Goal: Task Accomplishment & Management: Manage account settings

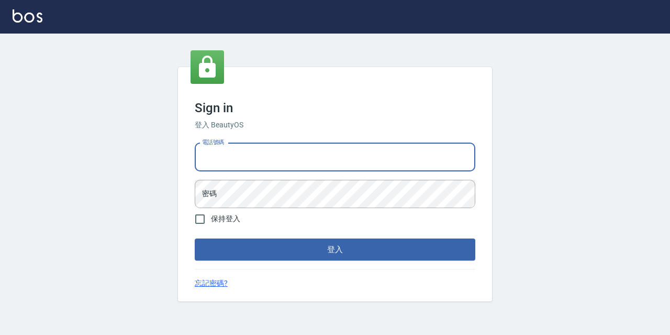
click at [319, 161] on input "電話號碼" at bounding box center [335, 157] width 281 height 28
type input "0933063049"
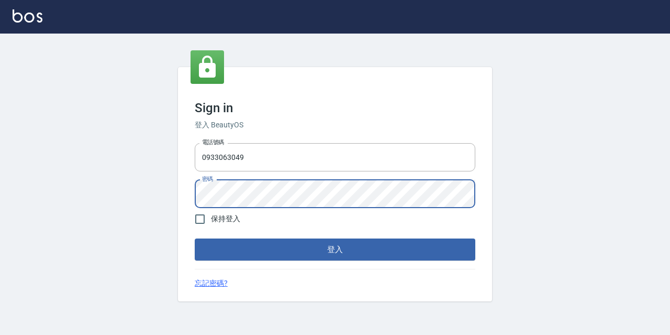
click at [195, 238] on button "登入" at bounding box center [335, 249] width 281 height 22
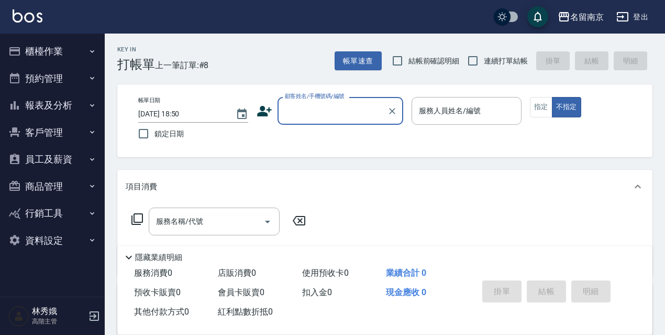
click at [91, 238] on icon "button" at bounding box center [92, 240] width 8 height 8
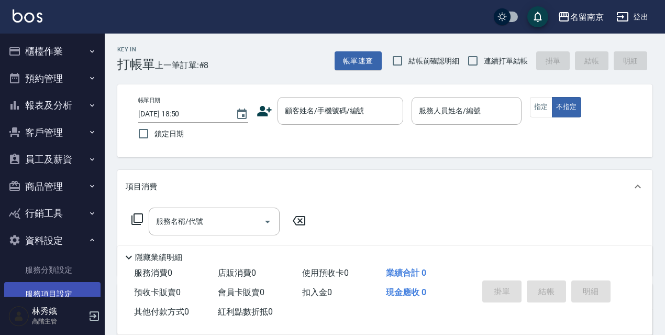
click at [45, 288] on link "服務項目設定" at bounding box center [52, 294] width 96 height 24
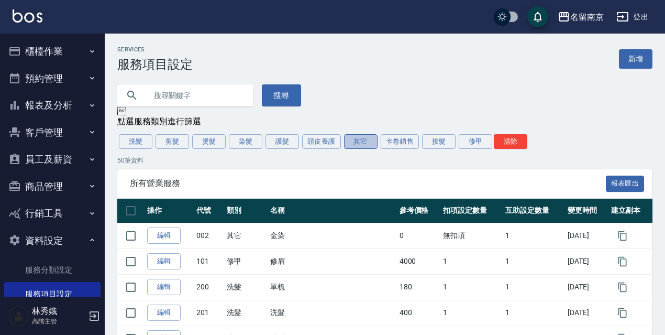
click at [365, 139] on button "其它" at bounding box center [361, 141] width 34 height 15
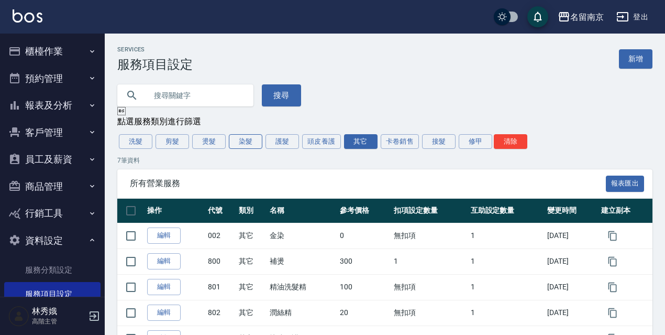
click at [234, 142] on button "染髮" at bounding box center [246, 141] width 34 height 15
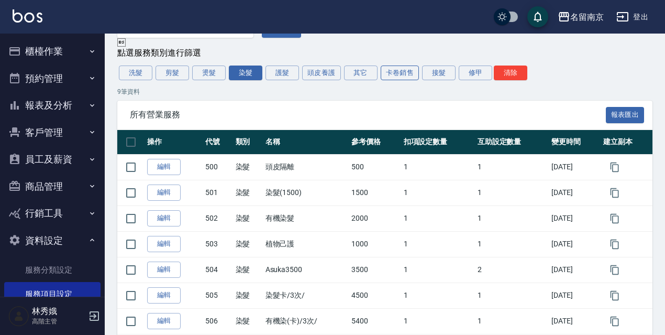
scroll to position [66, 0]
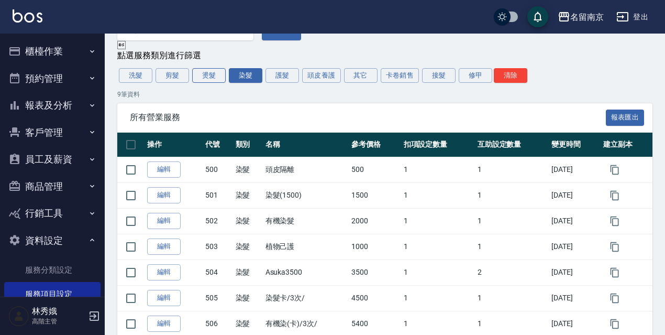
click at [208, 74] on button "燙髮" at bounding box center [209, 75] width 34 height 15
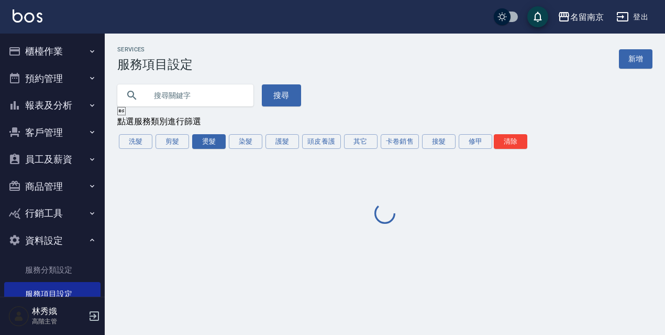
scroll to position [0, 0]
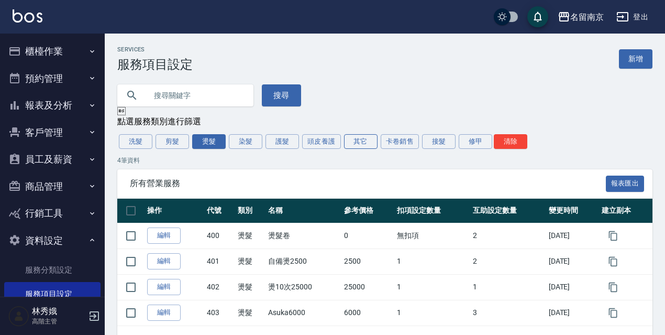
click at [355, 145] on button "其它" at bounding box center [361, 141] width 34 height 15
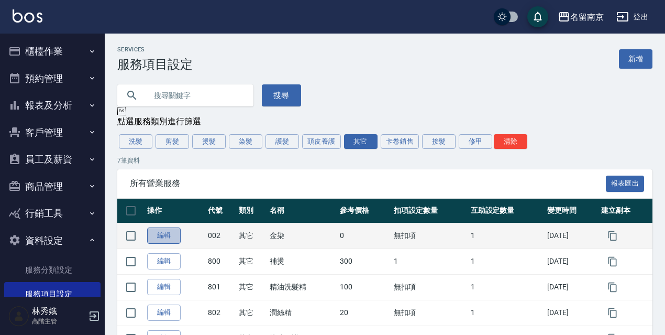
click at [159, 236] on link "編輯" at bounding box center [164, 235] width 34 height 16
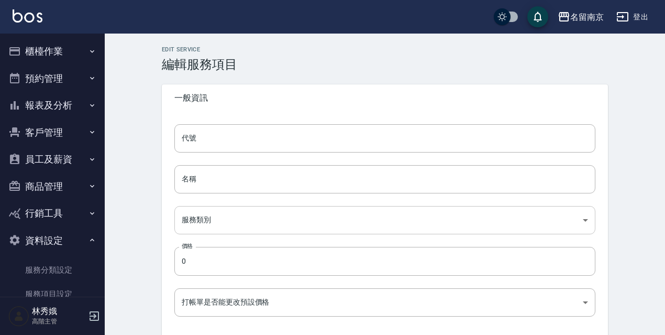
type input "002"
type input "金染"
type input "49ab3dd3-29da-446a-a90e-f2d6a7394771"
type input "FALSE"
type input "none"
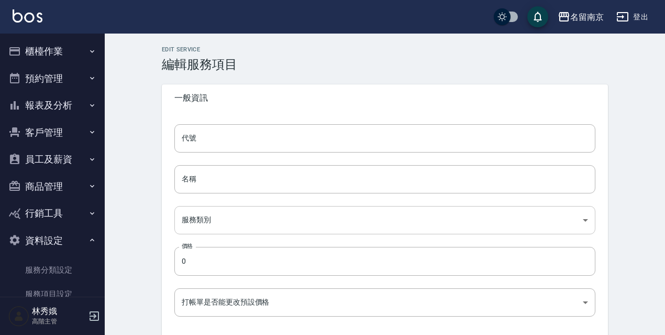
type input "UNSET"
type input "none"
type input "染"
type input "2"
type input "點數"
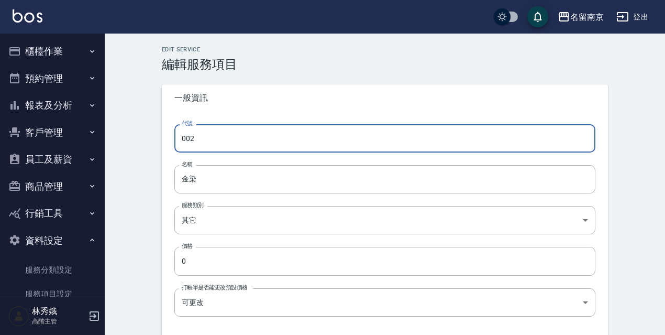
drag, startPoint x: 209, startPoint y: 142, endPoint x: 142, endPoint y: 147, distance: 67.7
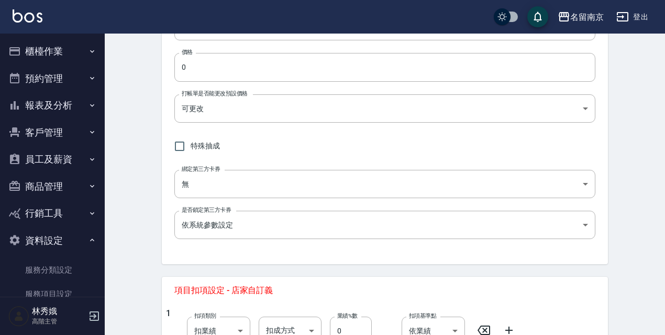
scroll to position [170, 0]
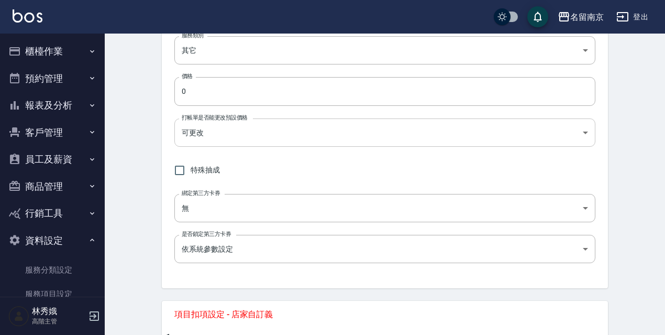
type input "510"
click at [517, 140] on body "名留南京 登出 櫃檯作業 打帳單 帳單列表 掛單列表 座位開單 營業儀表板 現金收支登錄 高階收支登錄 材料自購登錄 每日結帳 排班表 現場電腦打卡 掃碼打卡…" at bounding box center [332, 278] width 665 height 896
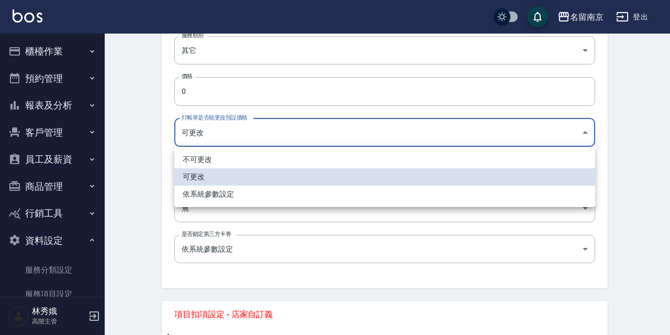
click at [303, 156] on li "不可更改" at bounding box center [384, 159] width 421 height 17
type input "TRUE"
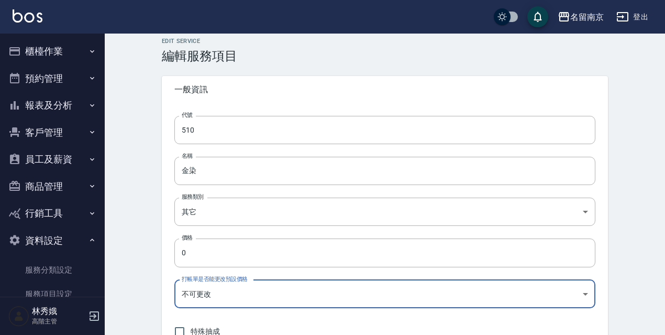
scroll to position [0, 0]
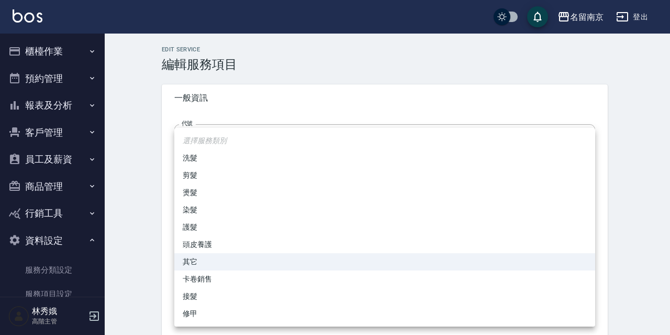
click at [201, 212] on li "染髮" at bounding box center [384, 209] width 421 height 17
type input "236ce252-38c0-4a61-8a54-cad1cb645efc"
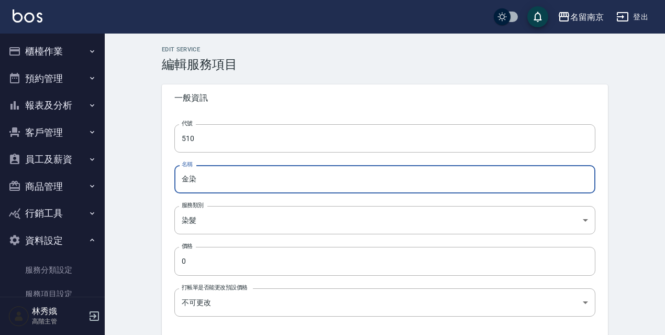
click at [229, 188] on input "金染" at bounding box center [384, 179] width 421 height 28
drag, startPoint x: 186, startPoint y: 180, endPoint x: 160, endPoint y: 188, distance: 27.3
click at [203, 186] on input "染" at bounding box center [384, 179] width 421 height 28
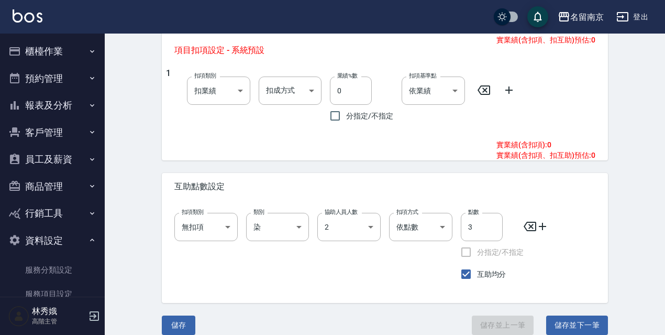
scroll to position [561, 0]
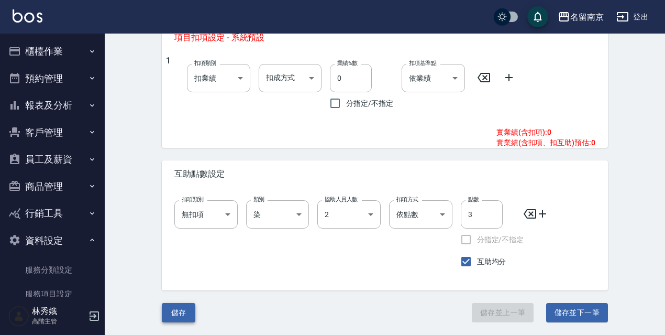
type input "染髮卷"
click at [179, 318] on button "儲存" at bounding box center [179, 312] width 34 height 19
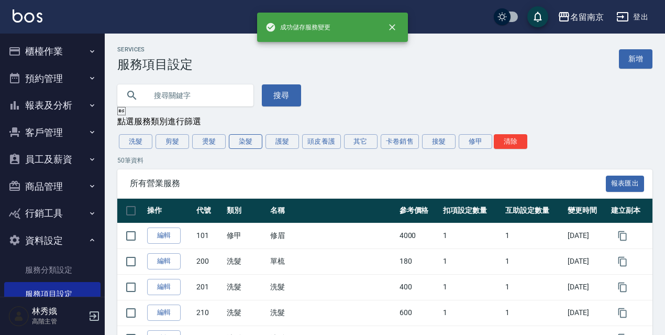
click at [249, 139] on button "染髮" at bounding box center [246, 141] width 34 height 15
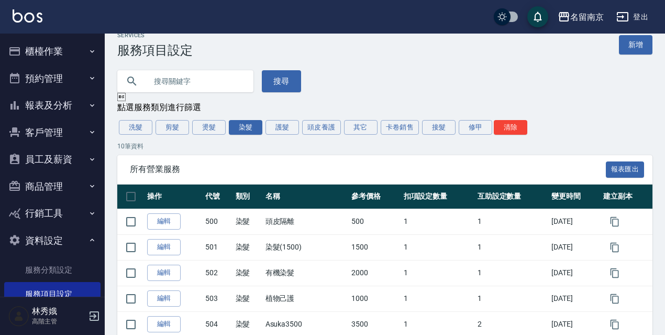
scroll to position [9, 0]
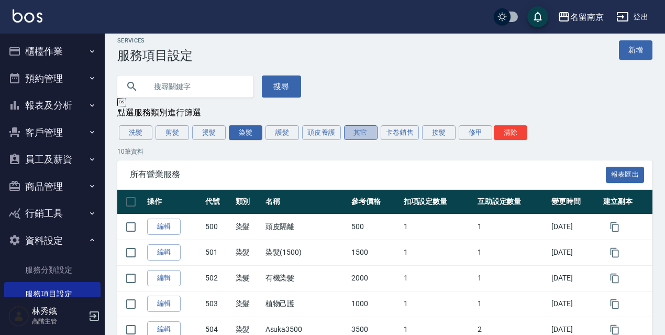
click at [369, 131] on button "其它" at bounding box center [361, 132] width 34 height 15
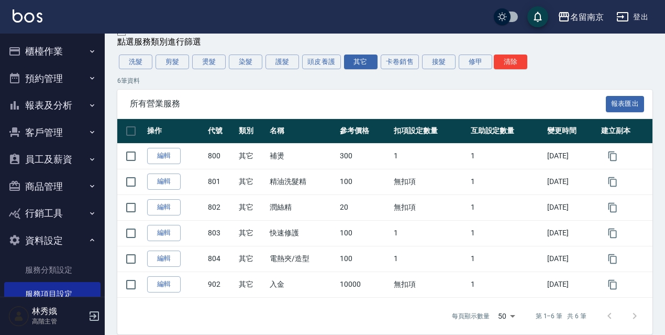
scroll to position [94, 0]
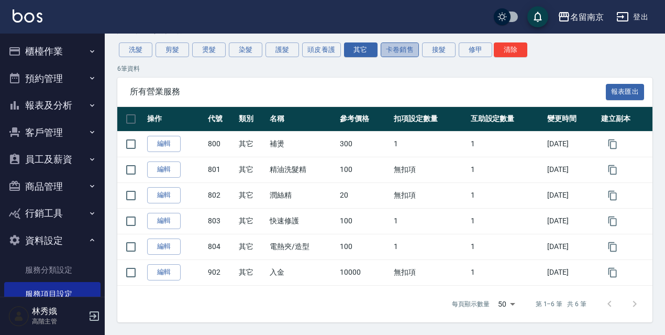
click at [407, 53] on button "卡卷銷售" at bounding box center [400, 49] width 39 height 15
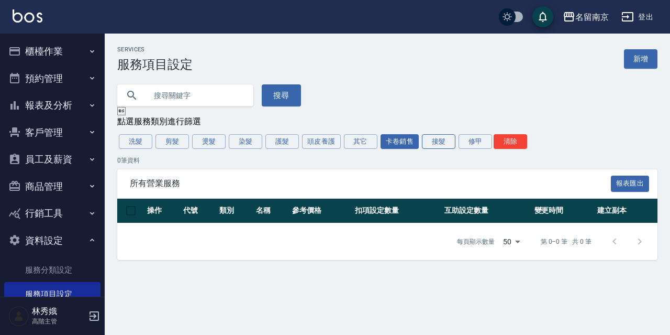
click at [435, 141] on button "接髮" at bounding box center [439, 141] width 34 height 15
click at [479, 144] on button "修甲" at bounding box center [476, 141] width 34 height 15
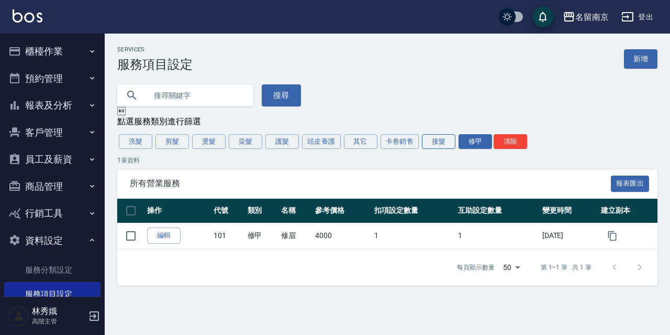
click at [433, 142] on button "接髮" at bounding box center [439, 141] width 34 height 15
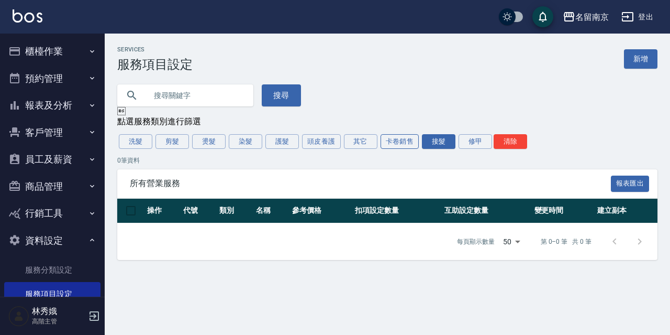
click at [405, 146] on button "卡卷銷售" at bounding box center [400, 141] width 39 height 15
click at [361, 147] on button "其它" at bounding box center [361, 141] width 34 height 15
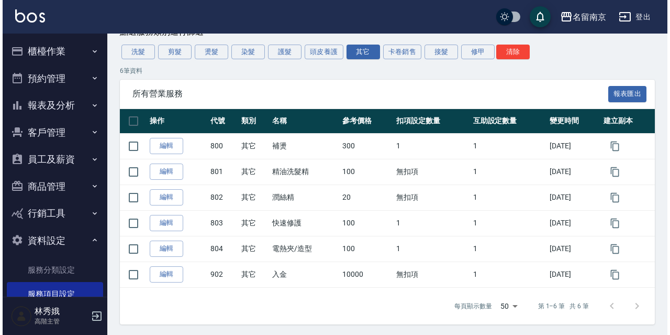
scroll to position [94, 0]
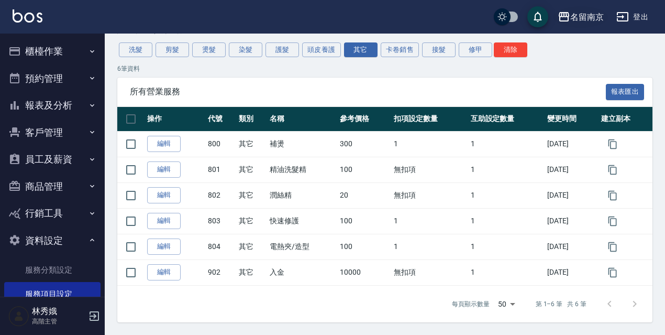
click at [595, 15] on div "名留南京" at bounding box center [587, 16] width 34 height 13
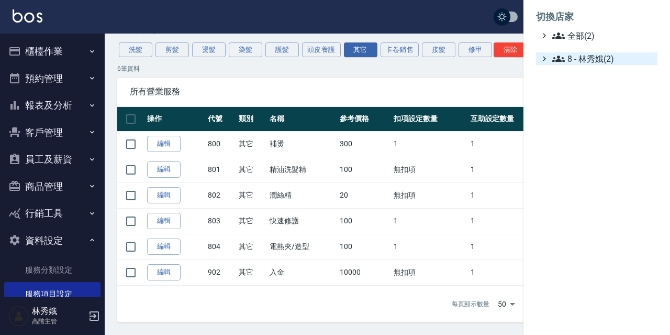
click at [595, 56] on span "8 - 林秀娥(2)" at bounding box center [603, 58] width 101 height 13
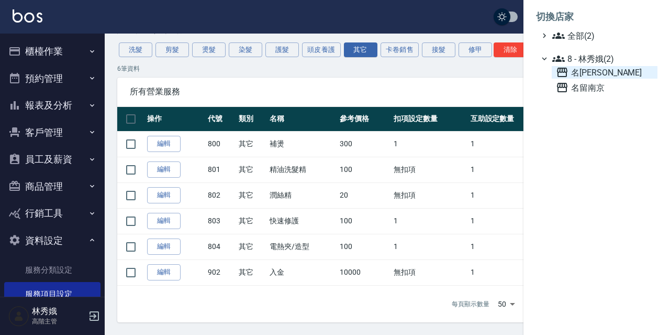
click at [591, 77] on span "名[PERSON_NAME]" at bounding box center [604, 72] width 97 height 13
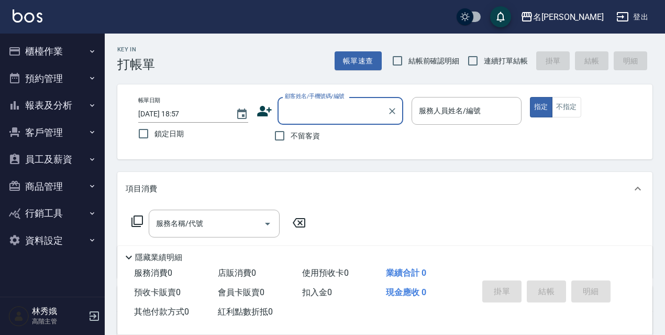
click at [73, 58] on button "櫃檯作業" at bounding box center [52, 51] width 96 height 27
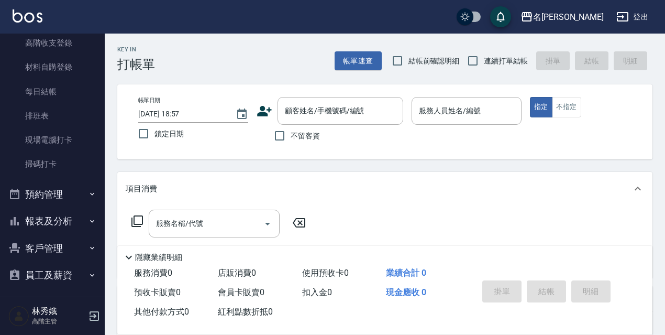
scroll to position [186, 0]
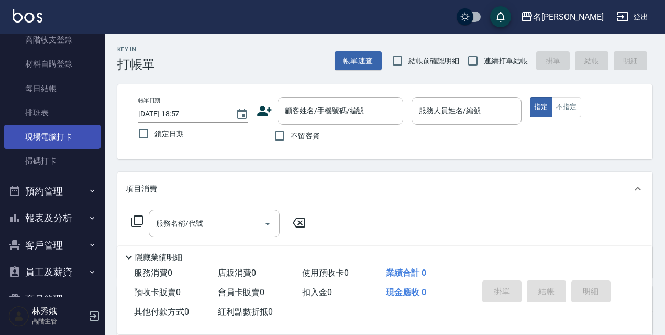
click at [64, 139] on link "現場電腦打卡" at bounding box center [52, 137] width 96 height 24
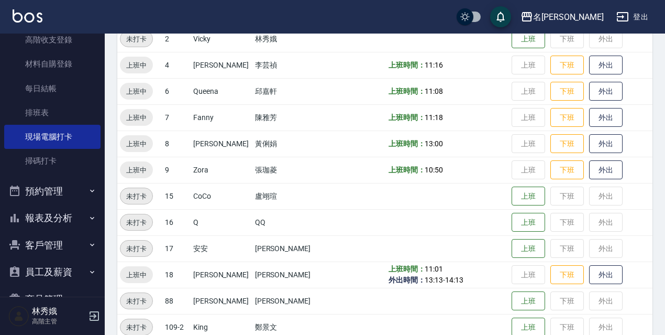
scroll to position [214, 0]
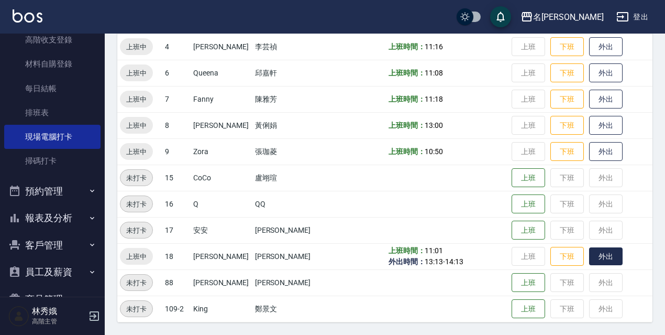
click at [593, 261] on button "外出" at bounding box center [606, 256] width 34 height 18
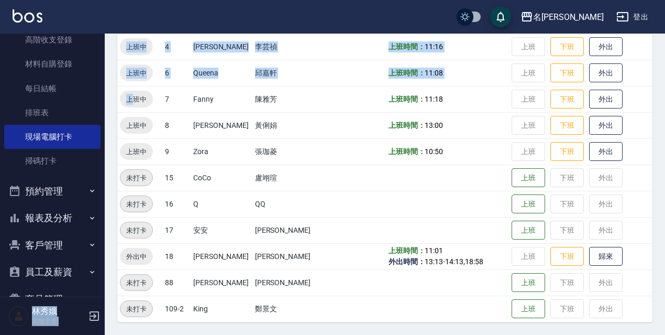
drag, startPoint x: 99, startPoint y: 213, endPoint x: 124, endPoint y: 102, distance: 113.2
click at [130, 90] on div "名留伊通 登出 櫃檯作業 打帳單 帳單列表 掛單列表 座位開單 營業儀表板 現金收支登錄 高階收支登錄 材料自購登錄 每日結帳 排班表 現場電腦打卡 掃碼打卡…" at bounding box center [332, 60] width 665 height 549
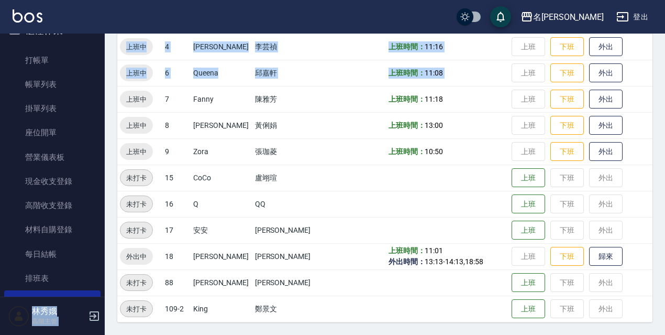
scroll to position [0, 0]
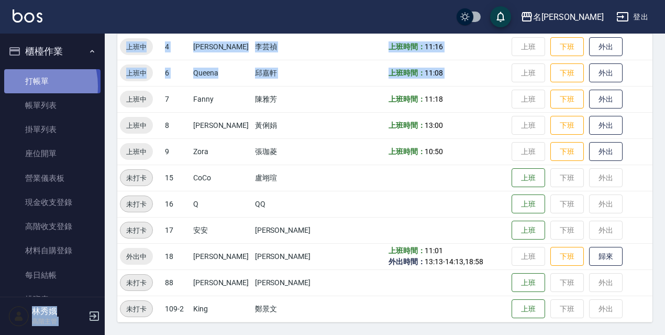
click at [23, 86] on link "打帳單" at bounding box center [52, 81] width 96 height 24
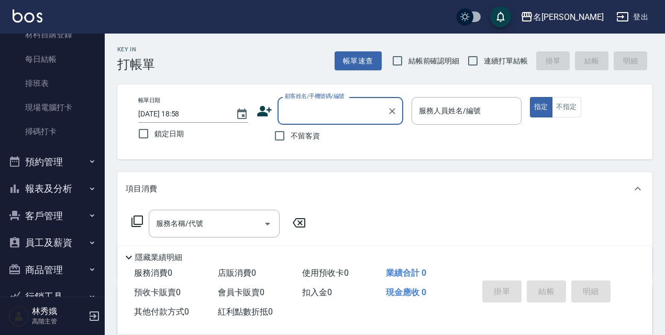
scroll to position [218, 0]
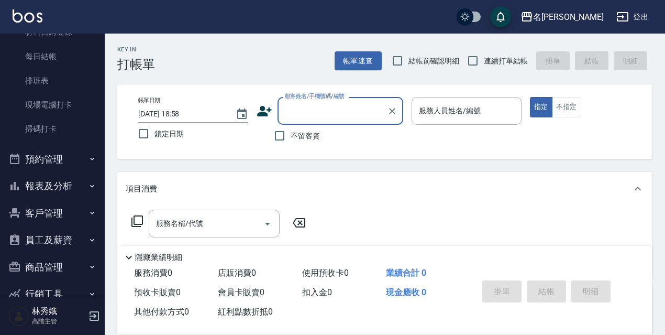
click at [51, 211] on button "客戶管理" at bounding box center [52, 213] width 96 height 27
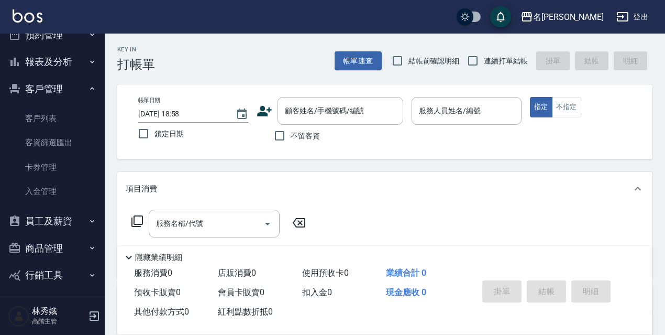
scroll to position [344, 0]
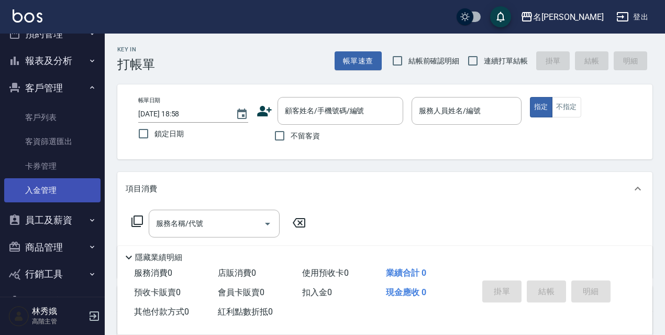
click at [37, 184] on link "入金管理" at bounding box center [52, 190] width 96 height 24
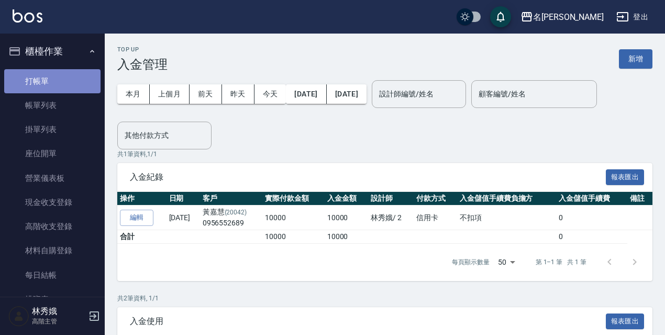
click at [63, 76] on link "打帳單" at bounding box center [52, 81] width 96 height 24
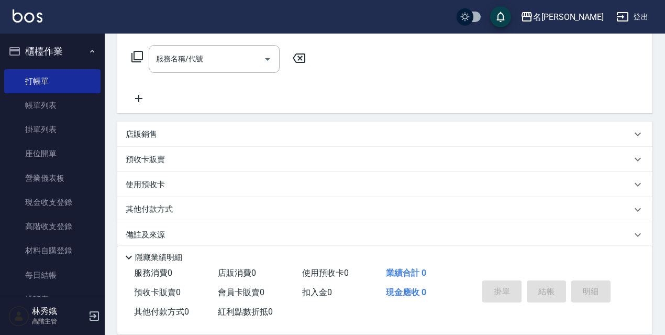
scroll to position [178, 0]
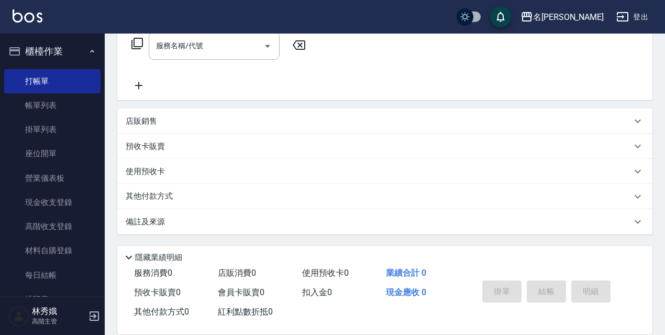
click at [260, 195] on div "其他付款方式" at bounding box center [379, 197] width 506 height 12
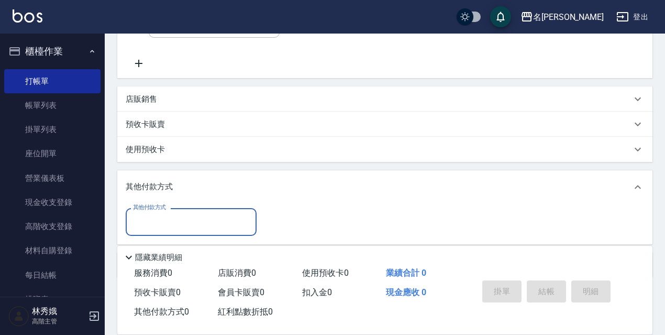
scroll to position [243, 0]
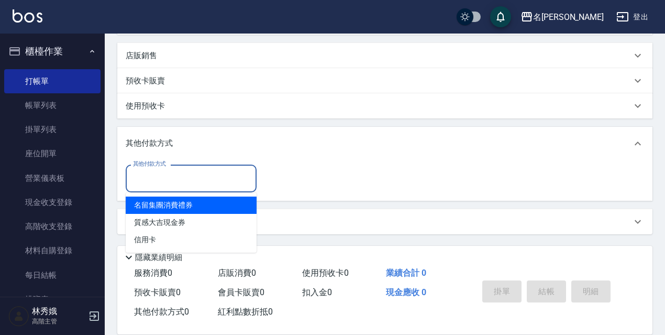
click at [197, 185] on input "其他付款方式" at bounding box center [191, 178] width 122 height 18
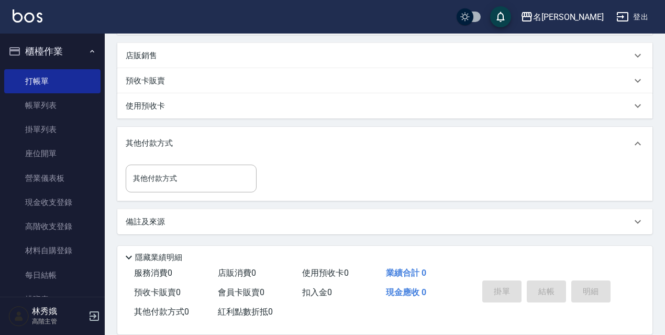
click at [636, 138] on icon at bounding box center [638, 143] width 13 height 13
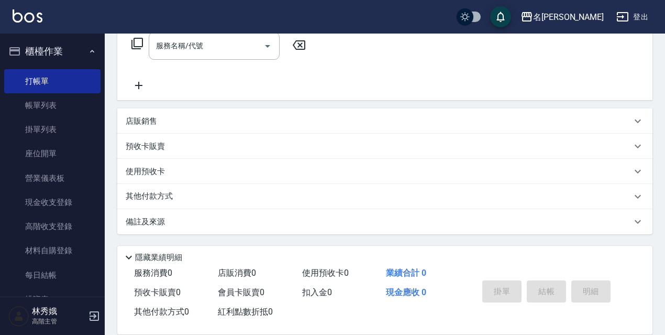
scroll to position [176, 0]
click at [279, 191] on div "其他付款方式" at bounding box center [384, 197] width 535 height 25
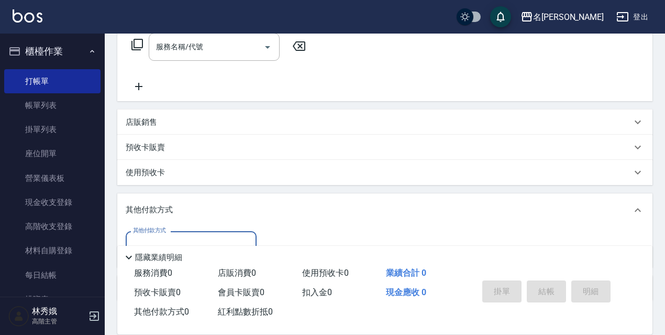
scroll to position [0, 0]
click at [634, 170] on icon at bounding box center [638, 172] width 13 height 13
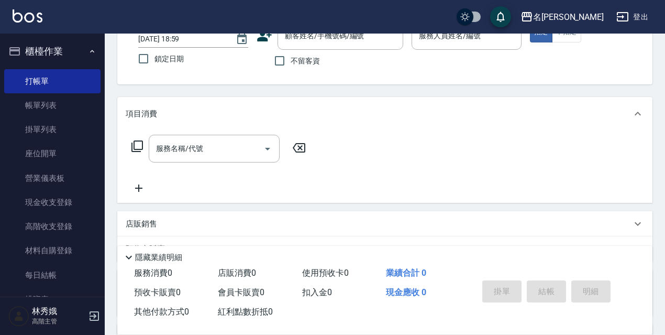
scroll to position [59, 0]
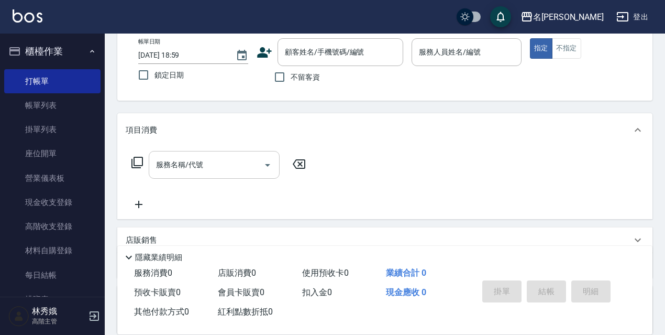
click at [255, 153] on div "服務名稱/代號" at bounding box center [214, 165] width 131 height 28
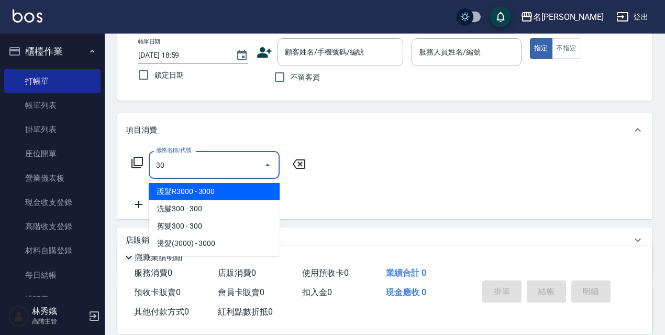
type input "30"
click at [211, 137] on div "項目消費" at bounding box center [384, 130] width 535 height 34
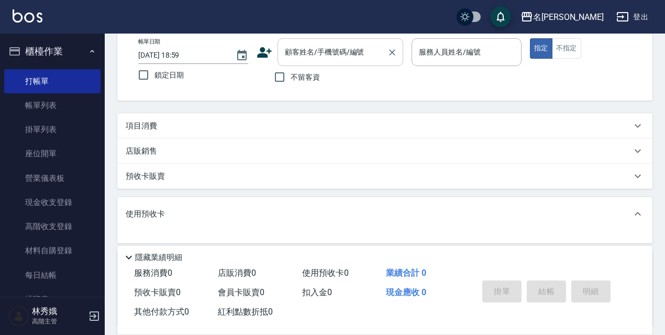
click at [350, 54] on input "顧客姓名/手機號碼/編號" at bounding box center [332, 52] width 101 height 18
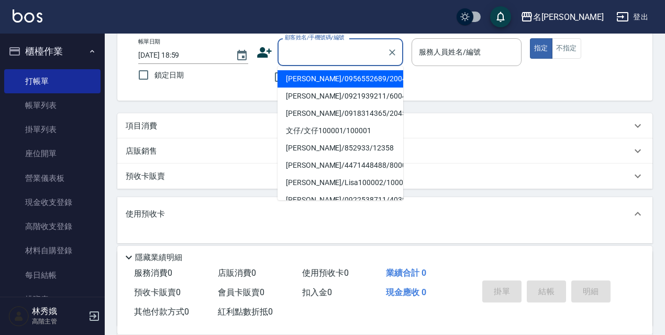
click at [334, 77] on li "黃嘉慧/0956552689/20042" at bounding box center [341, 78] width 126 height 17
type input "黃嘉慧/0956552689/20042"
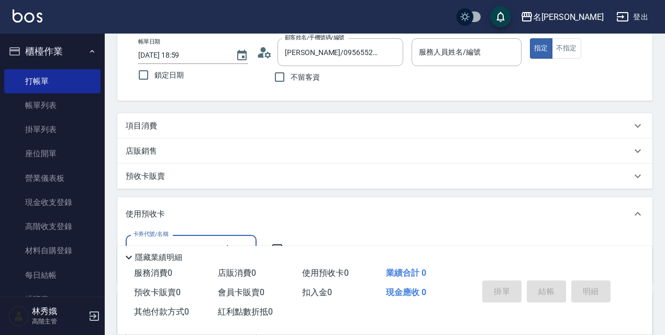
type input "Vicky-2"
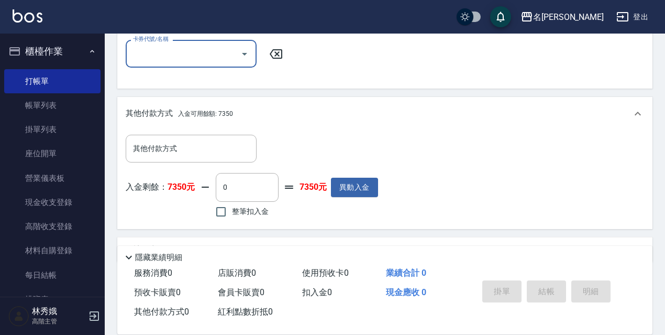
scroll to position [259, 0]
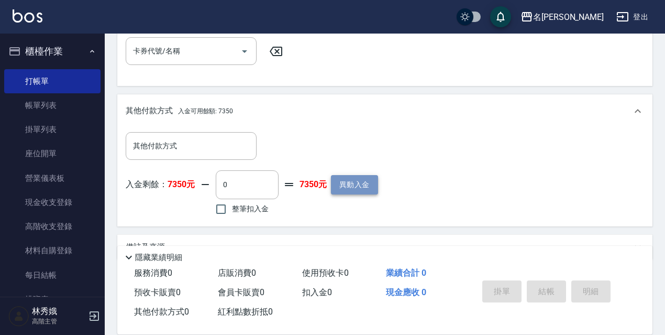
click at [350, 186] on button "異動入金" at bounding box center [354, 184] width 47 height 19
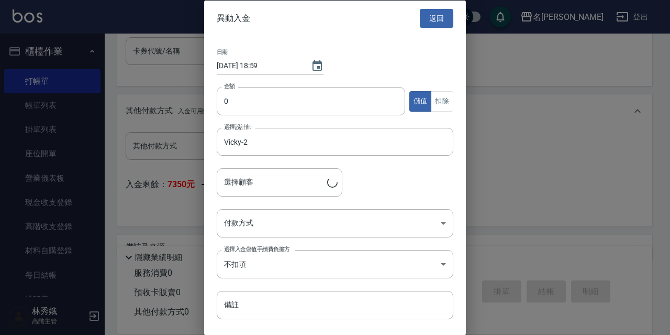
type input "黃嘉慧/0956552689/20042"
click at [542, 59] on div at bounding box center [335, 167] width 670 height 335
click at [422, 23] on button "返回" at bounding box center [437, 17] width 34 height 19
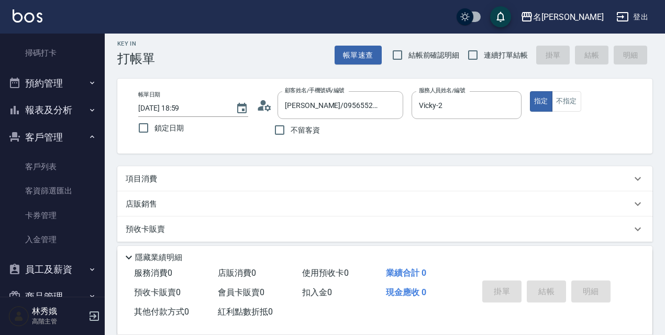
scroll to position [0, 0]
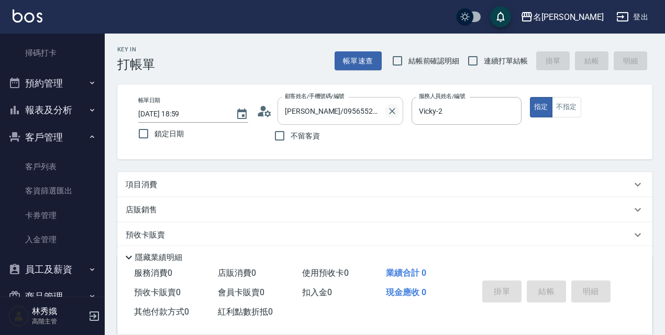
click at [392, 112] on icon "Clear" at bounding box center [392, 111] width 6 height 6
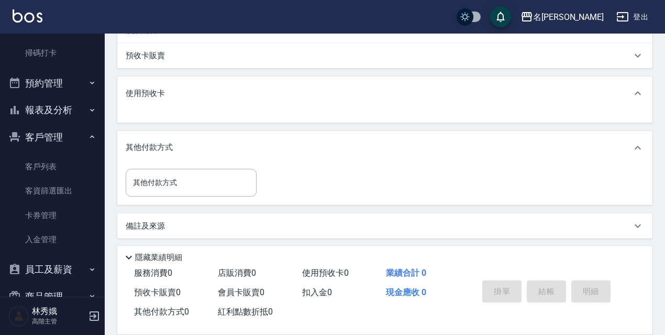
scroll to position [183, 0]
click at [643, 141] on icon at bounding box center [638, 143] width 13 height 13
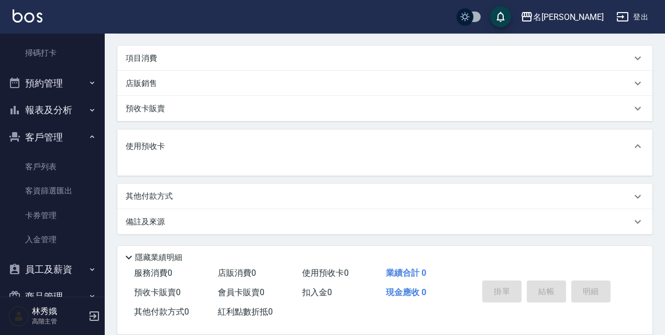
scroll to position [126, 0]
click at [633, 196] on icon at bounding box center [638, 196] width 13 height 13
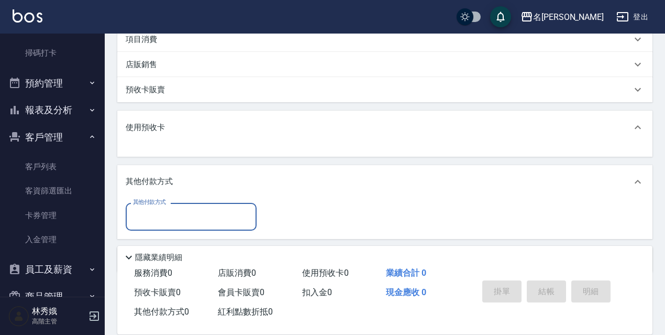
scroll to position [183, 0]
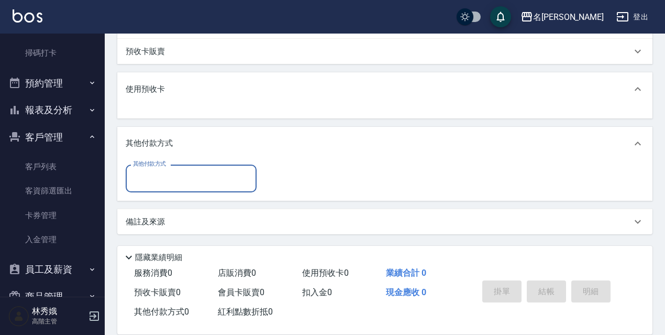
click at [219, 175] on input "其他付款方式" at bounding box center [191, 178] width 122 height 18
click at [372, 174] on div "其他付款方式 其他付款方式" at bounding box center [385, 178] width 518 height 28
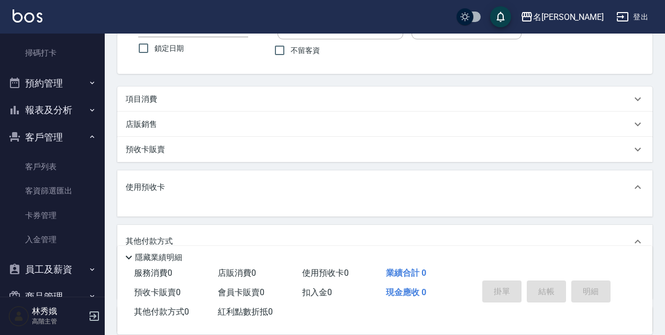
scroll to position [0, 0]
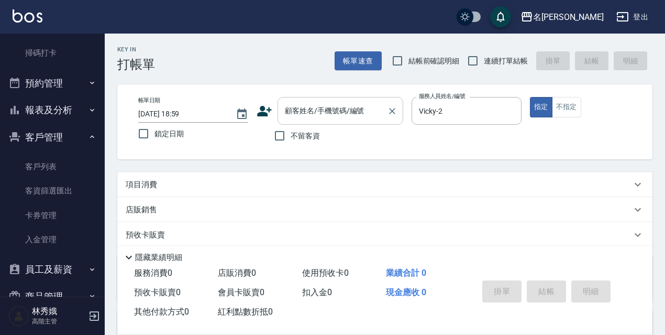
click at [377, 113] on input "顧客姓名/手機號碼/編號" at bounding box center [332, 111] width 101 height 18
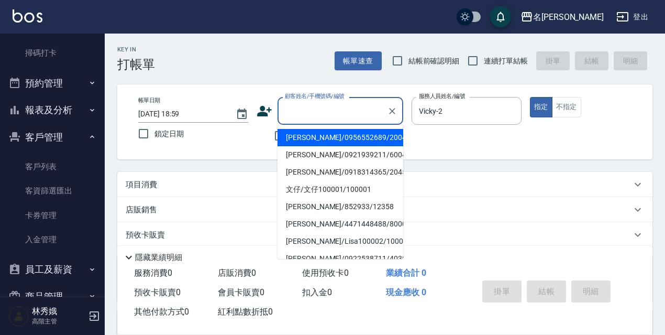
click at [359, 140] on li "黃嘉慧/0956552689/20042" at bounding box center [341, 137] width 126 height 17
type input "黃嘉慧/0956552689/20042"
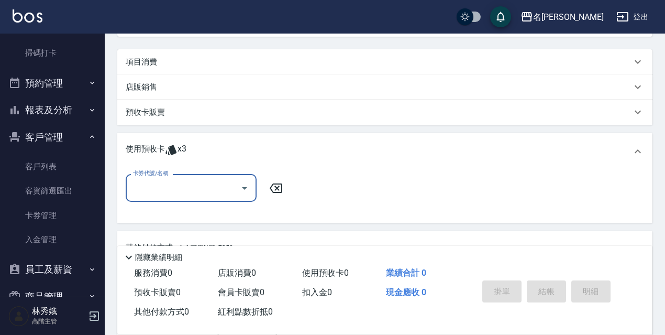
scroll to position [123, 0]
click at [635, 153] on icon at bounding box center [638, 151] width 13 height 13
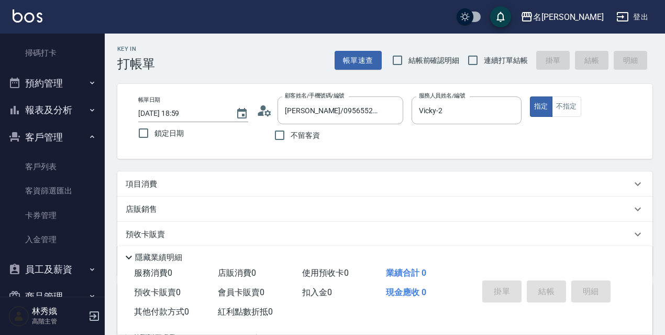
scroll to position [0, 0]
click at [394, 109] on icon "Clear" at bounding box center [392, 111] width 6 height 6
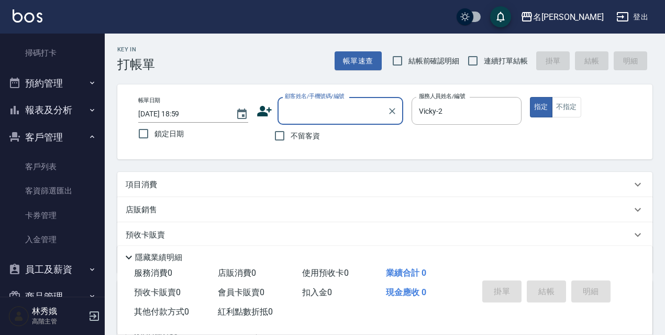
click at [88, 133] on icon "button" at bounding box center [92, 137] width 8 height 8
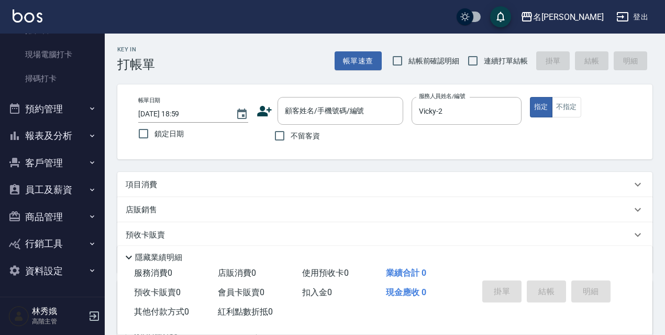
scroll to position [269, 0]
click at [53, 168] on button "客戶管理" at bounding box center [52, 162] width 96 height 27
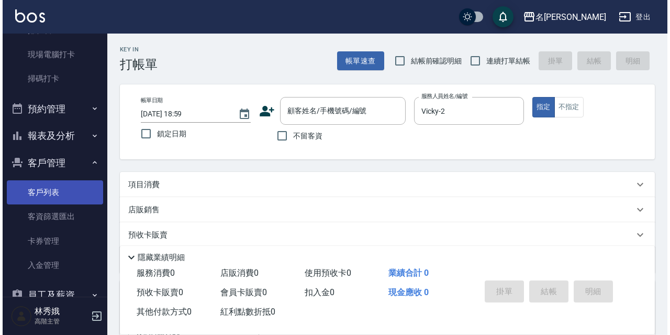
scroll to position [294, 0]
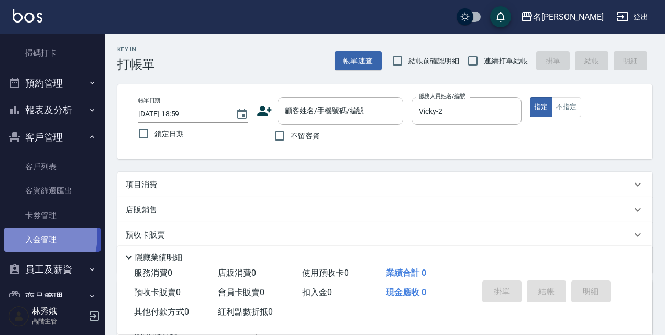
click at [25, 236] on link "入金管理" at bounding box center [52, 239] width 96 height 24
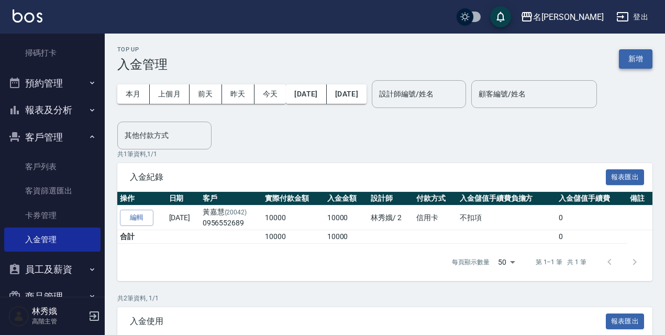
click at [642, 60] on button "新增" at bounding box center [636, 58] width 34 height 19
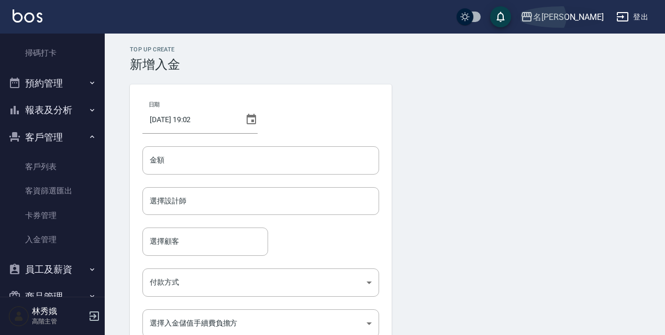
click at [571, 18] on div "名[PERSON_NAME]" at bounding box center [568, 16] width 71 height 13
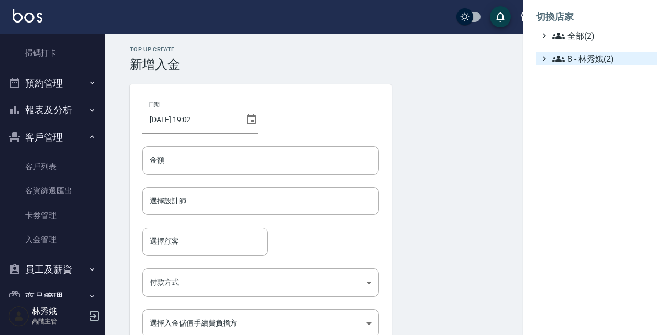
click at [582, 55] on span "8 - 林秀娥(2)" at bounding box center [603, 58] width 101 height 13
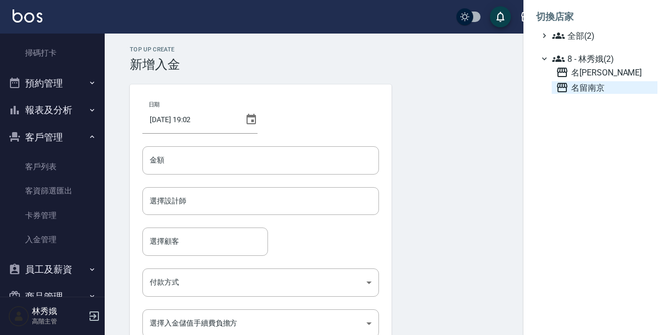
click at [582, 87] on span "名留南京" at bounding box center [604, 87] width 97 height 13
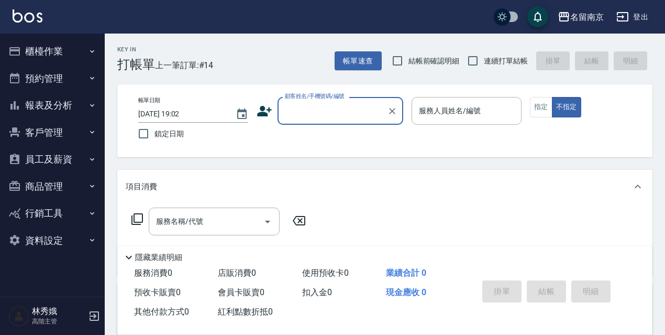
click at [28, 243] on button "資料設定" at bounding box center [52, 240] width 96 height 27
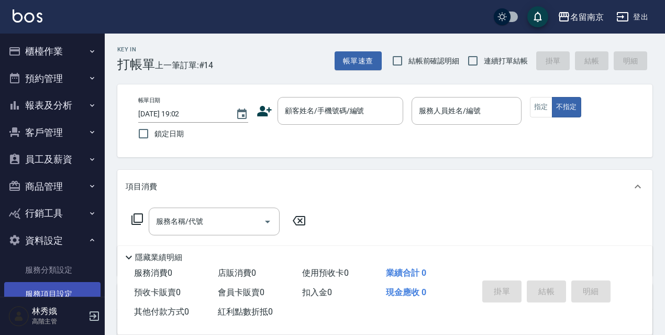
click at [42, 290] on link "服務項目設定" at bounding box center [52, 294] width 96 height 24
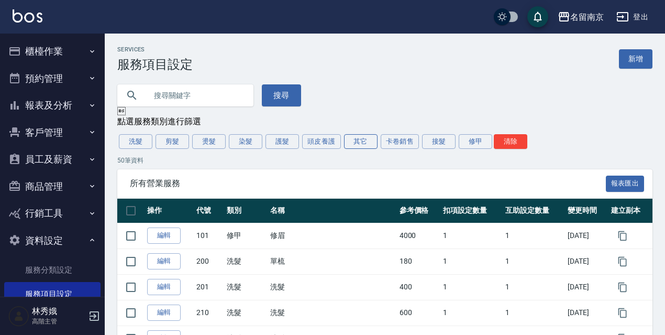
click at [369, 145] on button "其它" at bounding box center [361, 141] width 34 height 15
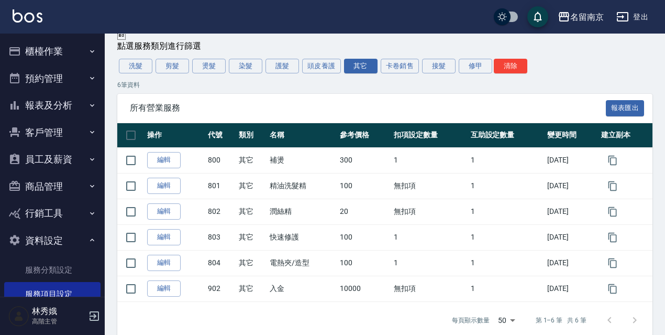
scroll to position [94, 0]
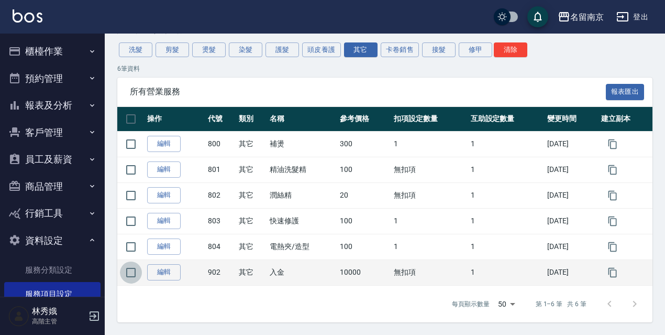
drag, startPoint x: 134, startPoint y: 273, endPoint x: 149, endPoint y: 283, distance: 18.4
click at [134, 273] on input "checkbox" at bounding box center [131, 272] width 22 height 22
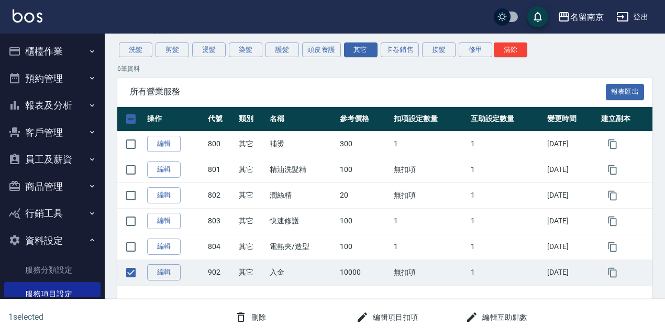
click at [255, 90] on span "所有營業服務" at bounding box center [368, 91] width 476 height 10
click at [130, 270] on input "checkbox" at bounding box center [131, 272] width 22 height 22
checkbox input "false"
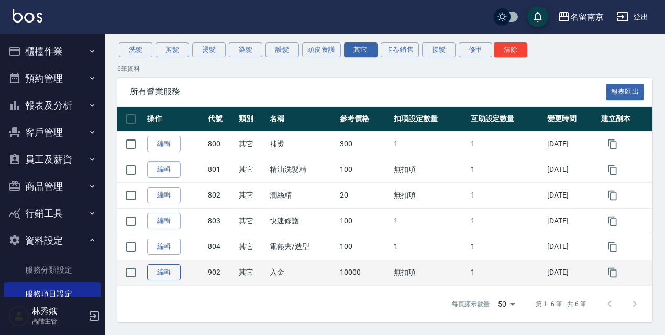
click at [169, 274] on link "編輯" at bounding box center [164, 272] width 34 height 16
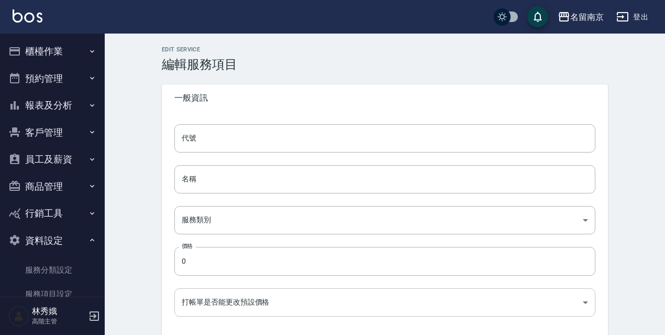
type input "902"
type input "入金"
type input "49ab3dd3-29da-446a-a90e-f2d6a7394771"
type input "10000"
type input "FALSE"
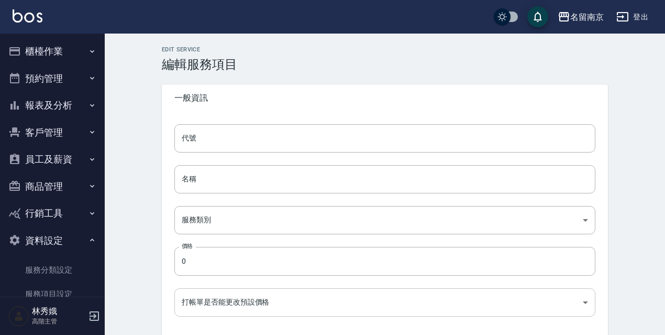
type input "none"
type input "UNSET"
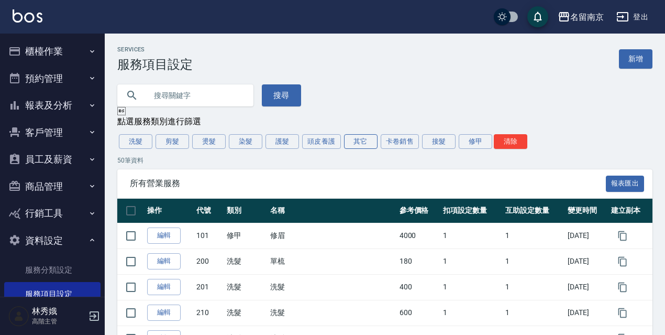
click at [358, 142] on button "其它" at bounding box center [361, 141] width 34 height 15
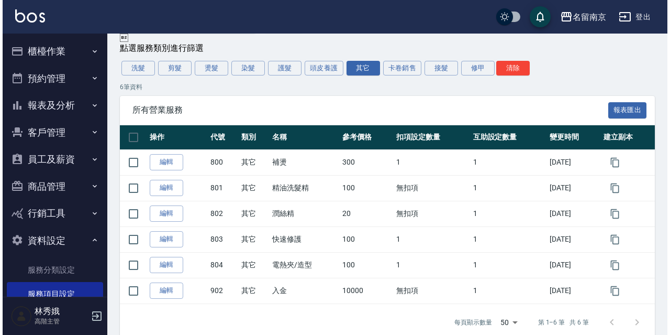
scroll to position [94, 0]
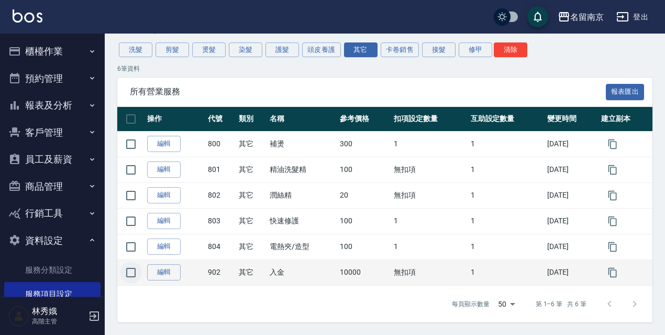
click at [129, 272] on input "checkbox" at bounding box center [131, 272] width 22 height 22
checkbox input "true"
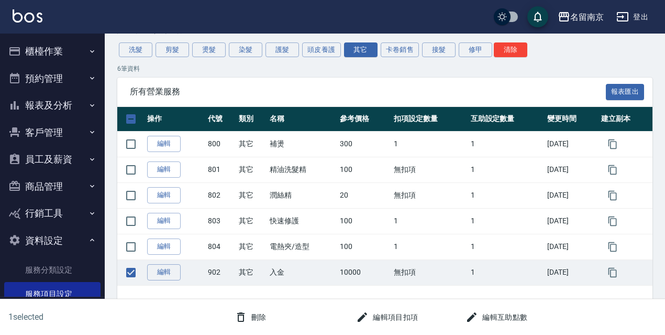
click at [249, 323] on button "刪除" at bounding box center [250, 316] width 40 height 19
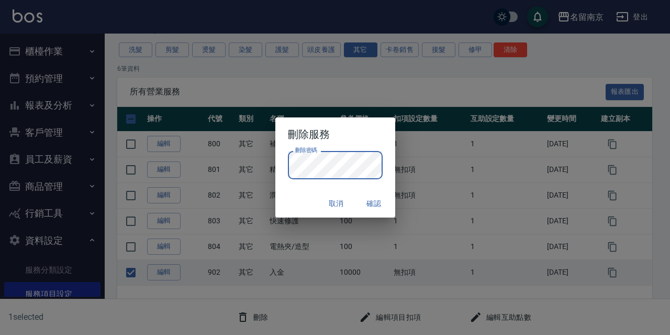
click at [318, 207] on div "取消 確認" at bounding box center [335, 204] width 120 height 28
click at [376, 204] on button "確認" at bounding box center [375, 203] width 34 height 19
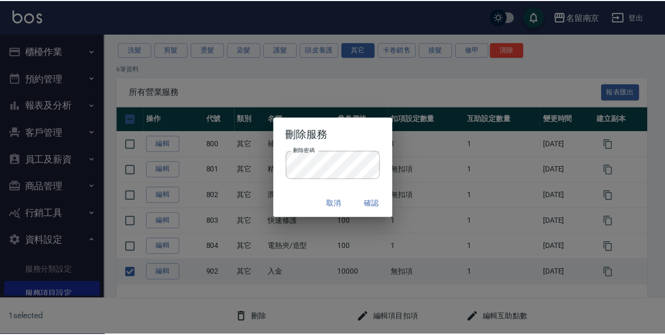
scroll to position [0, 0]
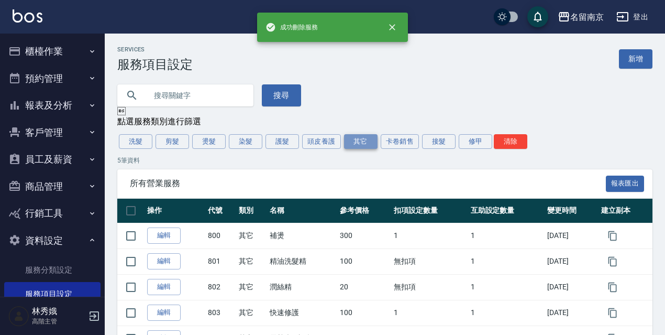
click at [368, 144] on button "其它" at bounding box center [361, 141] width 34 height 15
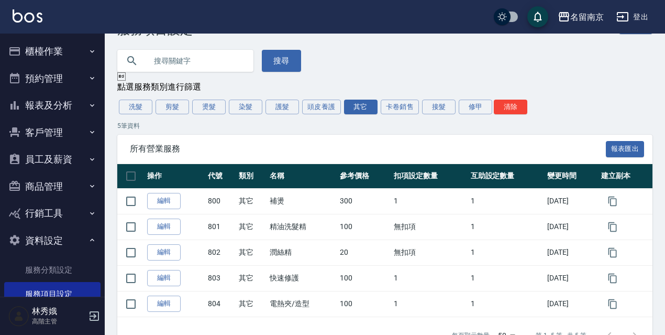
scroll to position [68, 0]
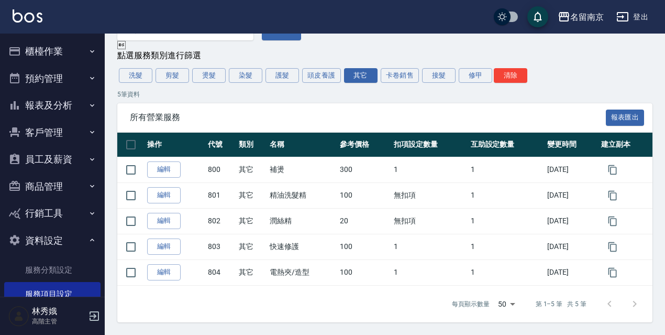
drag, startPoint x: 391, startPoint y: 69, endPoint x: 404, endPoint y: 77, distance: 14.8
click at [391, 70] on button "卡卷銷售" at bounding box center [400, 75] width 39 height 15
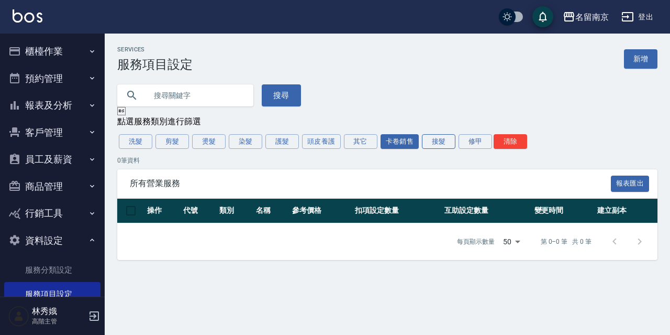
drag, startPoint x: 437, startPoint y: 140, endPoint x: 452, endPoint y: 146, distance: 16.2
click at [437, 141] on button "接髮" at bounding box center [439, 141] width 34 height 15
click at [479, 144] on button "修甲" at bounding box center [476, 141] width 34 height 15
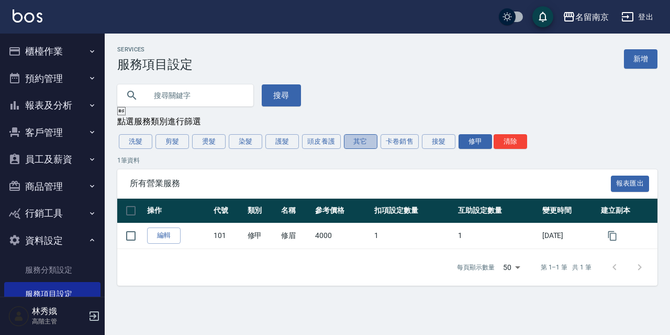
click at [354, 140] on button "其它" at bounding box center [361, 141] width 34 height 15
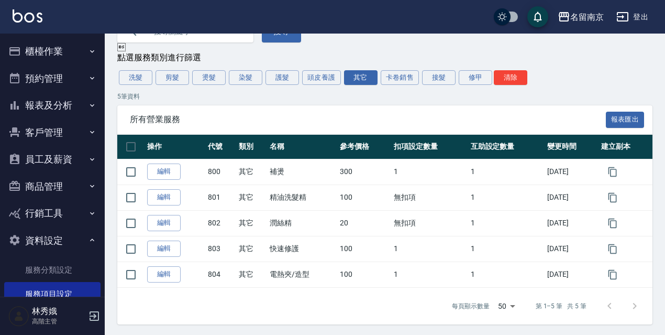
scroll to position [68, 0]
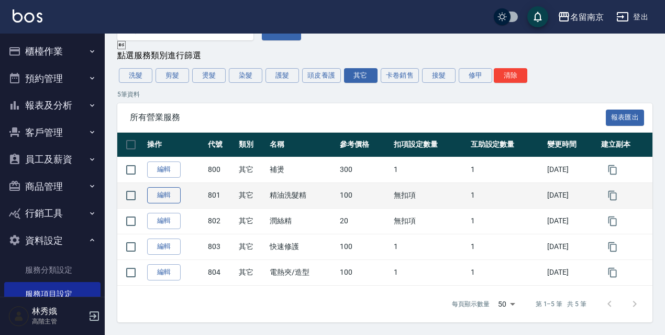
click at [161, 193] on link "編輯" at bounding box center [164, 195] width 34 height 16
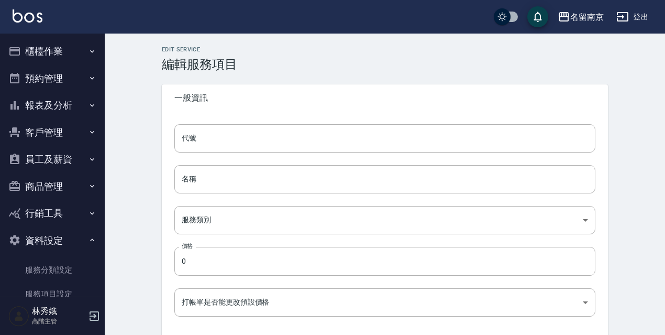
type input "801"
type input "精油洗髮精"
type input "49ab3dd3-29da-446a-a90e-f2d6a7394771"
type input "100"
type input "FALSE"
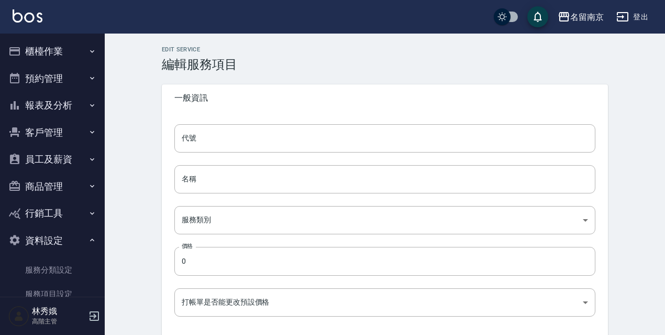
type input "none"
type input "UNSET"
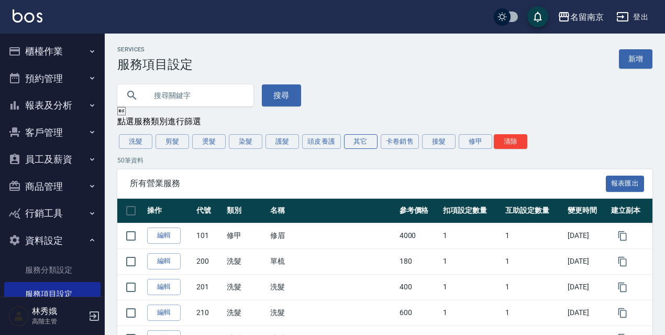
click at [356, 146] on button "其它" at bounding box center [361, 141] width 34 height 15
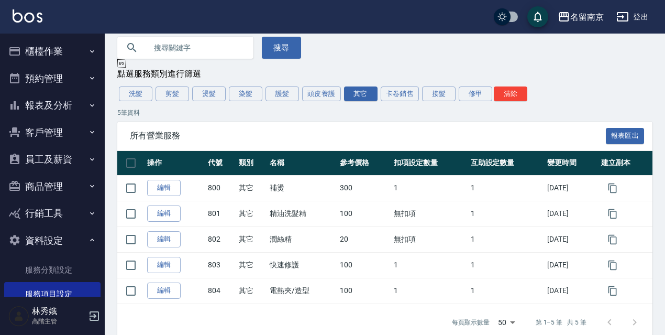
scroll to position [68, 0]
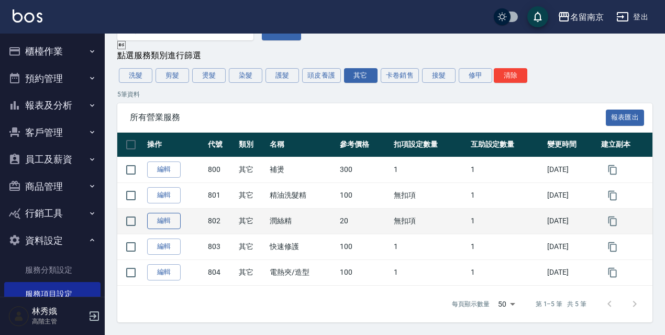
click at [159, 217] on link "編輯" at bounding box center [164, 221] width 34 height 16
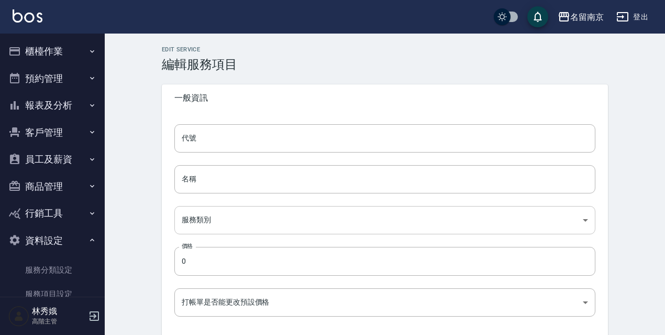
type input "802"
type input "潤絲精"
type input "49ab3dd3-29da-446a-a90e-f2d6a7394771"
type input "20"
type input "FALSE"
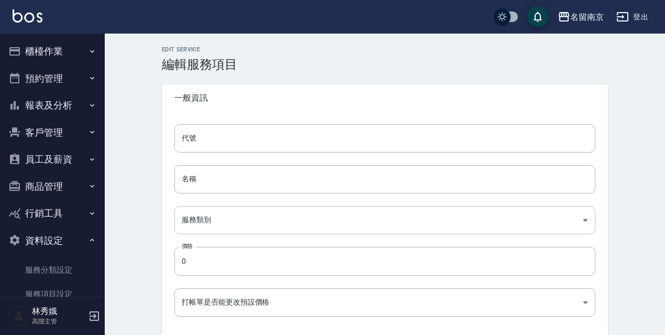
type input "none"
type input "UNSET"
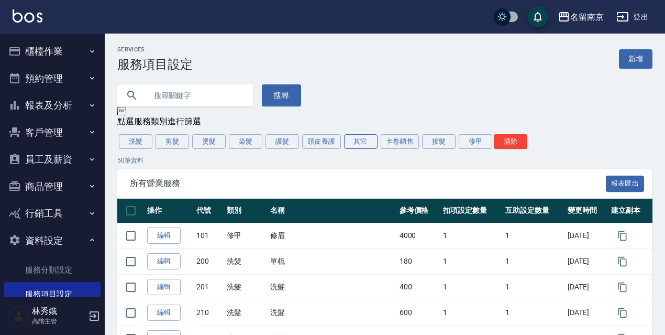
click at [349, 144] on button "其它" at bounding box center [361, 141] width 34 height 15
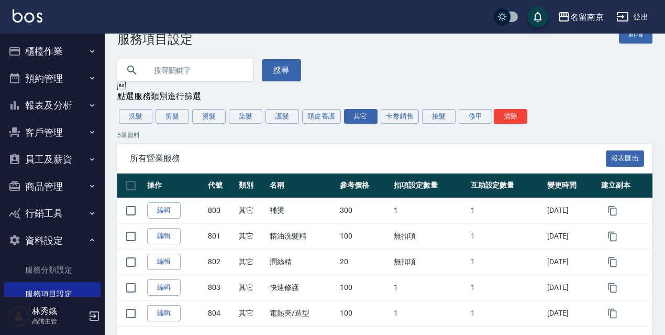
scroll to position [68, 0]
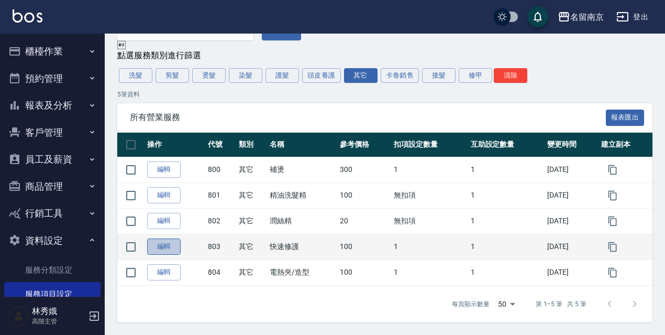
click at [164, 251] on link "編輯" at bounding box center [164, 246] width 34 height 16
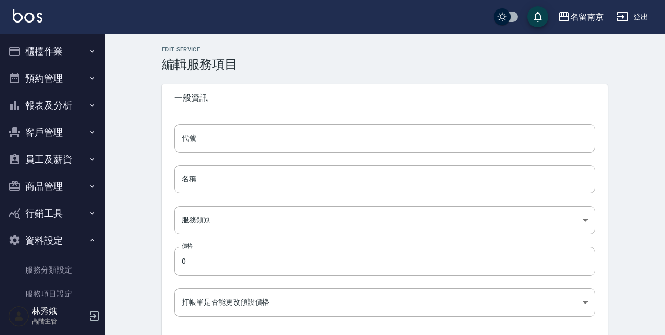
type input "803"
type input "快速修護"
type input "49ab3dd3-29da-446a-a90e-f2d6a7394771"
type input "100"
type input "FALSE"
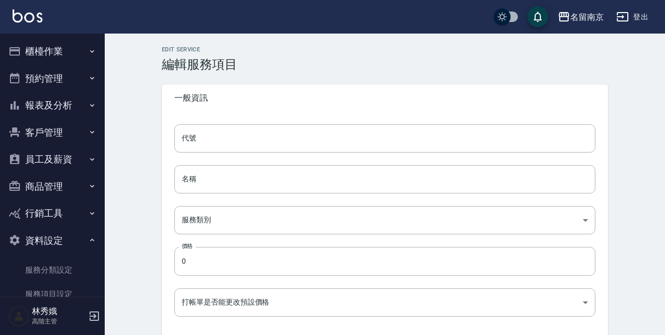
type input "none"
type input "UNSET"
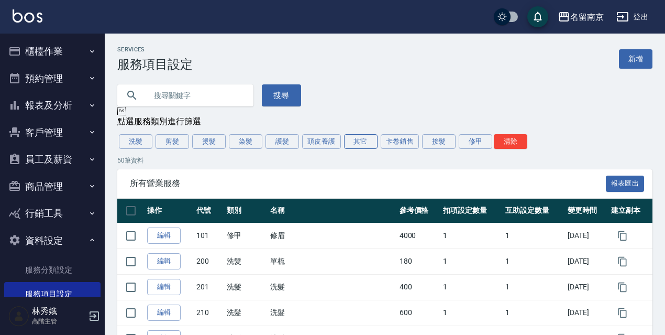
click at [364, 146] on button "其它" at bounding box center [361, 141] width 34 height 15
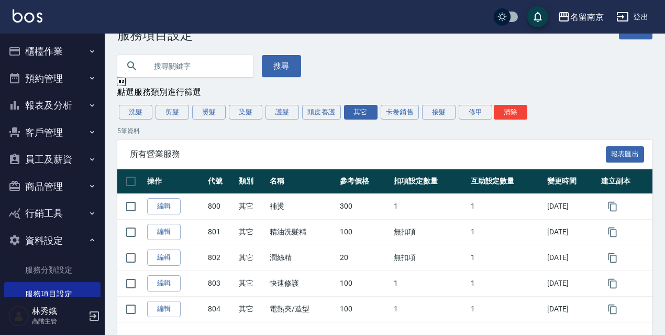
scroll to position [68, 0]
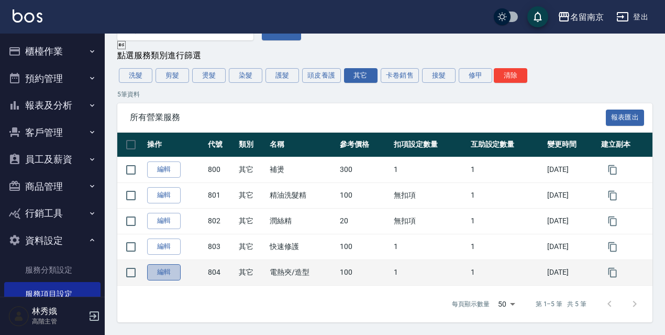
click at [155, 274] on link "編輯" at bounding box center [164, 272] width 34 height 16
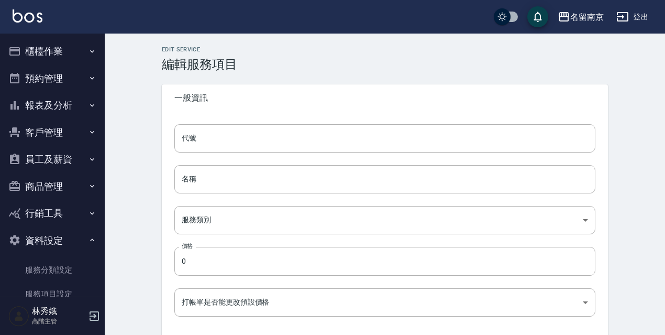
type input "804"
type input "電熱夾/造型"
type input "49ab3dd3-29da-446a-a90e-f2d6a7394771"
type input "100"
type input "FALSE"
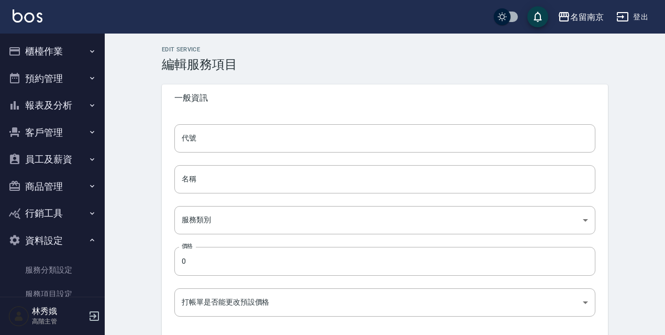
type input "none"
type input "UNSET"
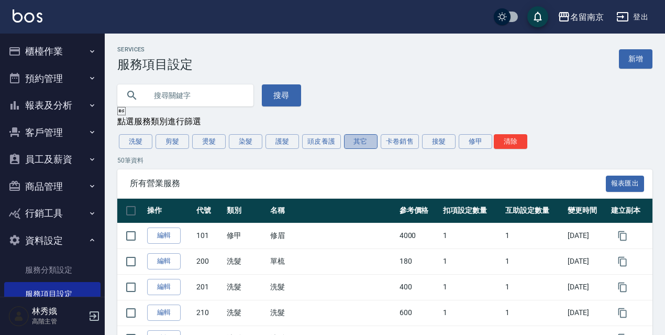
click at [354, 145] on button "其它" at bounding box center [361, 141] width 34 height 15
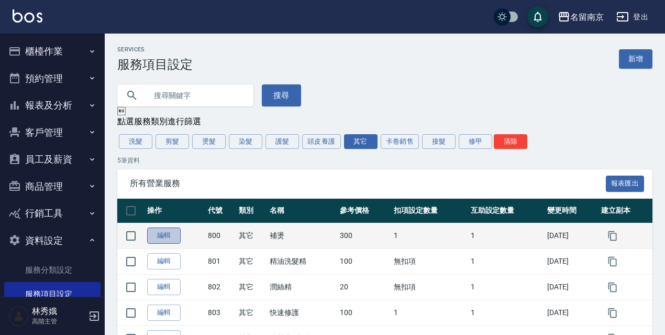
click at [164, 239] on link "編輯" at bounding box center [164, 235] width 34 height 16
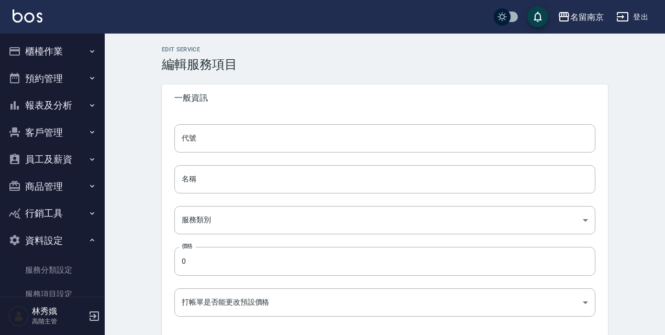
type input "800"
type input "補燙"
type input "49ab3dd3-29da-446a-a90e-f2d6a7394771"
type input "300"
type input "FALSE"
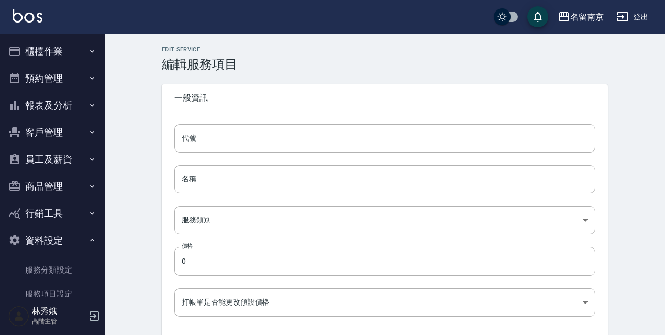
type input "none"
type input "UNSET"
type input "none"
type input "燙"
type input "2"
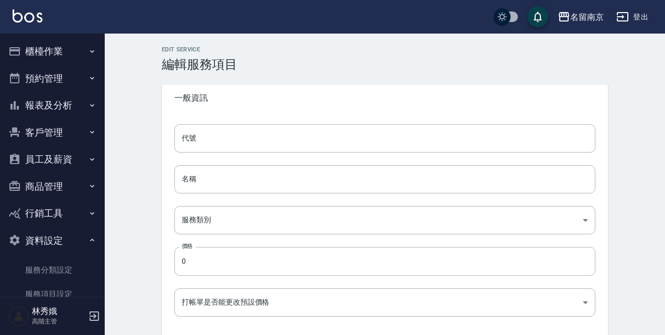
type input "點數"
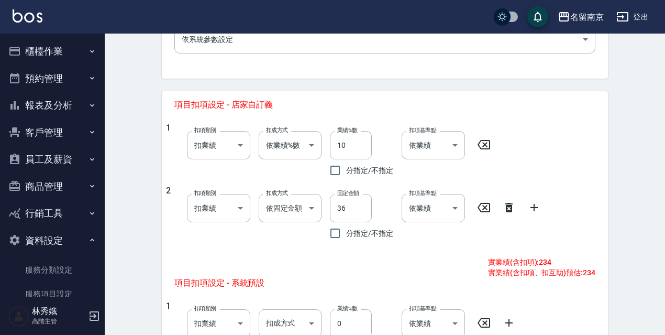
scroll to position [366, 0]
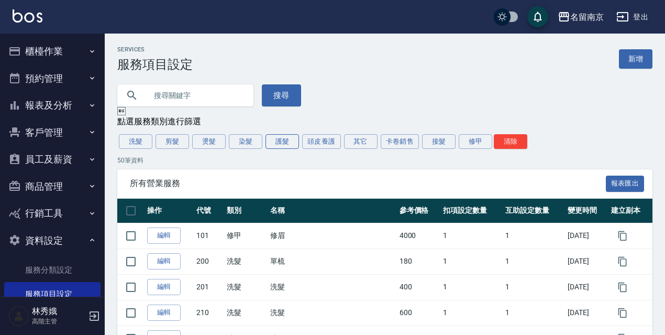
click at [291, 144] on button "護髮" at bounding box center [283, 141] width 34 height 15
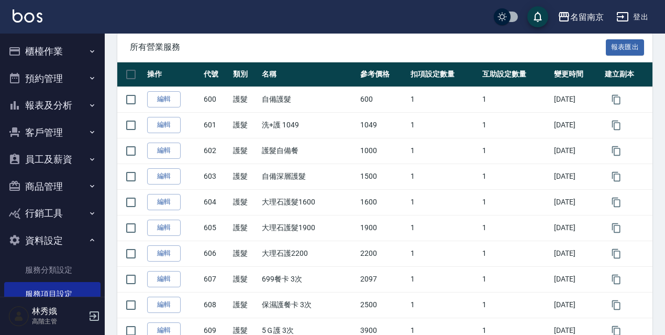
scroll to position [139, 0]
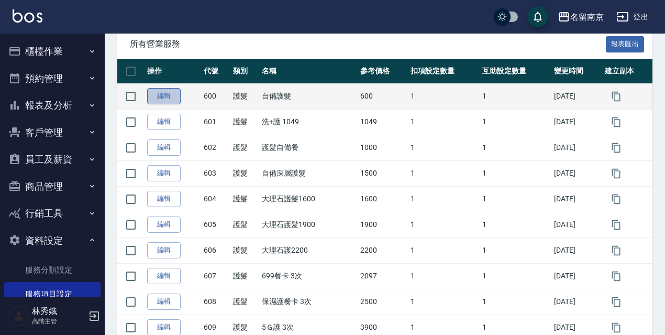
click at [152, 96] on link "編輯" at bounding box center [164, 96] width 34 height 16
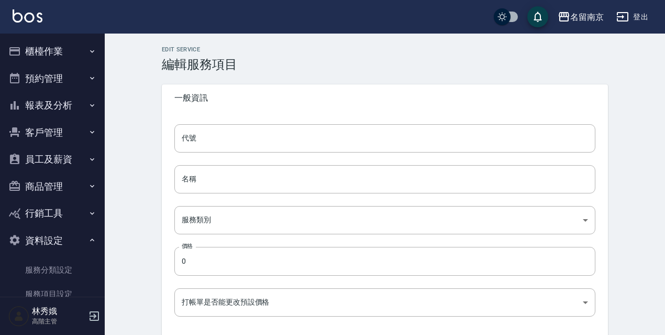
type input "600"
type input "自備護髮"
type input "1c4f4ff4-7f83-4cc6-81d4-db3408e39490"
type input "600"
type input "FALSE"
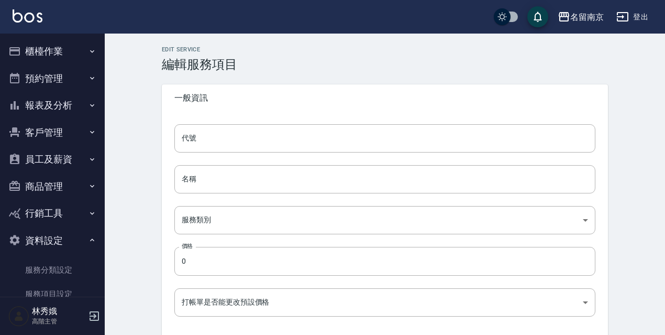
type input "none"
type input "UNSET"
type input "none"
type input "護"
type input "2"
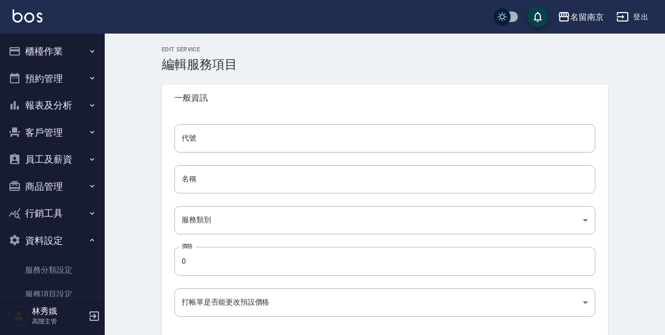
type input "點數"
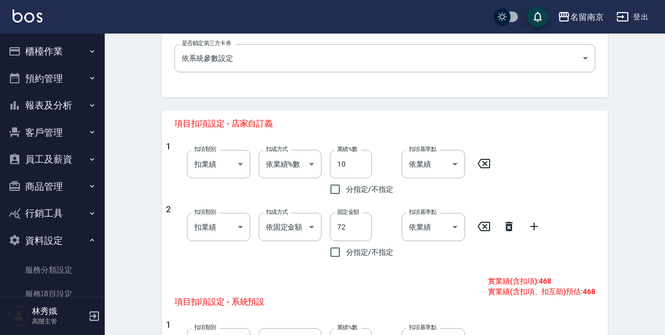
scroll to position [357, 0]
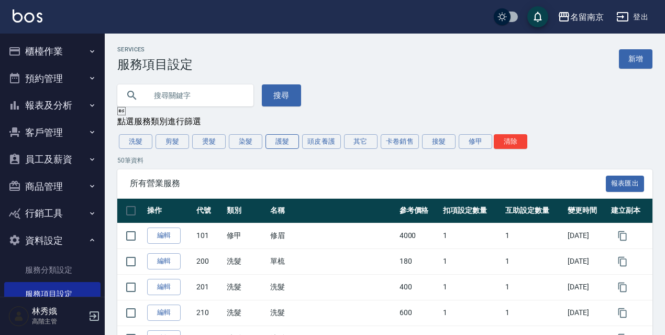
click at [286, 140] on button "護髮" at bounding box center [283, 141] width 34 height 15
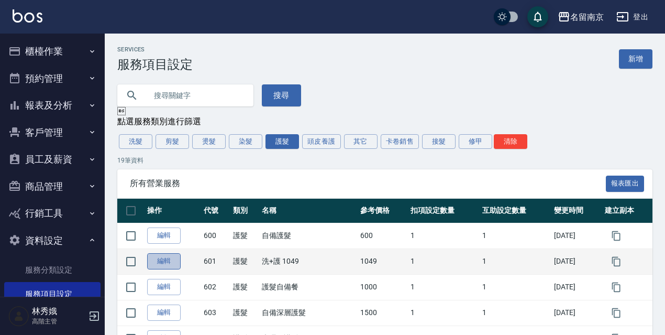
click at [156, 261] on link "編輯" at bounding box center [164, 261] width 34 height 16
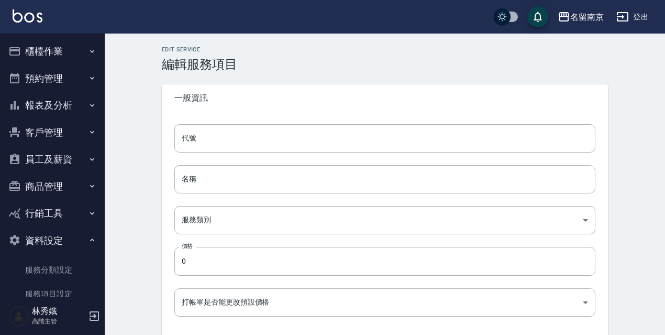
type input "601"
type input "洗+護 1049"
type input "1c4f4ff4-7f83-4cc6-81d4-db3408e39490"
type input "1049"
type input "FALSE"
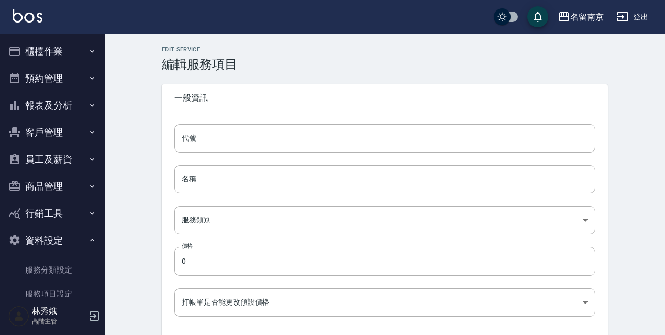
type input "none"
type input "UNSET"
type input "none"
type input "護"
type input "2"
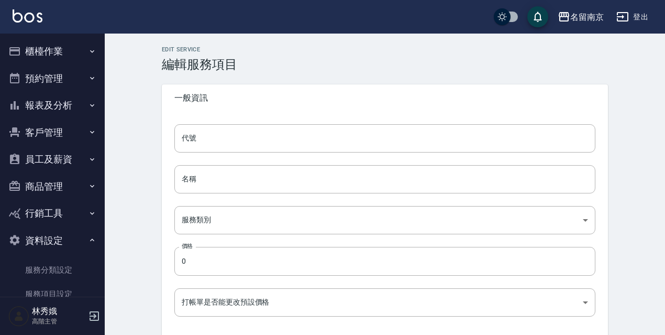
type input "點數"
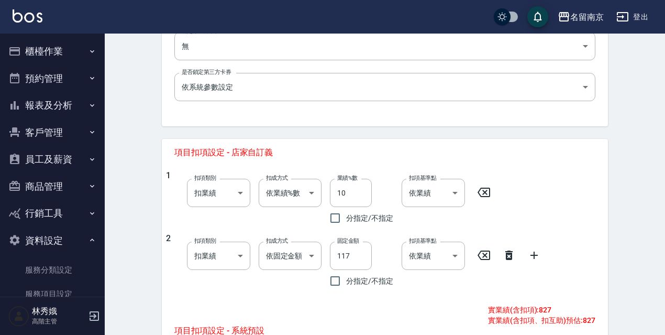
scroll to position [324, 0]
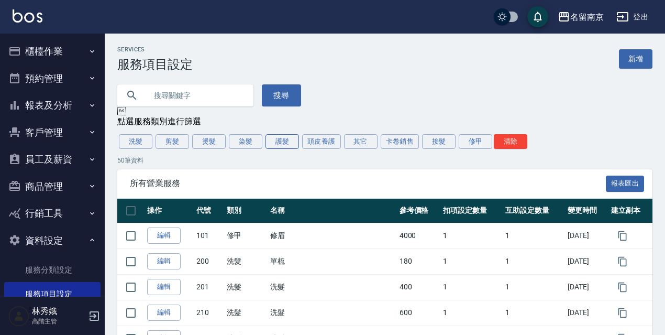
click at [272, 142] on button "護髮" at bounding box center [283, 141] width 34 height 15
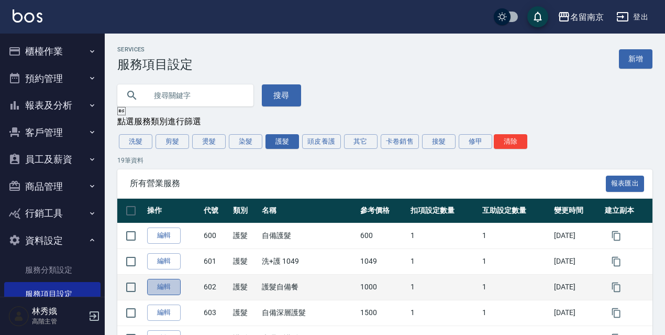
click at [162, 284] on link "編輯" at bounding box center [164, 287] width 34 height 16
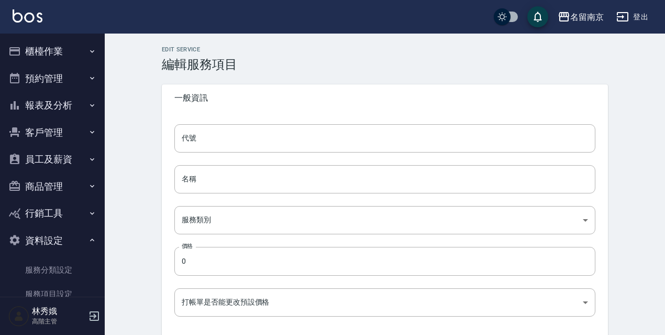
type input "602"
type input "護髮自備餐"
type input "1c4f4ff4-7f83-4cc6-81d4-db3408e39490"
type input "1000"
type input "FALSE"
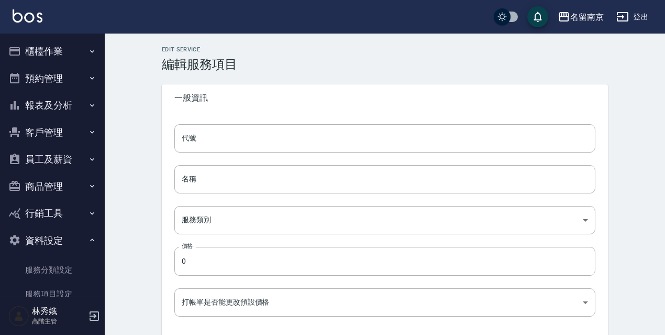
type input "none"
type input "UNSET"
type input "none"
type input "護"
type input "2"
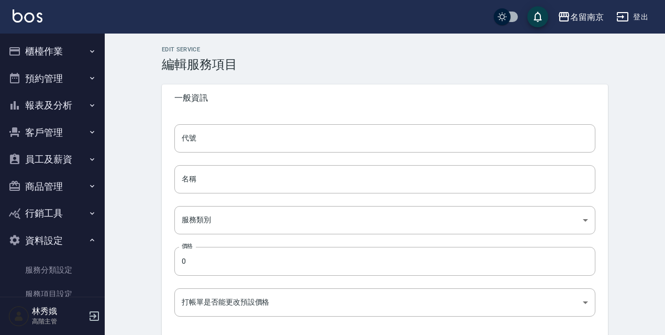
type input "點數"
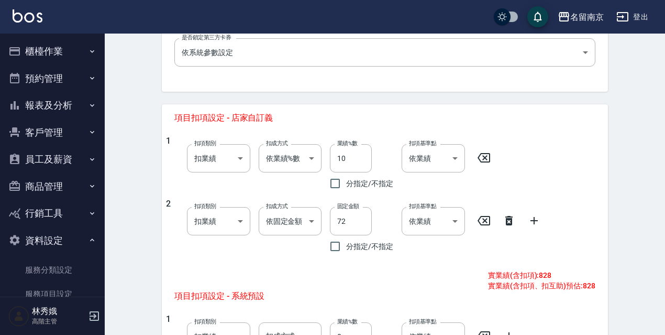
scroll to position [349, 0]
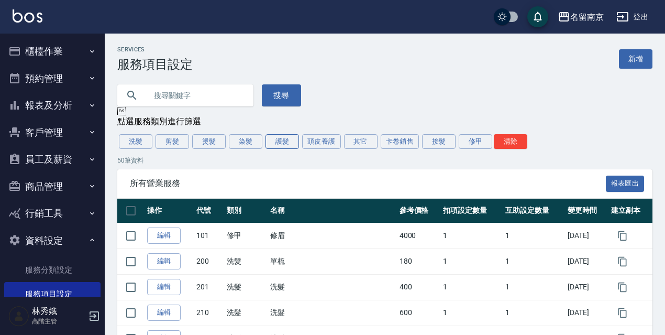
click at [283, 146] on button "護髮" at bounding box center [283, 141] width 34 height 15
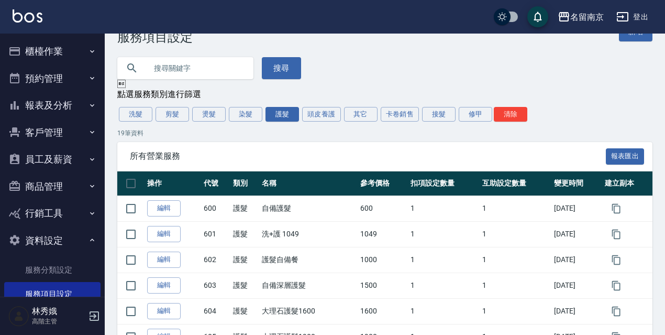
scroll to position [32, 0]
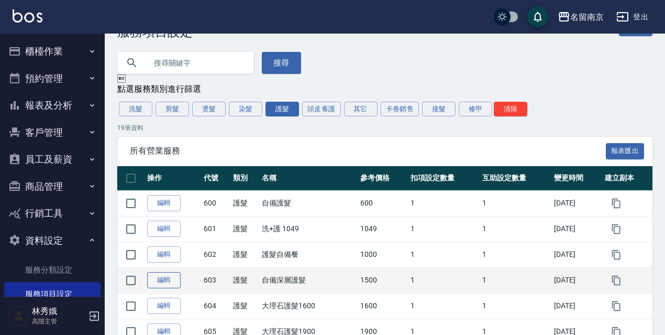
click at [165, 282] on link "編輯" at bounding box center [164, 280] width 34 height 16
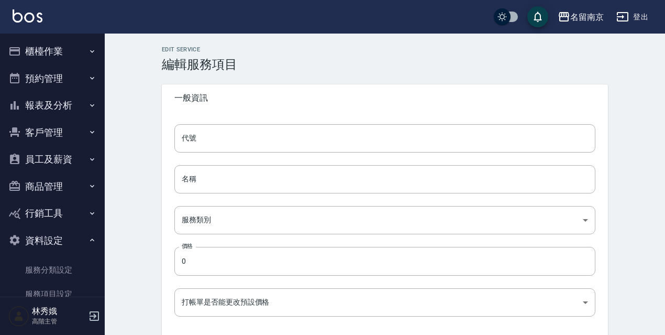
type input "603"
type input "自備深層護髮"
type input "1c4f4ff4-7f83-4cc6-81d4-db3408e39490"
type input "1500"
type input "FALSE"
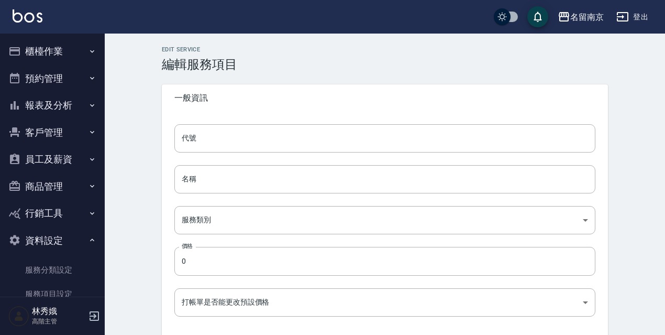
type input "none"
type input "UNSET"
type input "none"
type input "護"
type input "2"
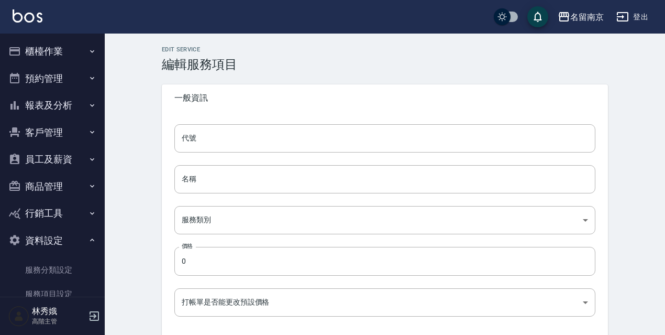
type input "點數"
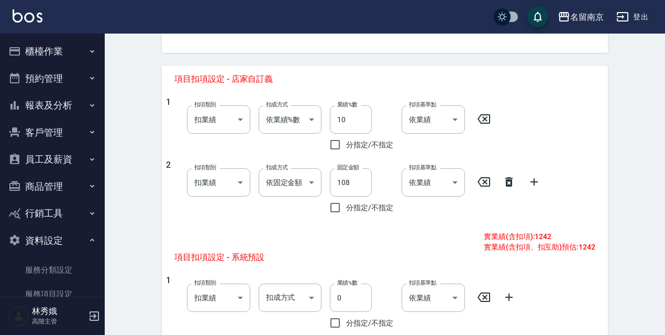
scroll to position [396, 0]
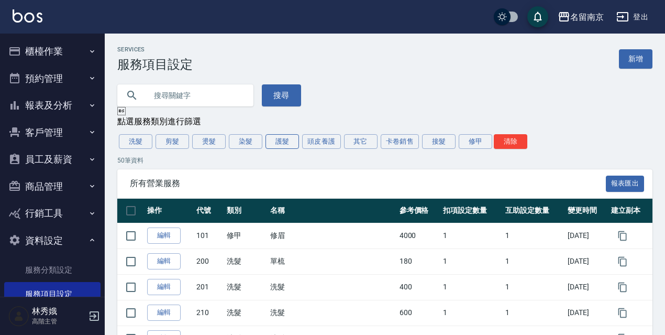
click at [279, 140] on button "護髮" at bounding box center [283, 141] width 34 height 15
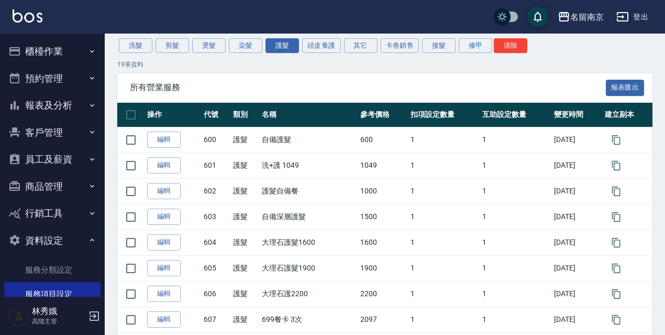
scroll to position [96, 0]
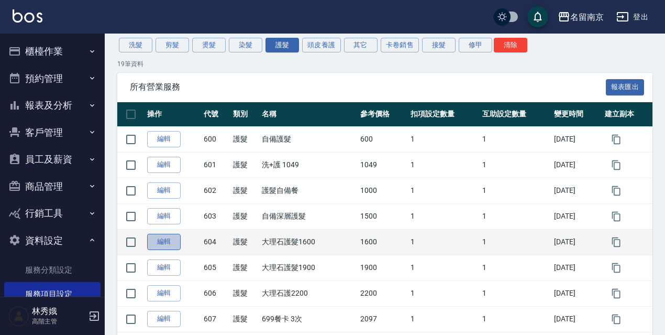
click at [169, 244] on link "編輯" at bounding box center [164, 242] width 34 height 16
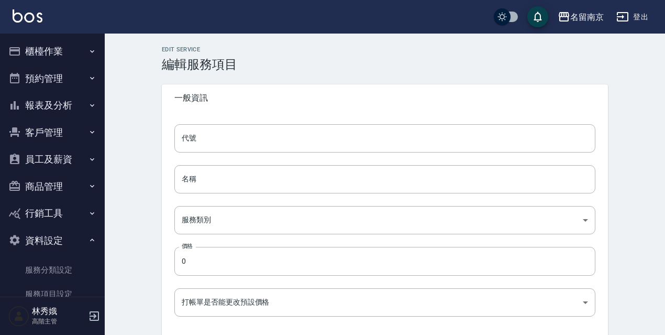
type input "604"
type input "大理石護髮1600"
type input "1c4f4ff4-7f83-4cc6-81d4-db3408e39490"
type input "1600"
type input "FALSE"
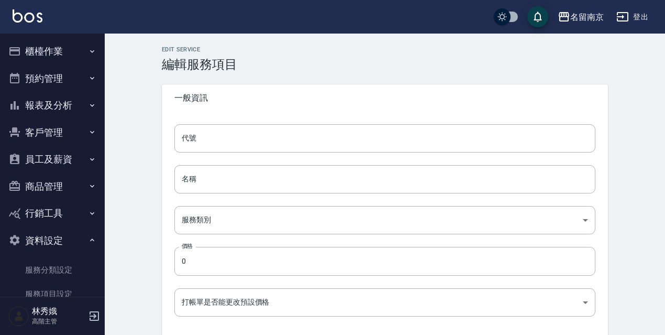
type input "none"
type input "UNSET"
type input "none"
type input "護"
type input "2"
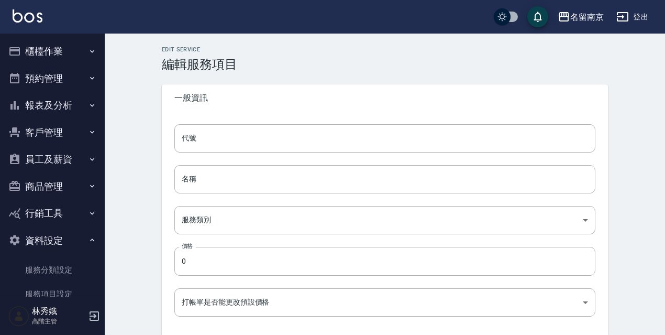
type input "點數"
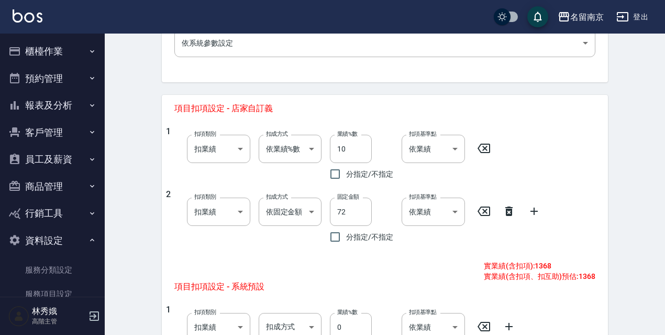
scroll to position [368, 0]
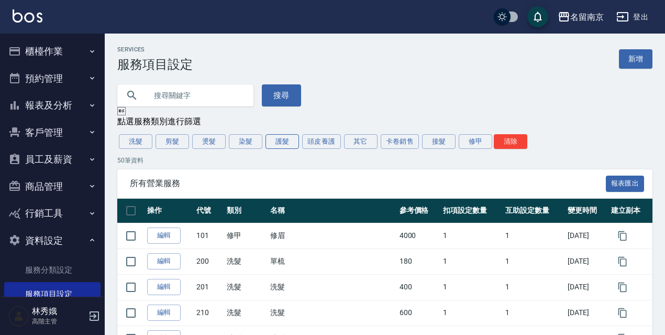
click at [290, 145] on button "護髮" at bounding box center [283, 141] width 34 height 15
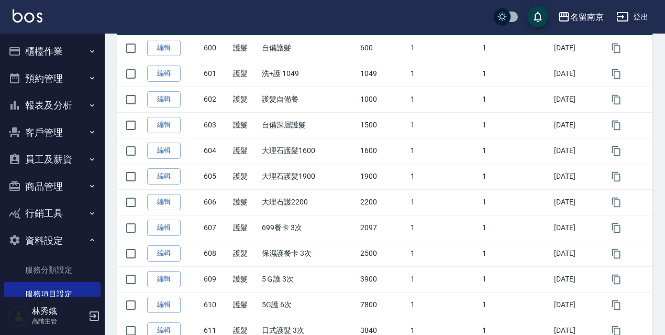
scroll to position [189, 0]
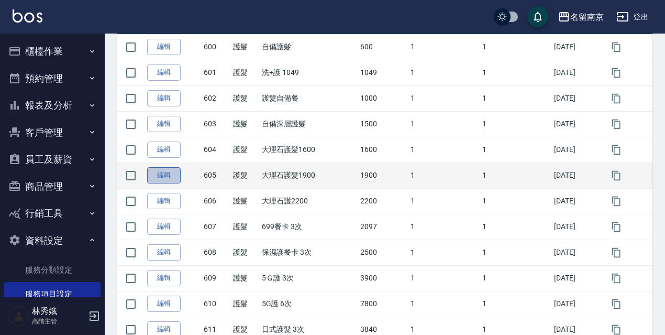
click at [161, 179] on link "編輯" at bounding box center [164, 175] width 34 height 16
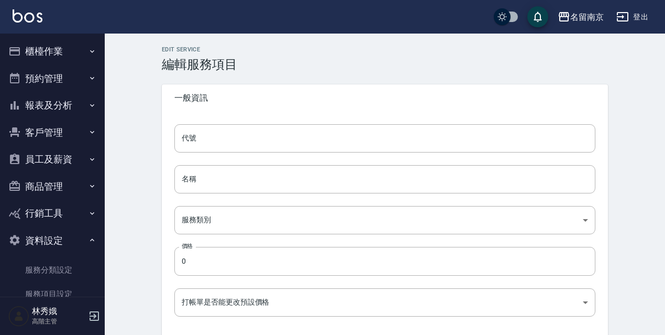
type input "605"
type input "大理石護髮1900"
type input "1c4f4ff4-7f83-4cc6-81d4-db3408e39490"
type input "1900"
type input "FALSE"
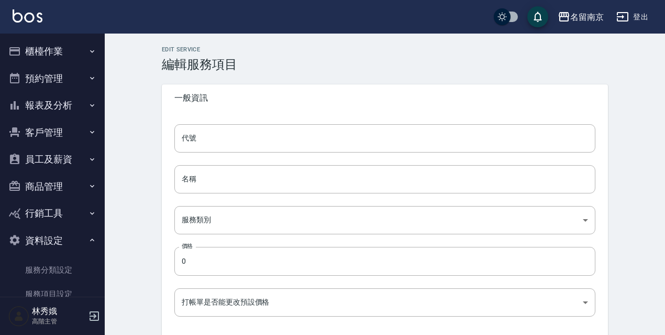
type input "none"
type input "UNSET"
type input "none"
type input "護"
type input "2"
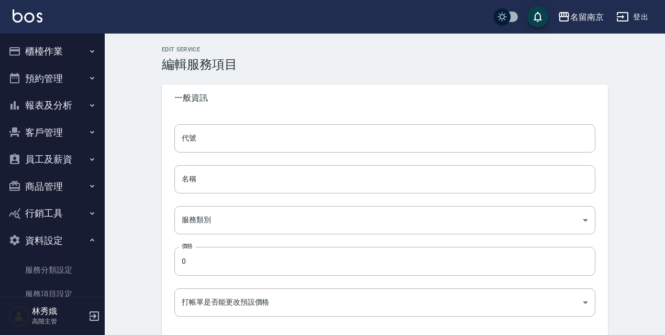
type input "點數"
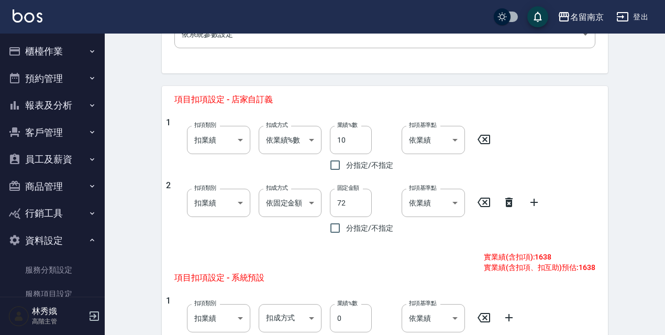
scroll to position [383, 0]
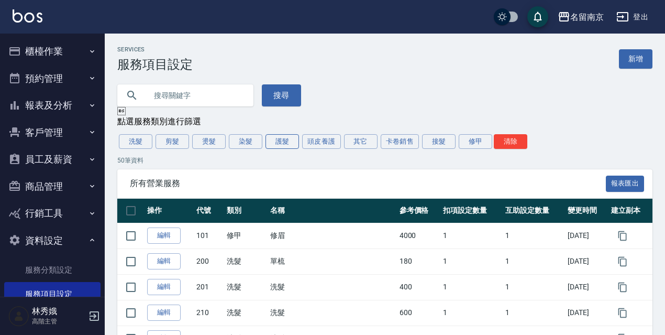
click at [272, 138] on button "護髮" at bounding box center [283, 141] width 34 height 15
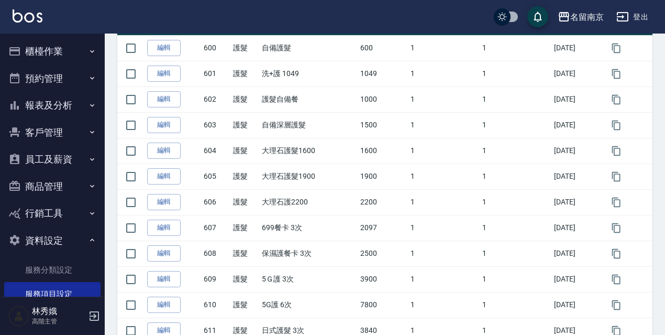
scroll to position [189, 0]
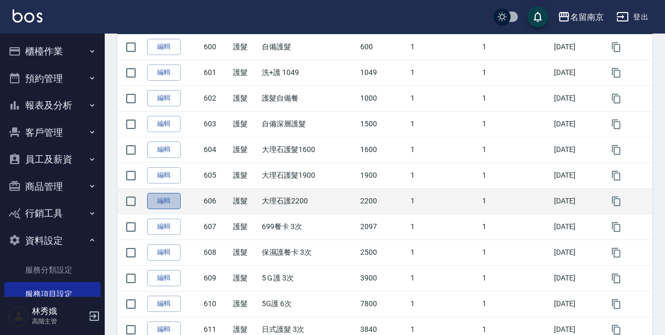
click at [173, 204] on link "編輯" at bounding box center [164, 201] width 34 height 16
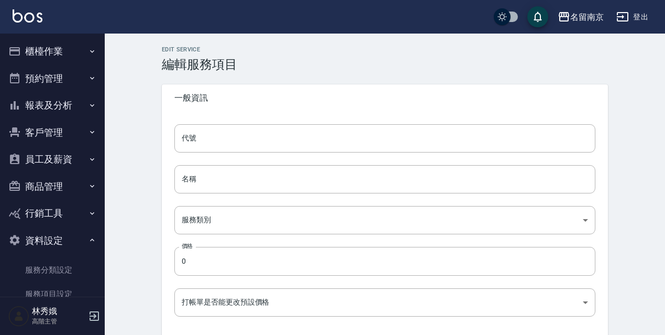
type input "606"
type input "大理石護2200"
type input "1c4f4ff4-7f83-4cc6-81d4-db3408e39490"
type input "2200"
type input "FALSE"
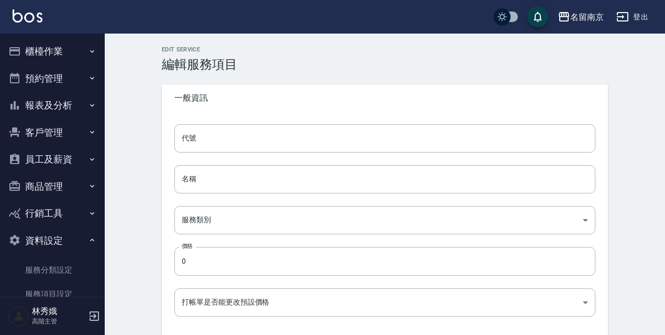
type input "none"
type input "UNSET"
type input "none"
type input "護"
type input "2"
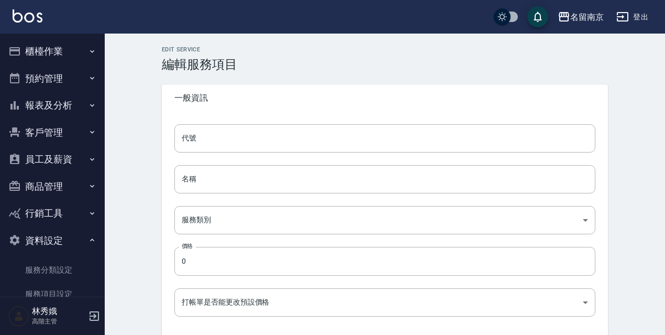
type input "點數"
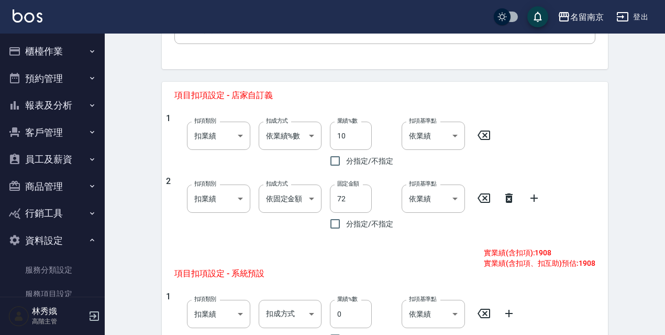
scroll to position [384, 0]
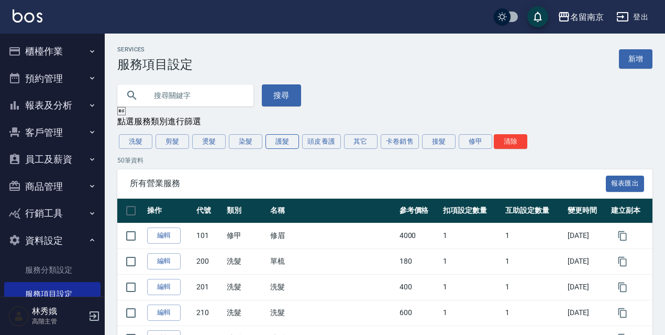
click at [293, 144] on button "護髮" at bounding box center [283, 141] width 34 height 15
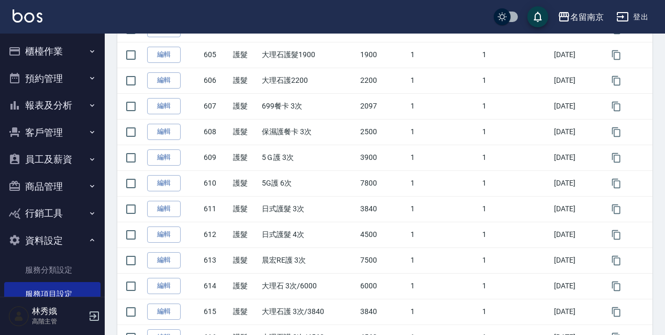
scroll to position [311, 0]
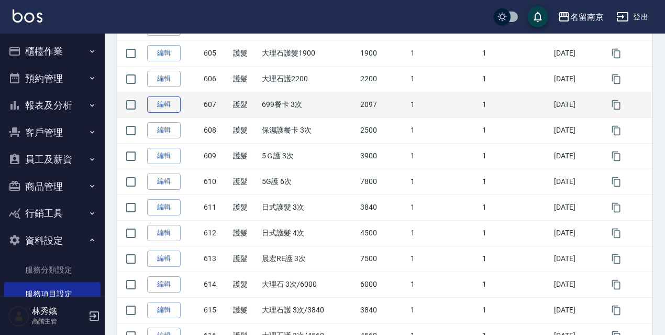
click at [168, 105] on link "編輯" at bounding box center [164, 104] width 34 height 16
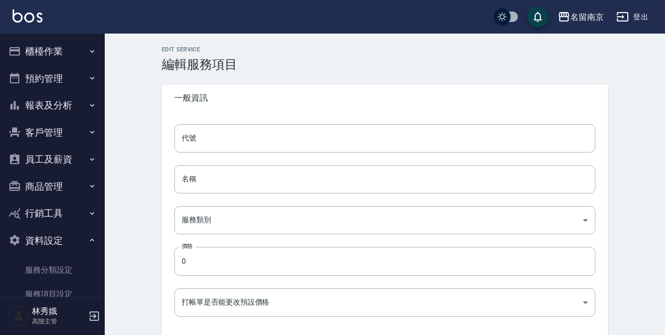
type input "607"
type input "699餐卡 3次"
type input "1c4f4ff4-7f83-4cc6-81d4-db3408e39490"
type input "2097"
type input "FALSE"
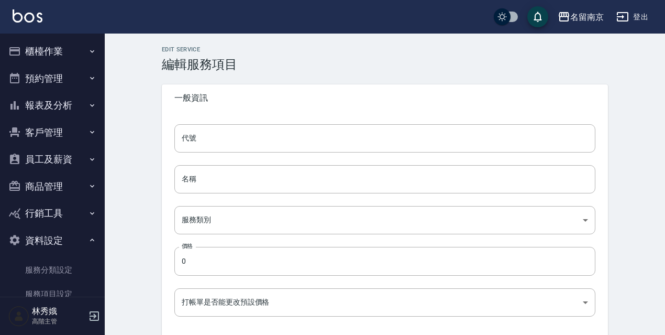
type input "none"
type input "UNSET"
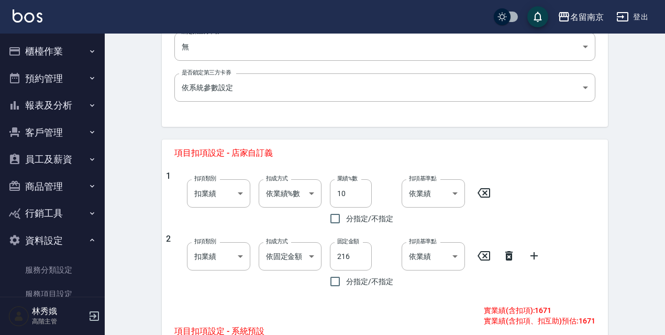
scroll to position [337, 0]
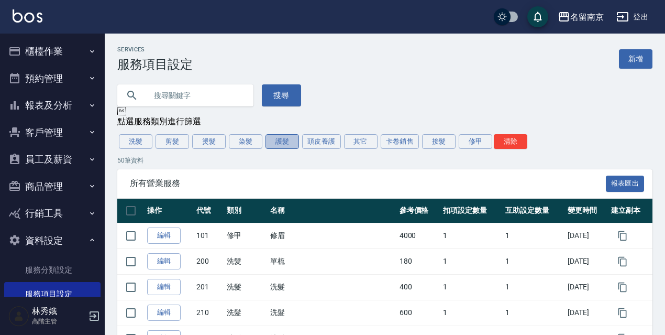
drag, startPoint x: 296, startPoint y: 141, endPoint x: 41, endPoint y: 118, distance: 256.1
click at [295, 141] on button "護髮" at bounding box center [283, 141] width 34 height 15
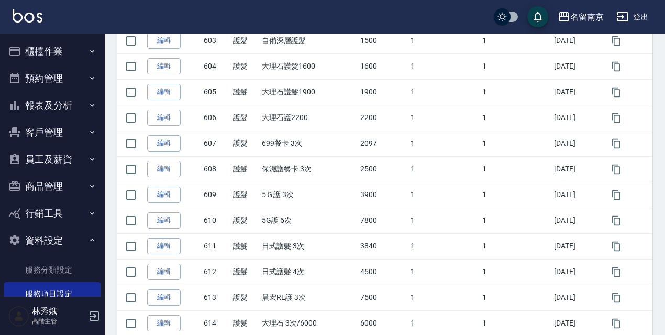
scroll to position [272, 0]
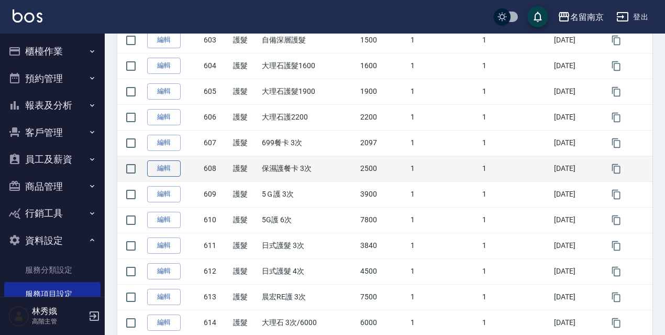
click at [153, 170] on link "編輯" at bounding box center [164, 168] width 34 height 16
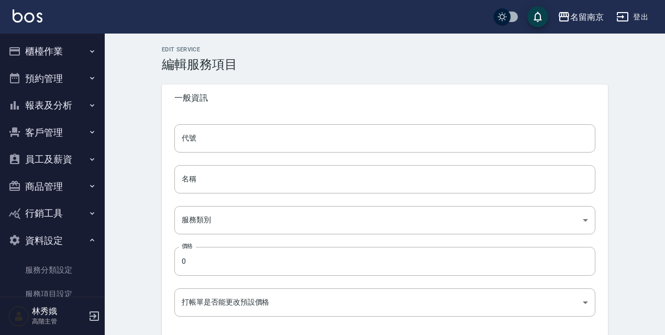
type input "608"
type input "保濕護餐卡 3次"
type input "1c4f4ff4-7f83-4cc6-81d4-db3408e39490"
type input "2500"
type input "FALSE"
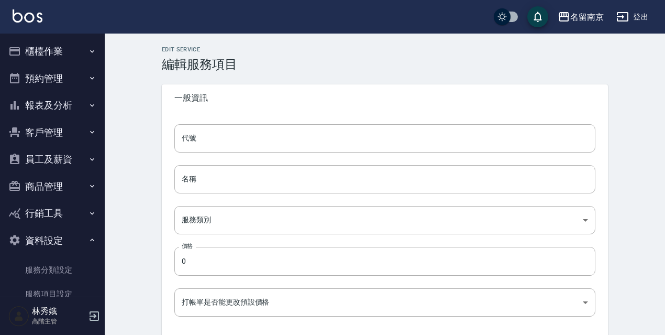
type input "none"
type input "UNSET"
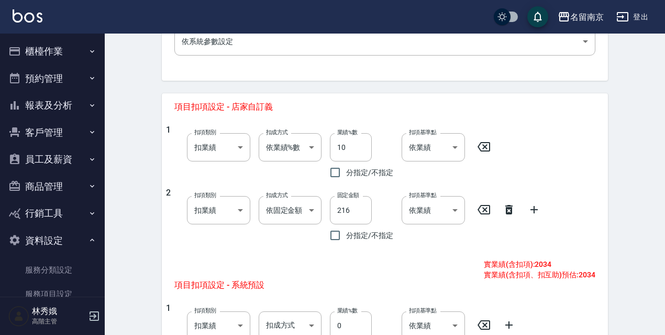
scroll to position [375, 0]
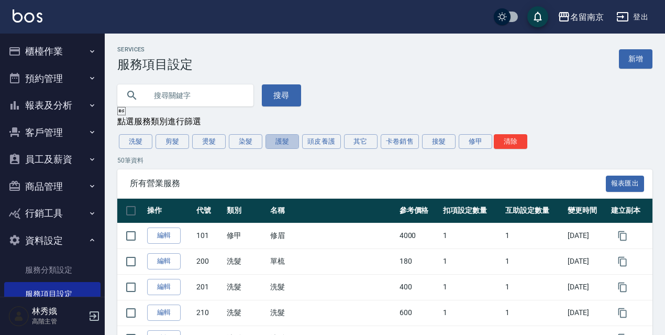
drag, startPoint x: 289, startPoint y: 146, endPoint x: 0, endPoint y: 201, distance: 294.3
click at [289, 147] on button "護髮" at bounding box center [283, 141] width 34 height 15
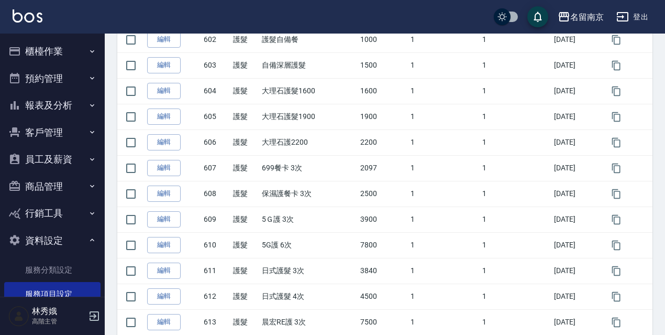
scroll to position [260, 0]
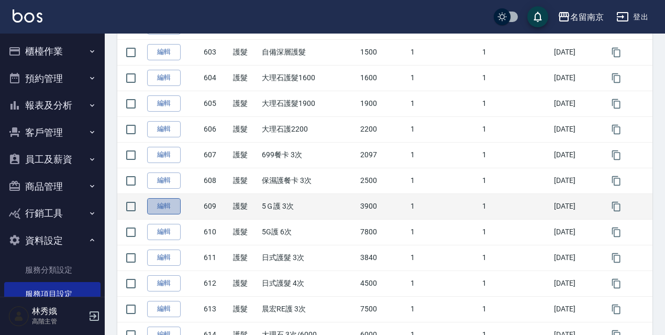
click at [167, 210] on link "編輯" at bounding box center [164, 206] width 34 height 16
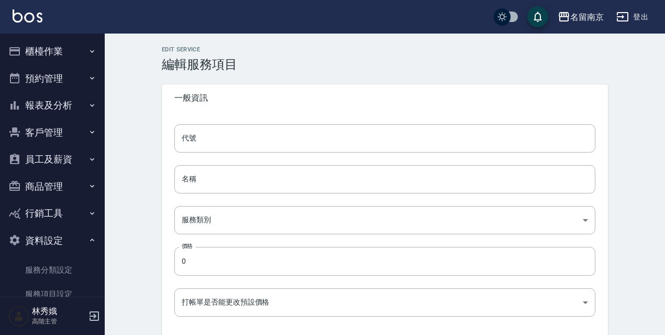
type input "609"
type input "5Ｇ護 3次"
type input "1c4f4ff4-7f83-4cc6-81d4-db3408e39490"
type input "3900"
type input "FALSE"
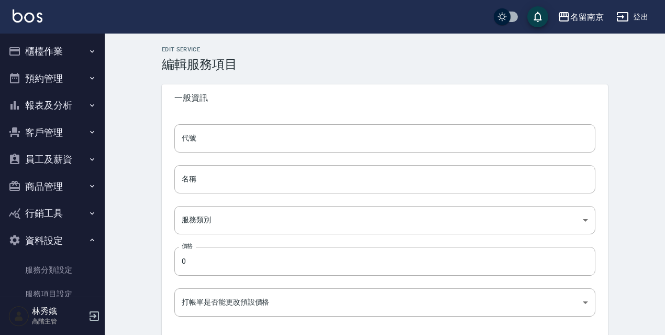
type input "none"
type input "UNSET"
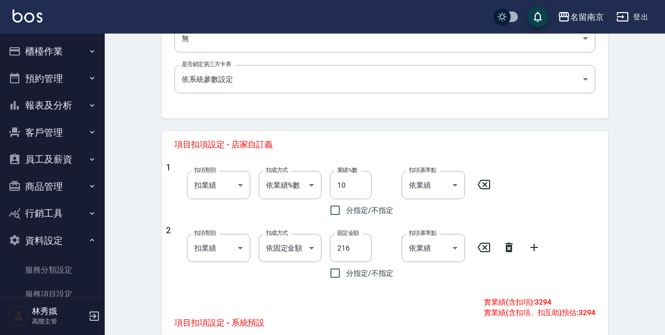
scroll to position [324, 0]
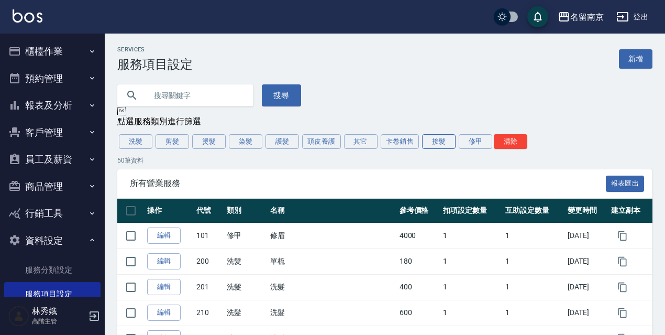
drag, startPoint x: 289, startPoint y: 146, endPoint x: 432, endPoint y: 145, distance: 142.5
click at [290, 145] on button "護髮" at bounding box center [283, 141] width 34 height 15
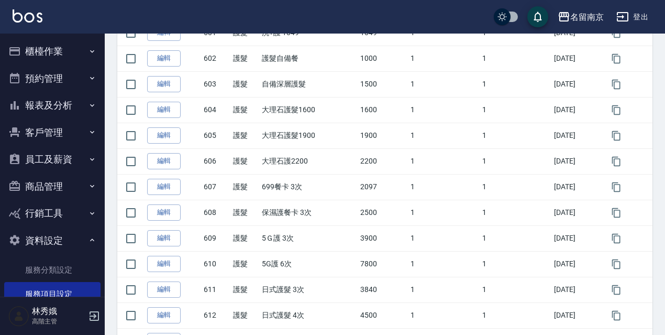
scroll to position [249, 0]
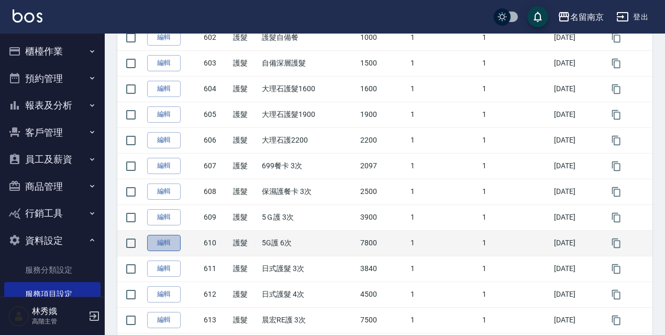
click at [170, 245] on link "編輯" at bounding box center [164, 243] width 34 height 16
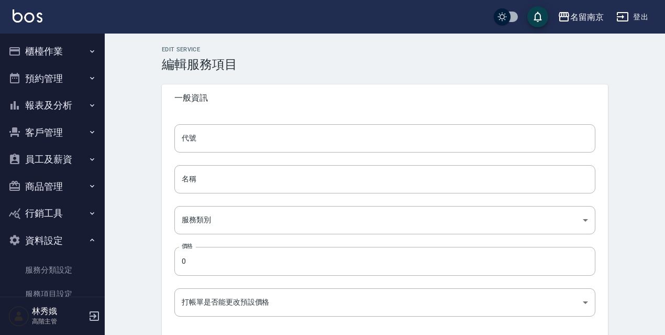
type input "610"
type input "5G護 6次"
type input "1c4f4ff4-7f83-4cc6-81d4-db3408e39490"
type input "7800"
type input "FALSE"
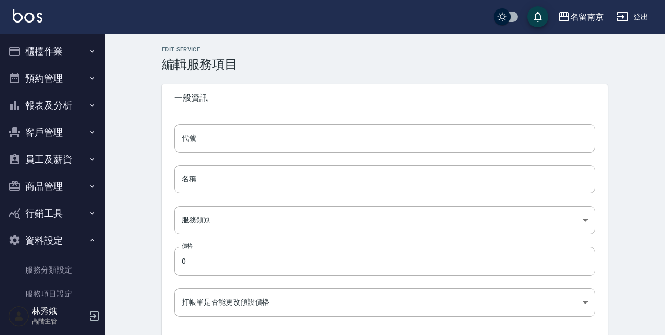
type input "none"
type input "UNSET"
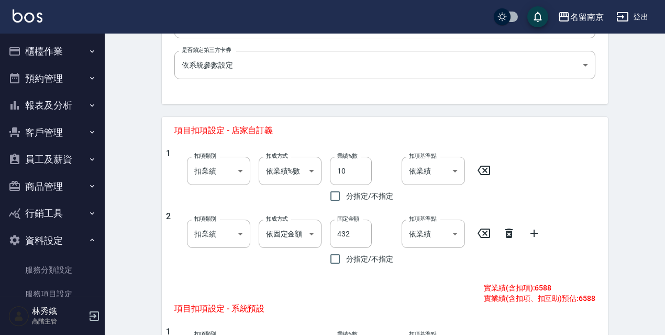
scroll to position [349, 0]
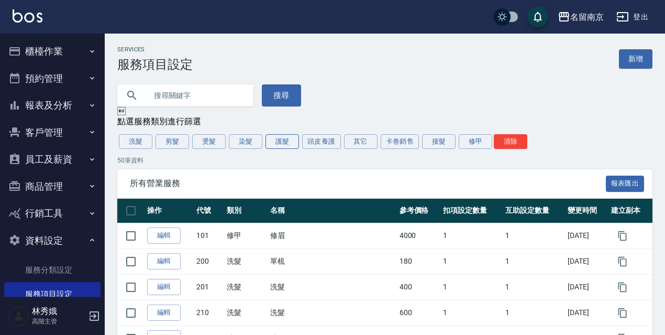
click at [286, 138] on button "護髮" at bounding box center [283, 141] width 34 height 15
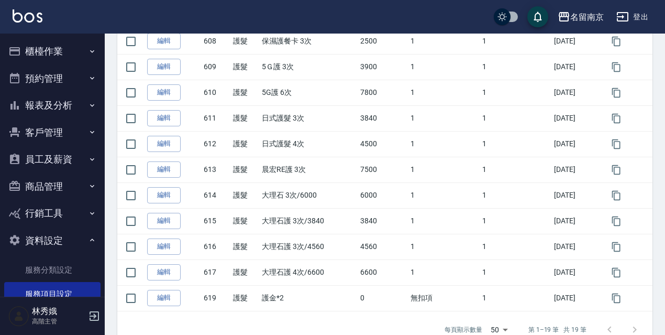
scroll to position [404, 0]
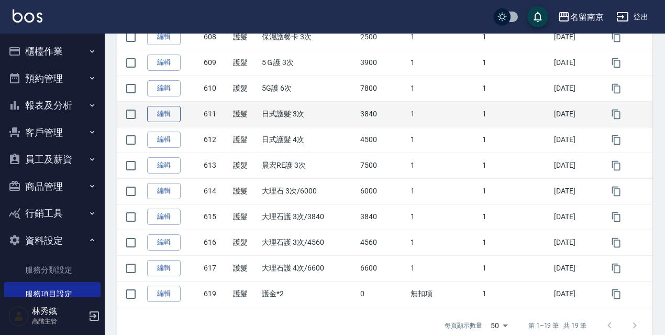
click at [162, 114] on link "編輯" at bounding box center [164, 114] width 34 height 16
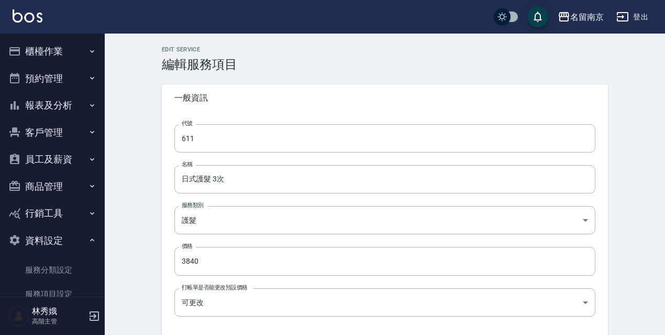
type input "611"
type input "日式護髮 3次"
type input "1c4f4ff4-7f83-4cc6-81d4-db3408e39490"
type input "3840"
type input "FALSE"
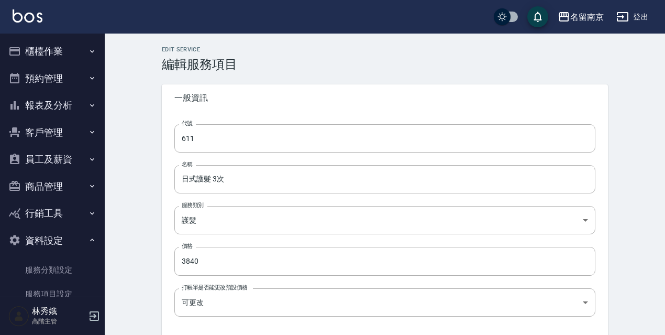
type input "none"
type input "UNSET"
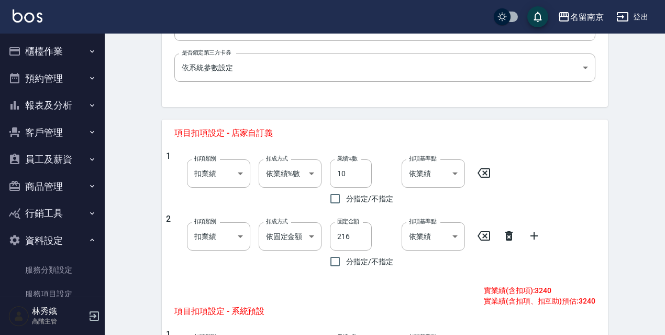
scroll to position [352, 0]
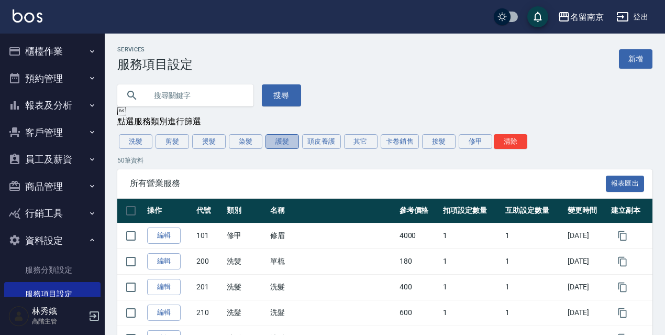
click at [275, 142] on button "護髮" at bounding box center [283, 141] width 34 height 15
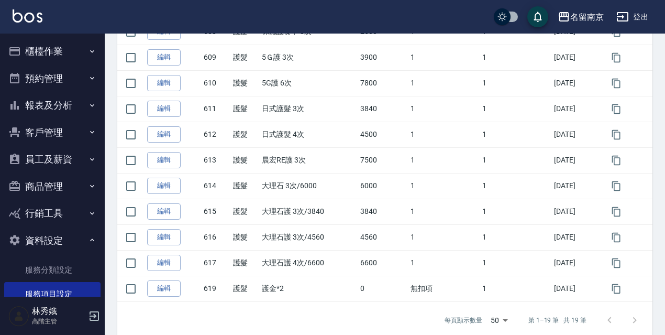
scroll to position [414, 0]
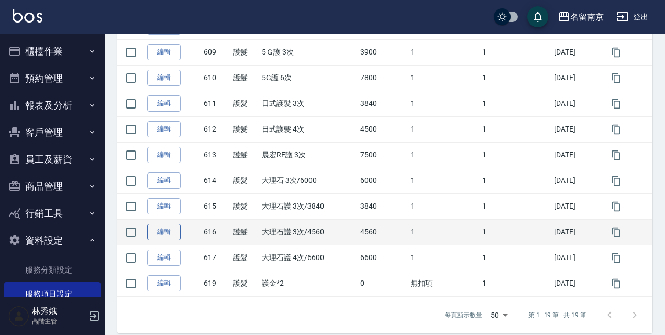
click at [163, 231] on link "編輯" at bounding box center [164, 232] width 34 height 16
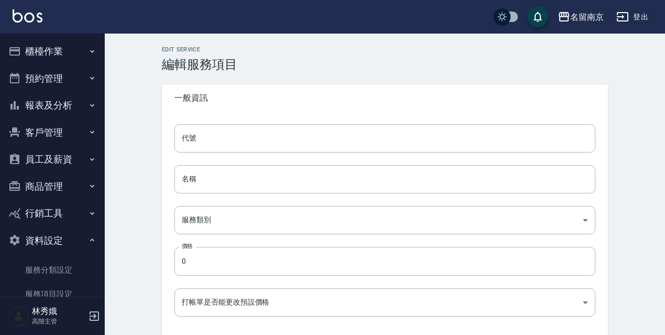
type input "616"
type input "大理石護 3次/4560"
type input "1c4f4ff4-7f83-4cc6-81d4-db3408e39490"
type input "4560"
type input "FALSE"
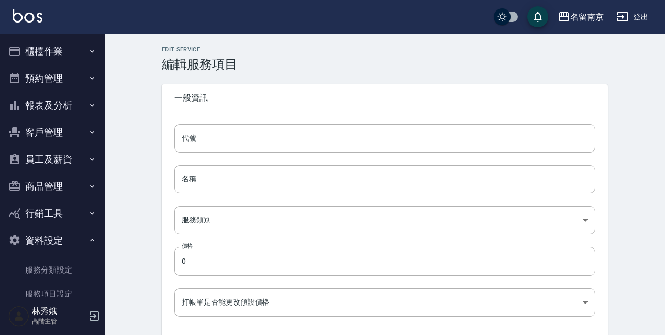
type input "none"
type input "UNSET"
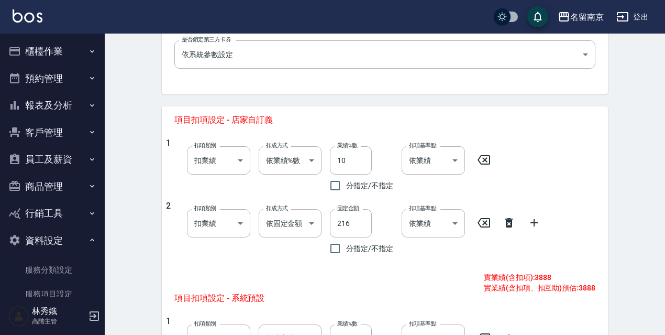
scroll to position [363, 0]
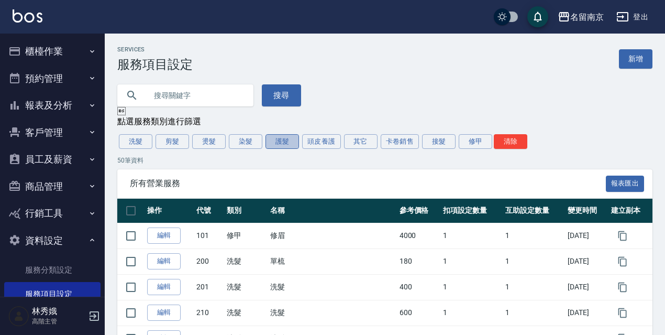
click at [283, 142] on button "護髮" at bounding box center [283, 141] width 34 height 15
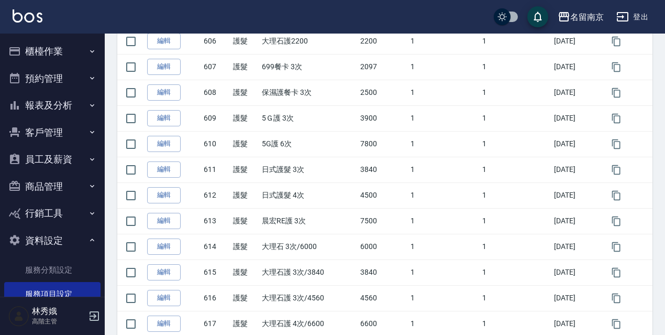
scroll to position [350, 0]
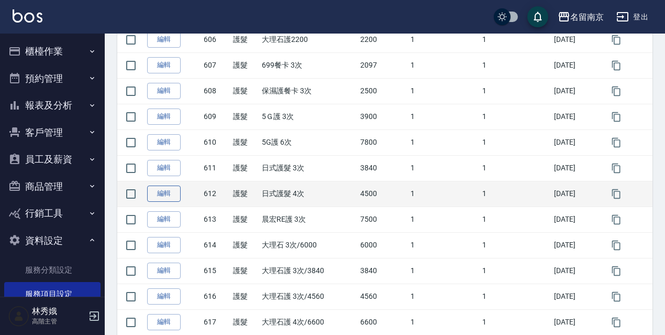
click at [173, 192] on link "編輯" at bounding box center [164, 193] width 34 height 16
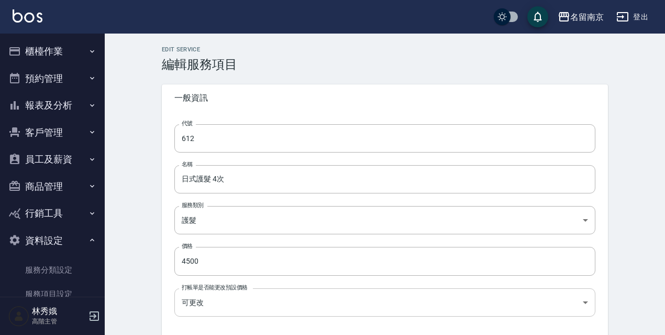
type input "612"
type input "日式護髮 4次"
type input "1c4f4ff4-7f83-4cc6-81d4-db3408e39490"
type input "4500"
type input "FALSE"
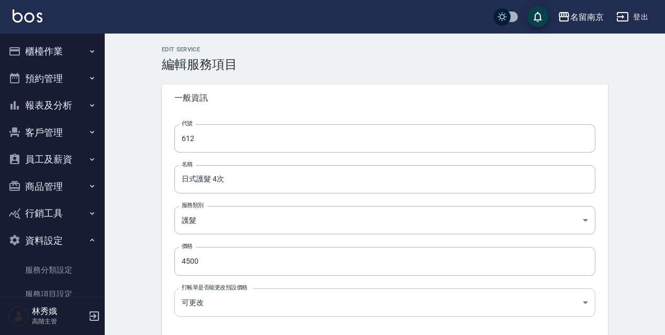
type input "none"
type input "UNSET"
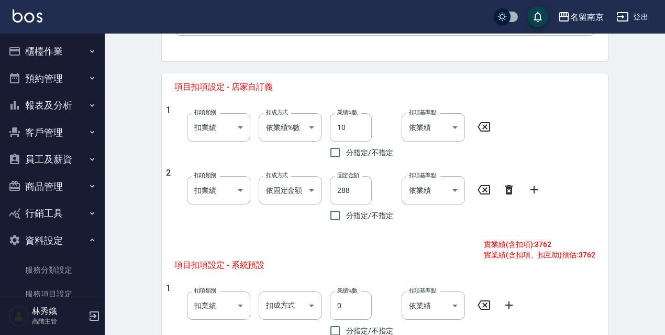
scroll to position [421, 0]
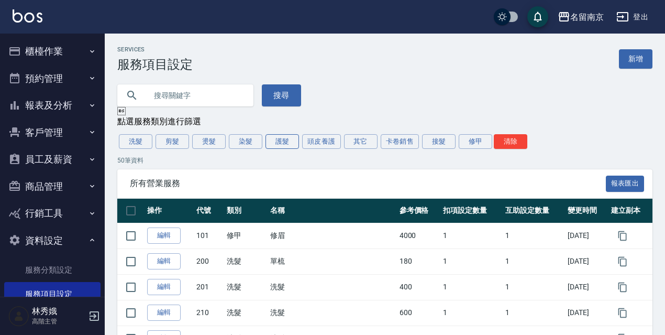
click at [280, 147] on button "護髮" at bounding box center [283, 141] width 34 height 15
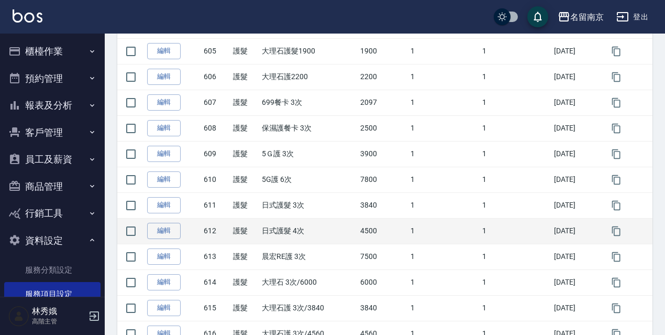
scroll to position [314, 0]
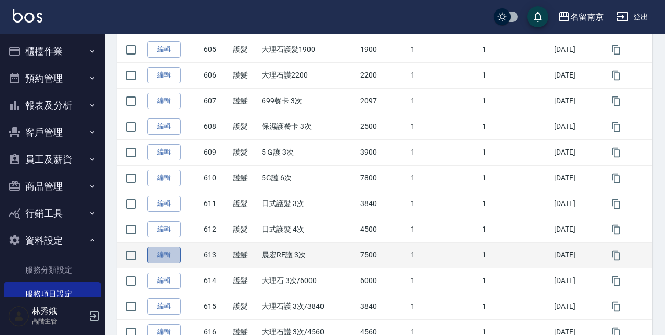
click at [157, 254] on link "編輯" at bounding box center [164, 255] width 34 height 16
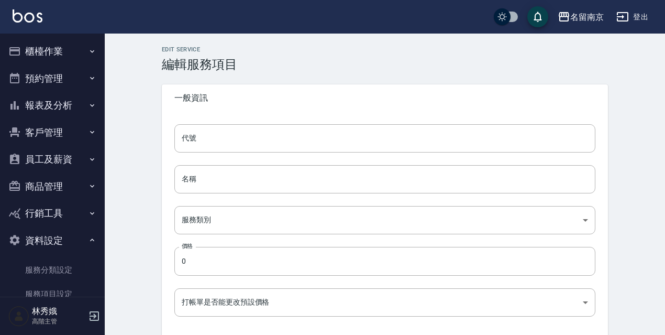
type input "613"
type input "晨宏RE護 3次"
type input "1c4f4ff4-7f83-4cc6-81d4-db3408e39490"
type input "7500"
type input "FALSE"
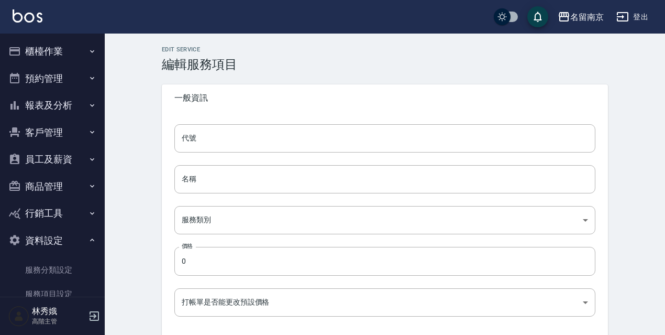
type input "none"
type input "UNSET"
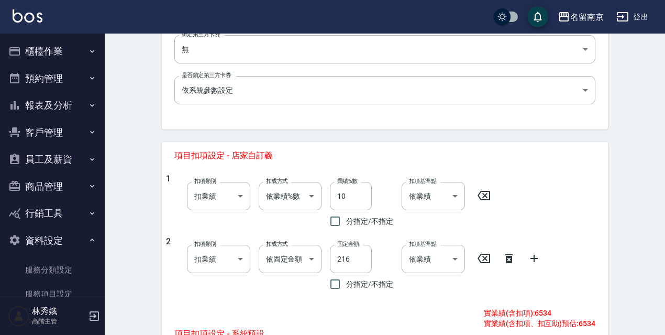
scroll to position [318, 0]
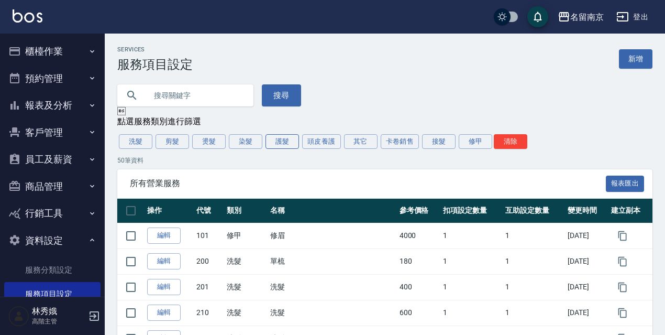
click at [294, 146] on button "護髮" at bounding box center [283, 141] width 34 height 15
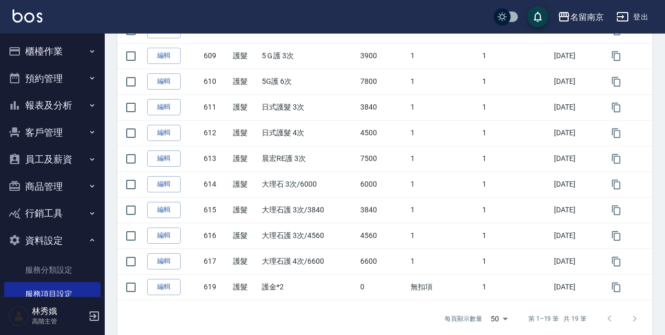
scroll to position [418, 0]
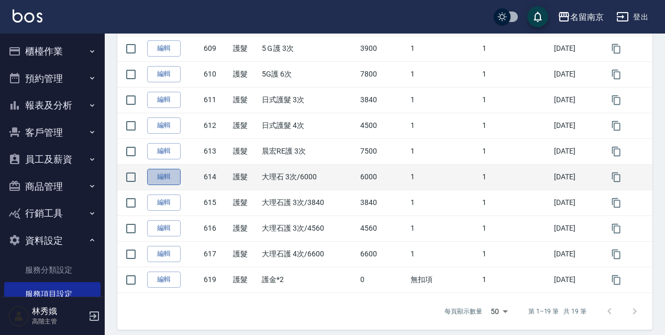
click at [168, 180] on link "編輯" at bounding box center [164, 177] width 34 height 16
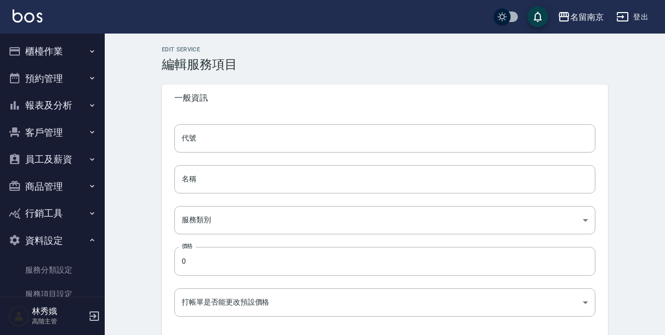
type input "614"
type input "大理石 3次/6000"
type input "1c4f4ff4-7f83-4cc6-81d4-db3408e39490"
type input "6000"
type input "FALSE"
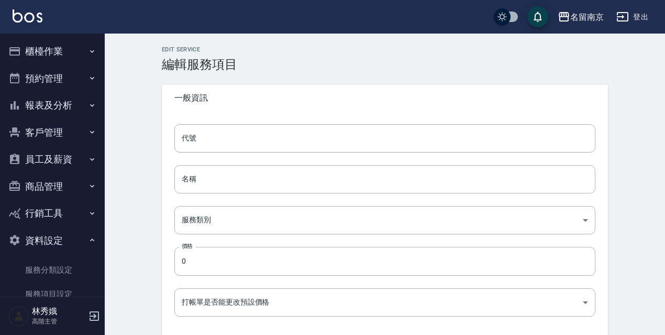
type input "none"
type input "UNSET"
click at [203, 179] on input "大理石 3次/6000" at bounding box center [384, 179] width 421 height 28
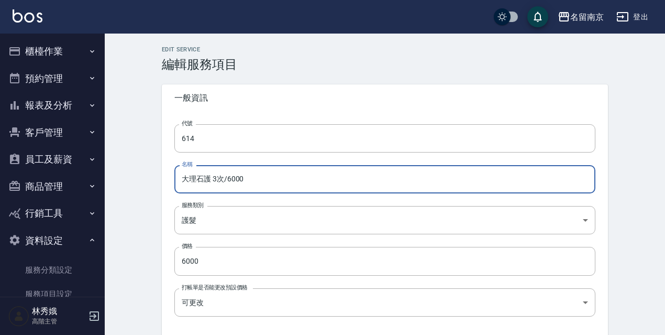
type input "大理石護 3次/6000"
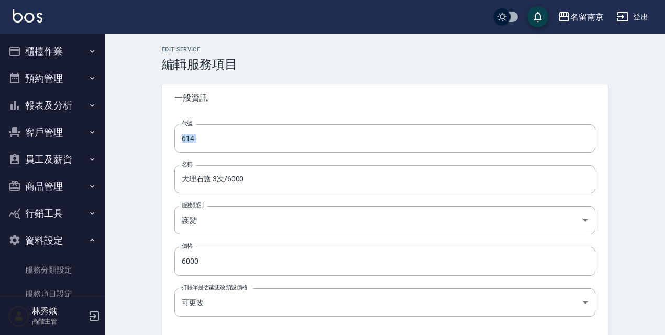
drag, startPoint x: 665, startPoint y: 88, endPoint x: 666, endPoint y: 126, distance: 38.2
click at [213, 107] on div "一般資訊" at bounding box center [385, 97] width 446 height 27
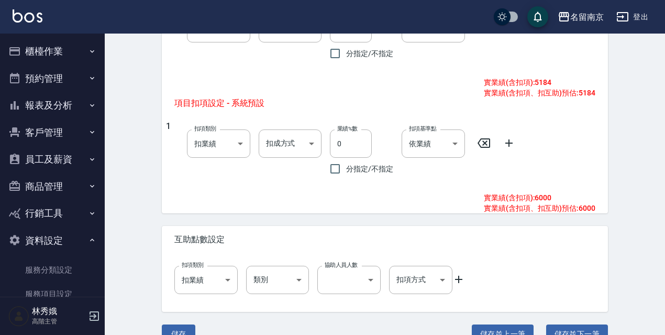
scroll to position [580, 0]
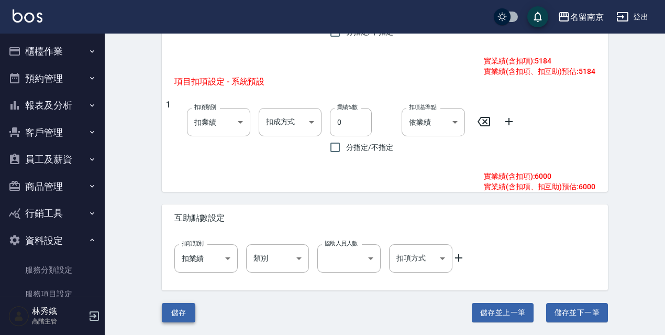
click at [180, 305] on button "儲存" at bounding box center [179, 312] width 34 height 19
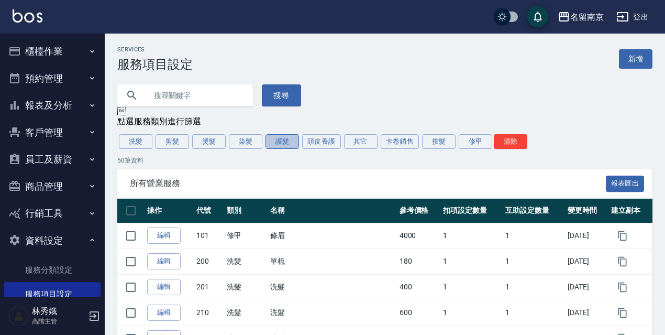
click at [274, 144] on button "護髮" at bounding box center [283, 141] width 34 height 15
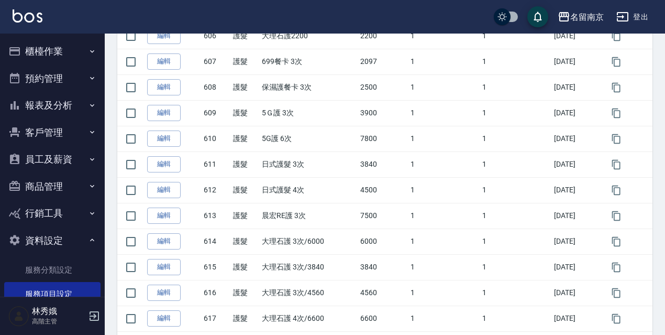
scroll to position [356, 0]
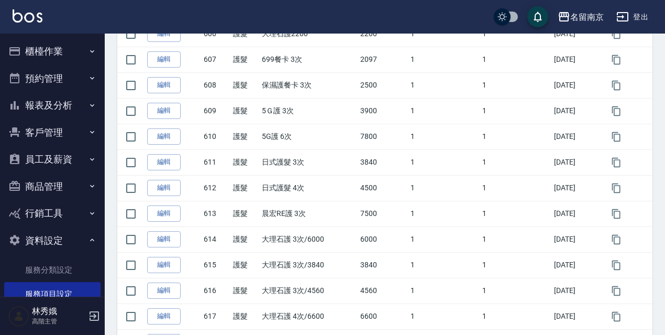
drag, startPoint x: 663, startPoint y: 264, endPoint x: 665, endPoint y: 257, distance: 7.1
click at [665, 258] on div "Services 服務項目設定 新增 搜尋  點選服務類別進行篩選 洗髮 剪髮 燙髮 染髮 護髮 頭皮養護 其它 卡卷銷售 接髮 修甲 清除 19 筆資料 …" at bounding box center [385, 40] width 560 height 701
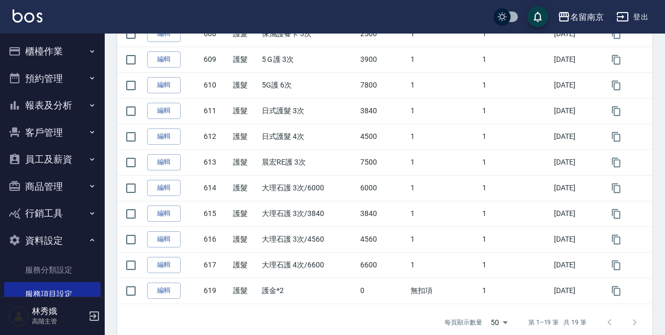
scroll to position [413, 0]
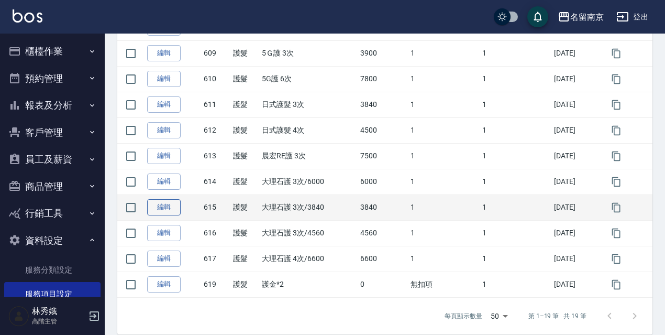
click at [174, 207] on link "編輯" at bounding box center [164, 207] width 34 height 16
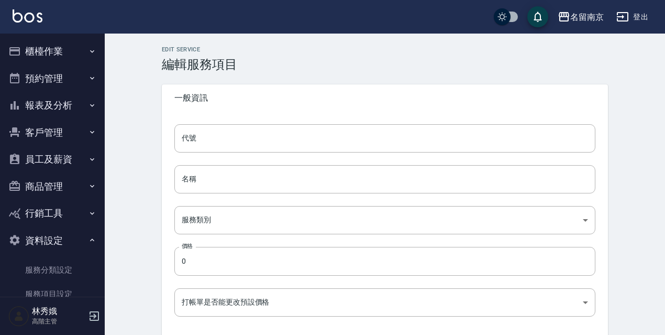
type input "615"
type input "大理石護 3次/3840"
type input "1c4f4ff4-7f83-4cc6-81d4-db3408e39490"
type input "3840"
type input "FALSE"
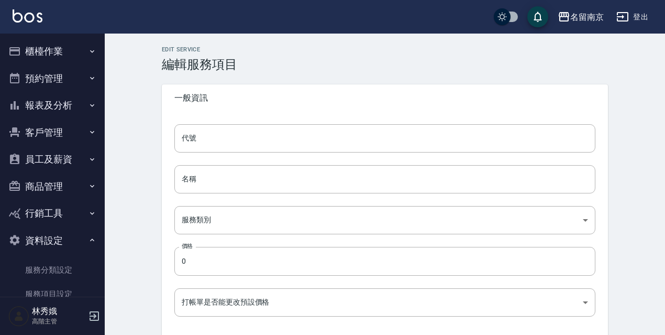
type input "none"
type input "UNSET"
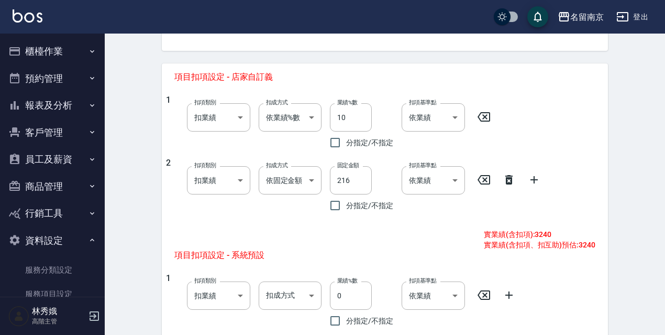
scroll to position [409, 0]
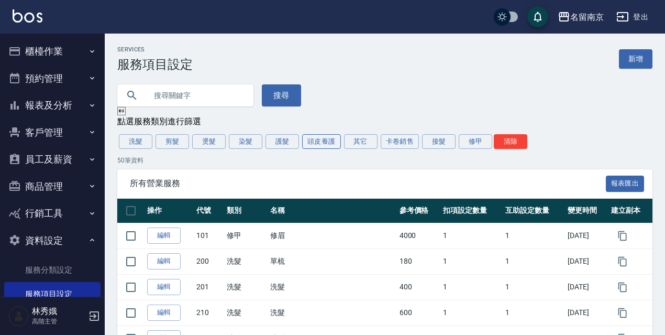
click at [325, 144] on button "頭皮養護" at bounding box center [321, 141] width 39 height 15
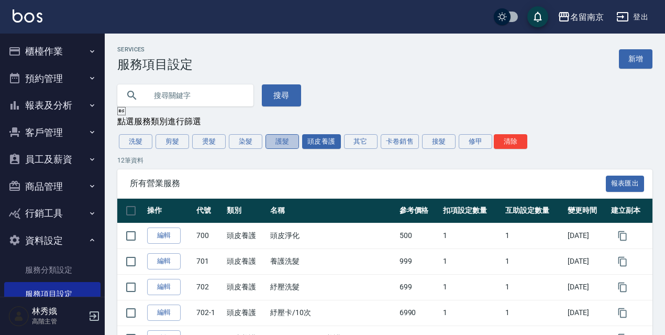
click at [283, 142] on button "護髮" at bounding box center [283, 141] width 34 height 15
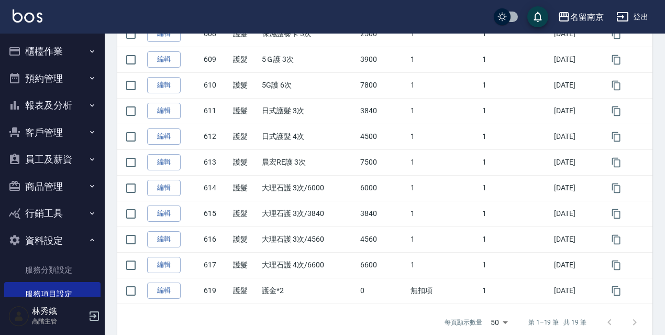
scroll to position [427, 0]
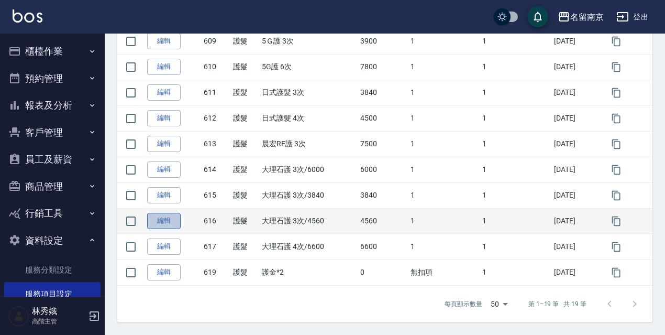
click at [156, 223] on link "編輯" at bounding box center [164, 221] width 34 height 16
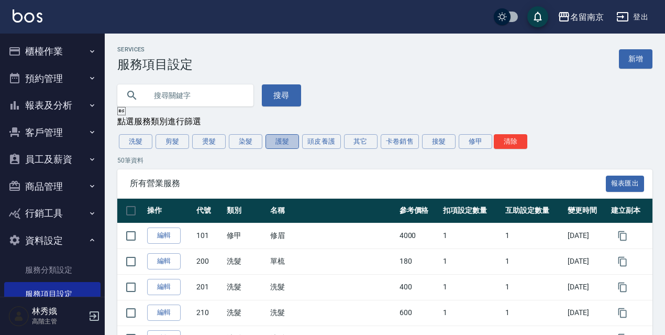
click at [287, 146] on button "護髮" at bounding box center [283, 141] width 34 height 15
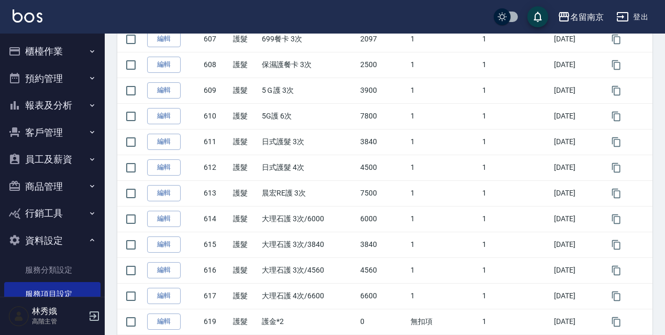
scroll to position [427, 0]
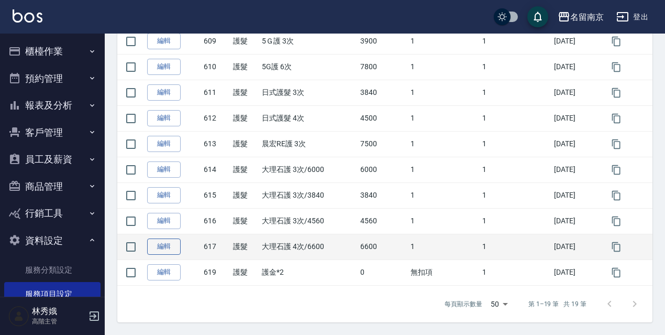
click at [165, 251] on link "編輯" at bounding box center [164, 246] width 34 height 16
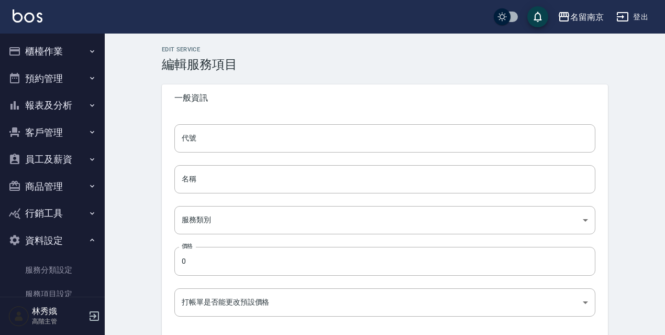
type input "617"
type input "大理石護 4次/6600"
type input "1c4f4ff4-7f83-4cc6-81d4-db3408e39490"
type input "6600"
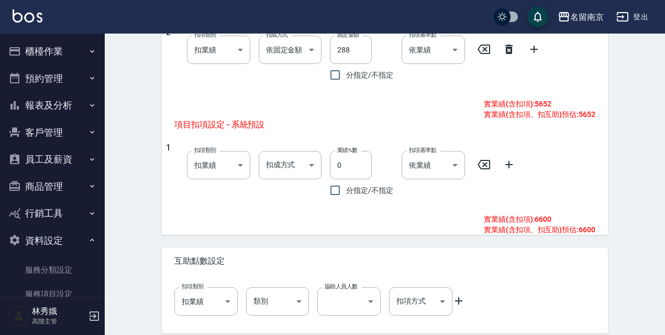
scroll to position [580, 0]
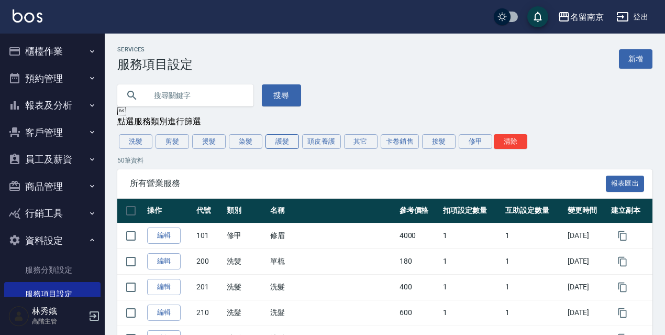
click at [279, 143] on button "護髮" at bounding box center [283, 141] width 34 height 15
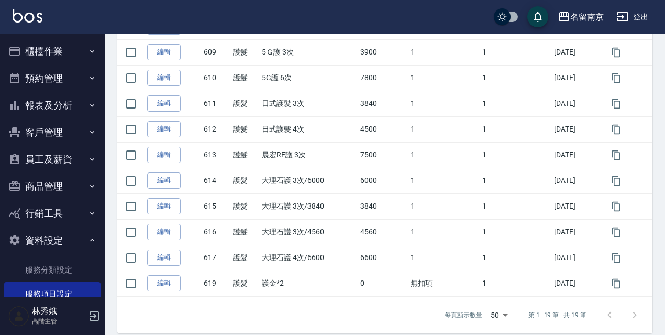
scroll to position [427, 0]
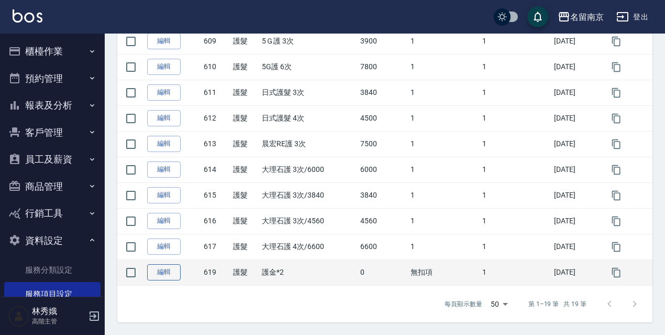
click at [169, 271] on link "編輯" at bounding box center [164, 272] width 34 height 16
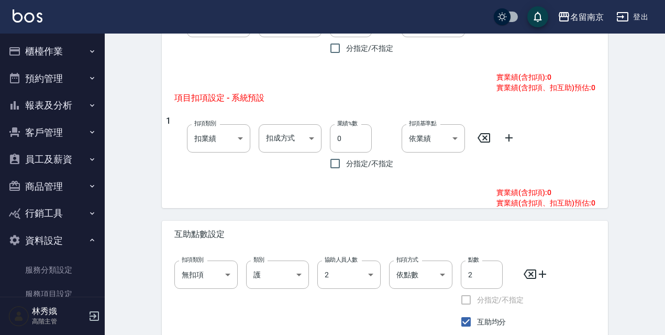
scroll to position [503, 0]
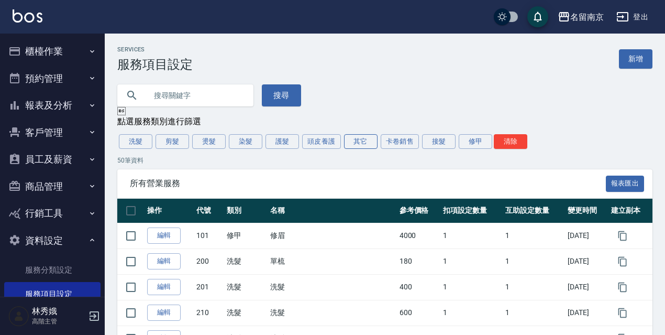
click at [373, 138] on button "其它" at bounding box center [361, 141] width 34 height 15
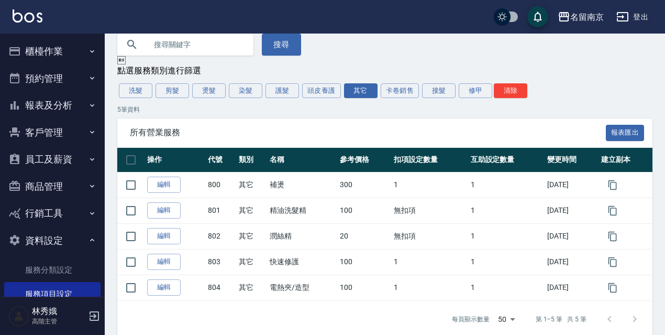
scroll to position [68, 0]
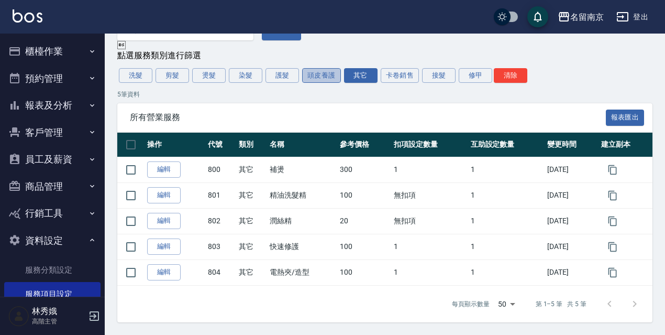
click at [311, 78] on button "頭皮養護" at bounding box center [321, 75] width 39 height 15
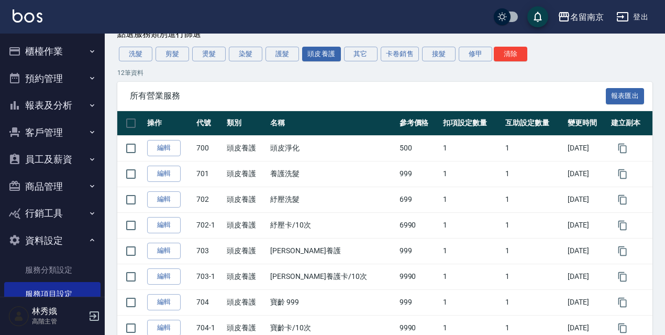
scroll to position [84, 0]
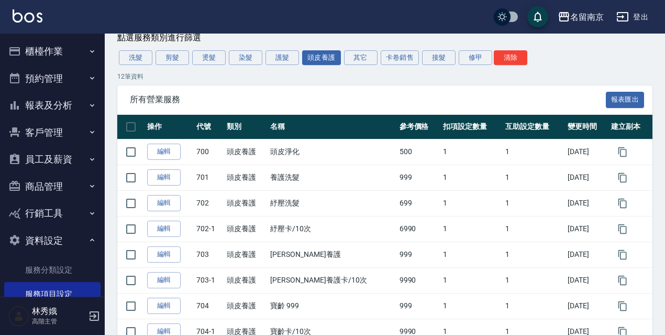
click at [292, 59] on button "護髮" at bounding box center [283, 57] width 34 height 15
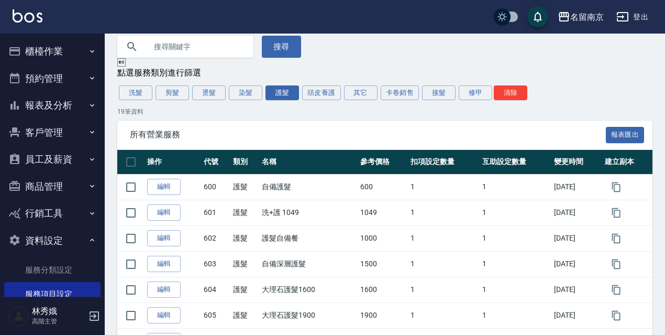
scroll to position [41, 0]
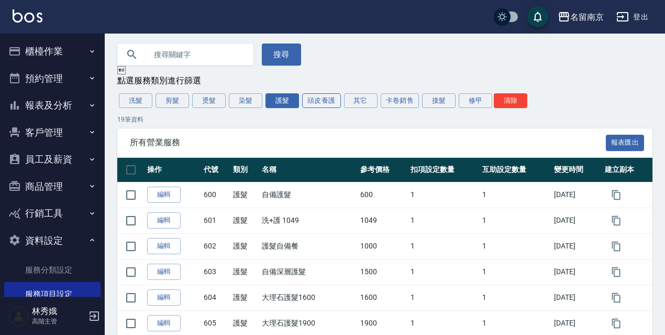
click at [331, 103] on button "頭皮養護" at bounding box center [321, 100] width 39 height 15
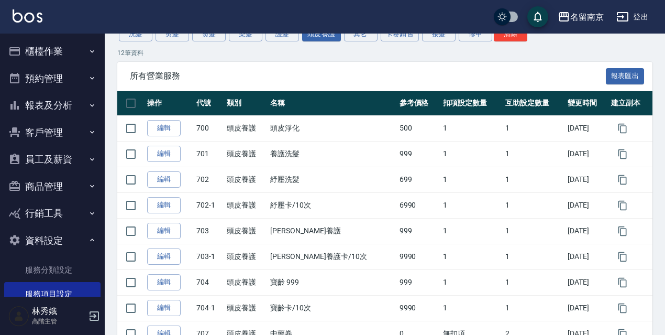
scroll to position [151, 0]
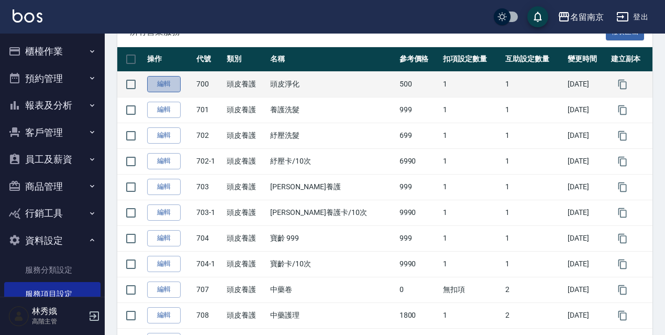
click at [174, 84] on link "編輯" at bounding box center [164, 84] width 34 height 16
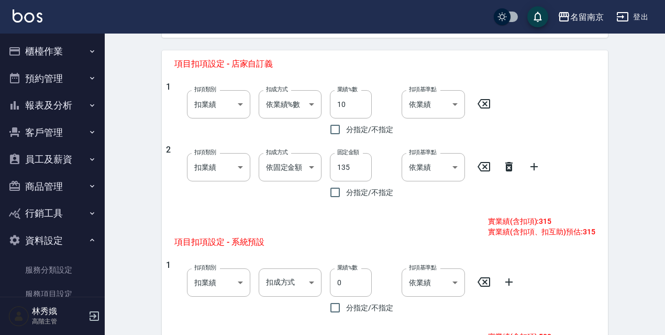
scroll to position [411, 0]
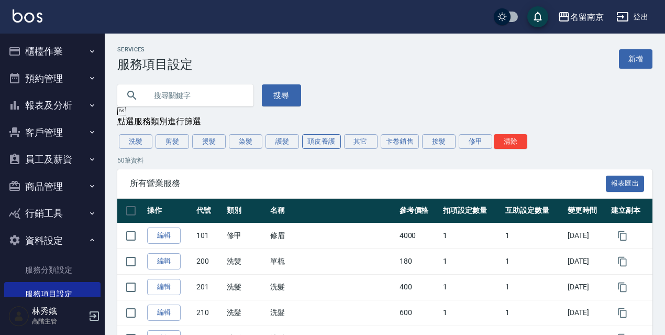
click at [319, 145] on button "頭皮養護" at bounding box center [321, 141] width 39 height 15
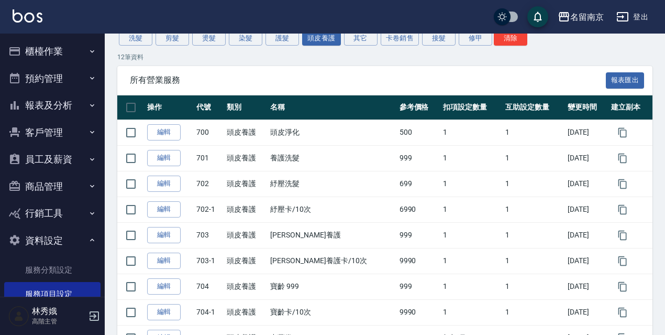
scroll to position [104, 0]
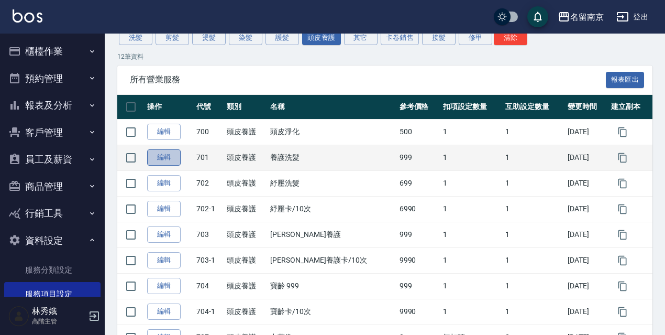
click at [167, 157] on link "編輯" at bounding box center [164, 157] width 34 height 16
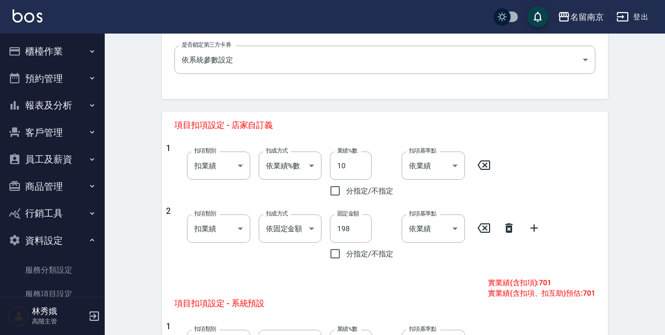
scroll to position [366, 0]
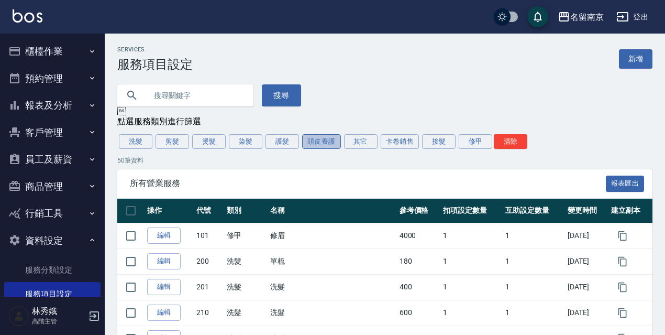
click at [327, 142] on button "頭皮養護" at bounding box center [321, 141] width 39 height 15
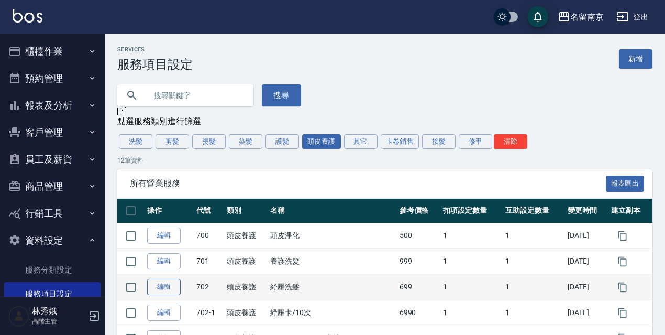
click at [158, 290] on link "編輯" at bounding box center [164, 287] width 34 height 16
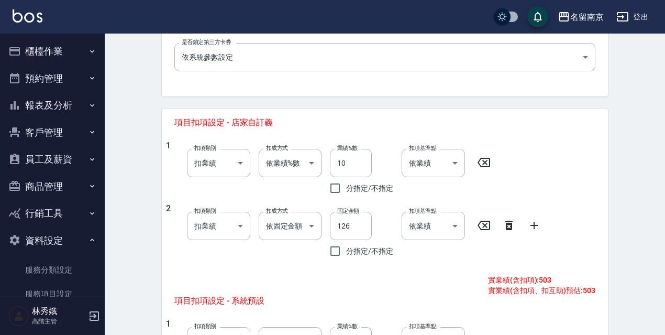
scroll to position [357, 0]
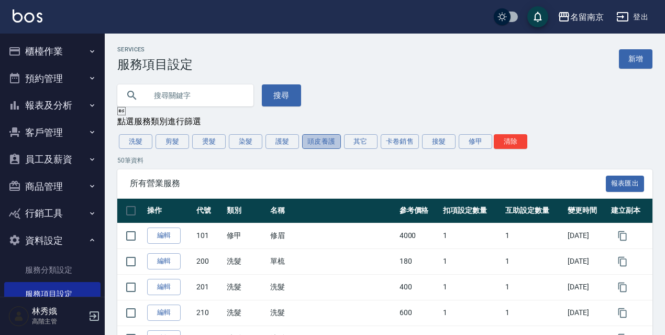
click at [329, 142] on button "頭皮養護" at bounding box center [321, 141] width 39 height 15
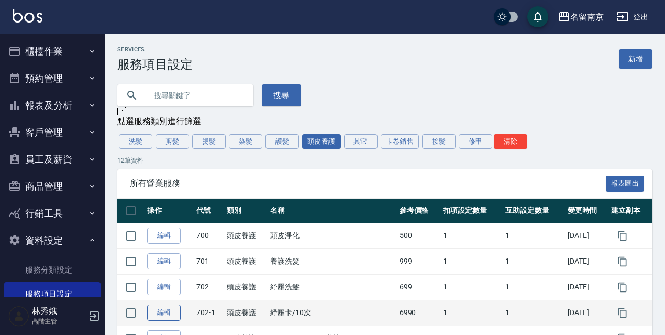
click at [152, 311] on link "編輯" at bounding box center [164, 312] width 34 height 16
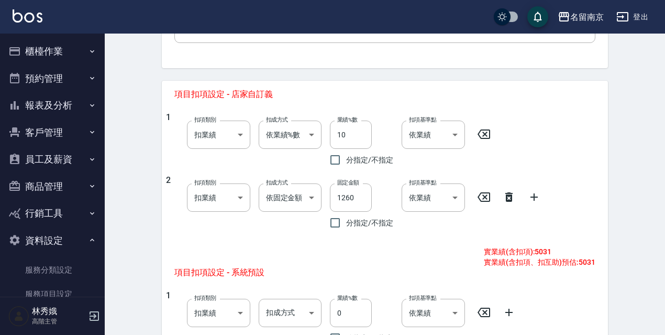
scroll to position [379, 0]
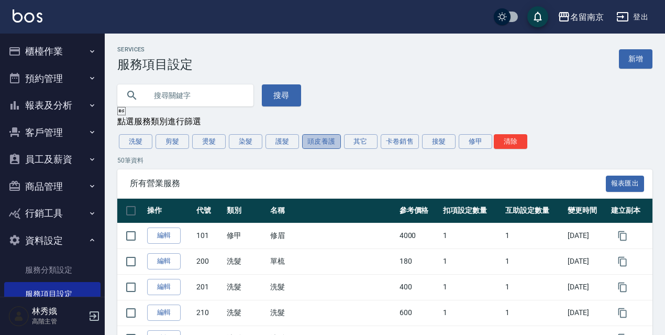
click at [328, 137] on button "頭皮養護" at bounding box center [321, 141] width 39 height 15
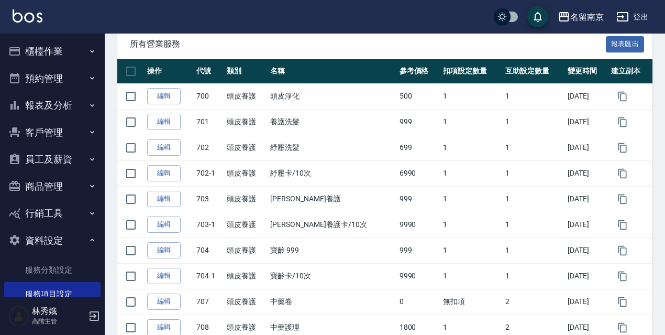
scroll to position [156, 0]
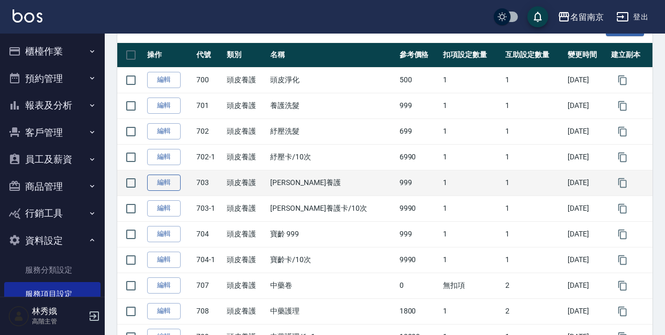
click at [165, 186] on link "編輯" at bounding box center [164, 182] width 34 height 16
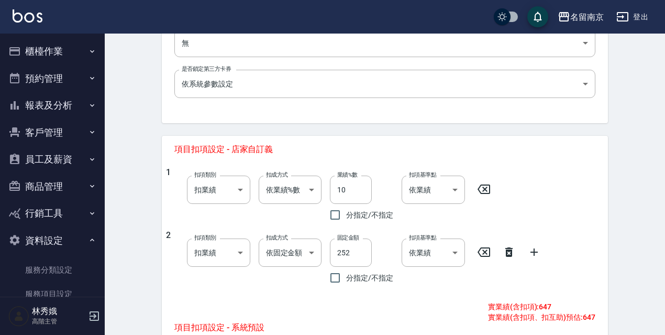
scroll to position [342, 0]
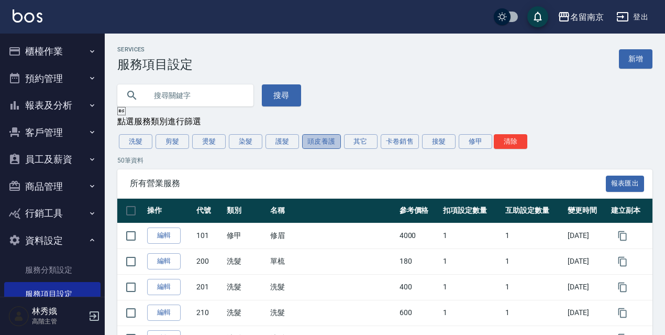
click at [328, 142] on button "頭皮養護" at bounding box center [321, 141] width 39 height 15
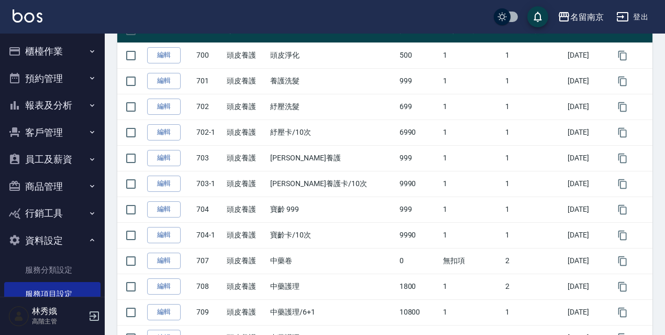
scroll to position [183, 0]
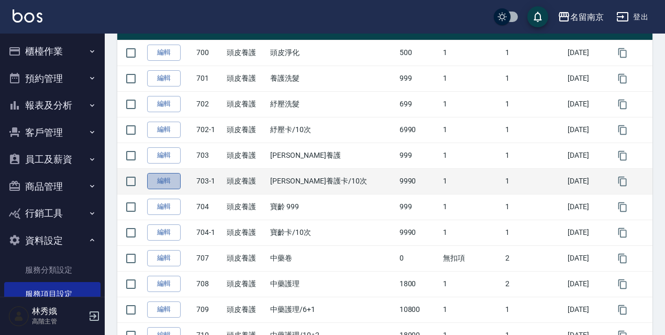
click at [162, 182] on link "編輯" at bounding box center [164, 181] width 34 height 16
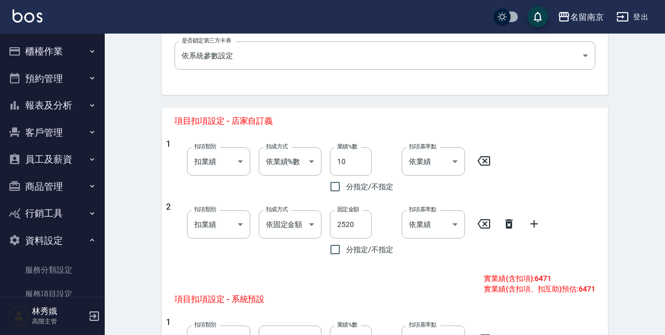
scroll to position [357, 0]
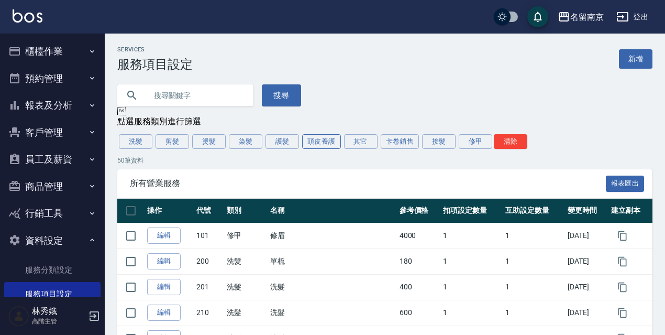
click at [316, 146] on button "頭皮養護" at bounding box center [321, 141] width 39 height 15
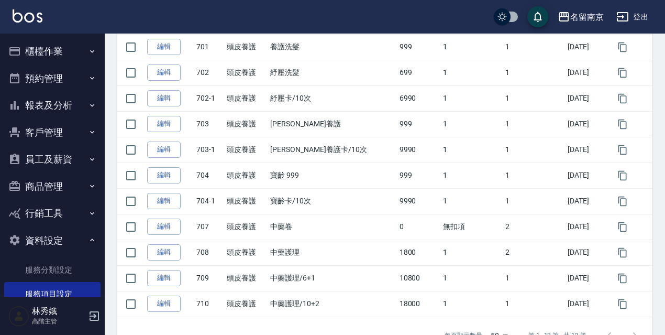
scroll to position [218, 0]
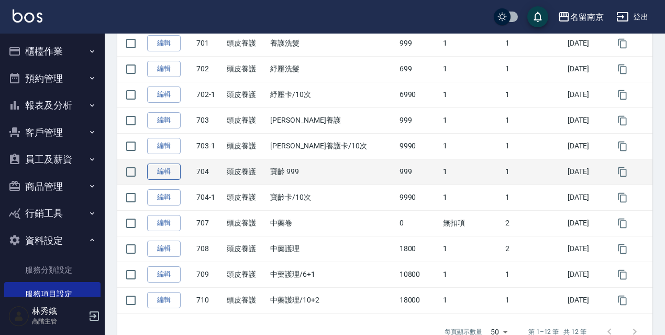
click at [173, 176] on link "編輯" at bounding box center [164, 171] width 34 height 16
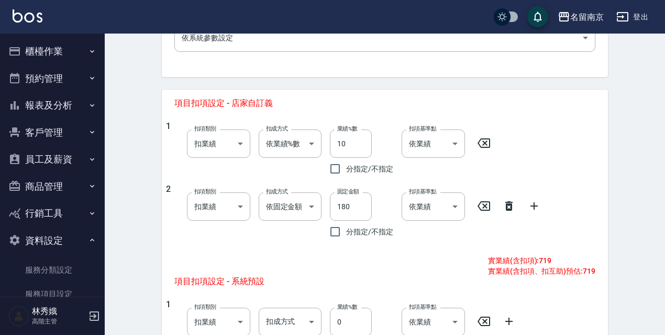
scroll to position [372, 0]
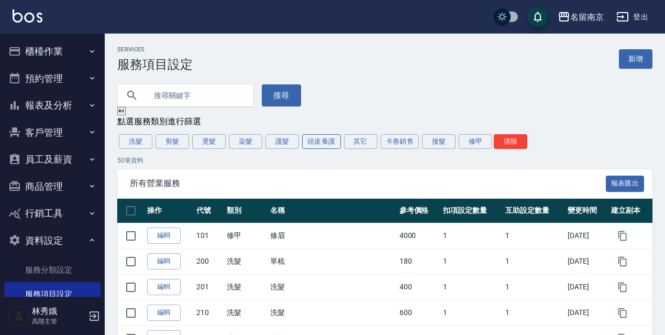
click at [307, 146] on button "頭皮養護" at bounding box center [321, 141] width 39 height 15
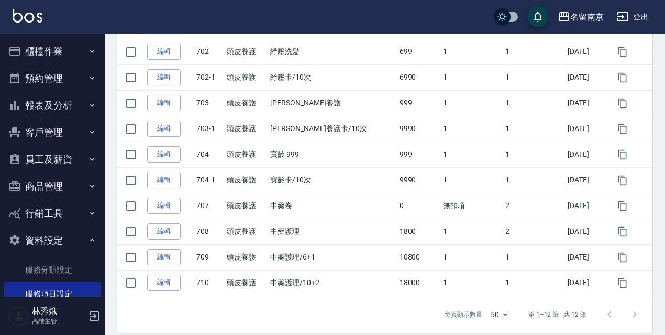
scroll to position [248, 0]
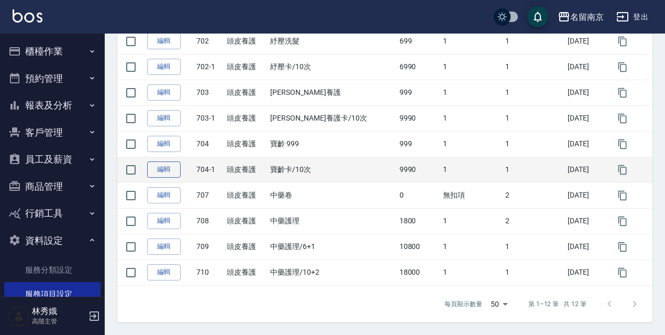
click at [169, 168] on link "編輯" at bounding box center [164, 169] width 34 height 16
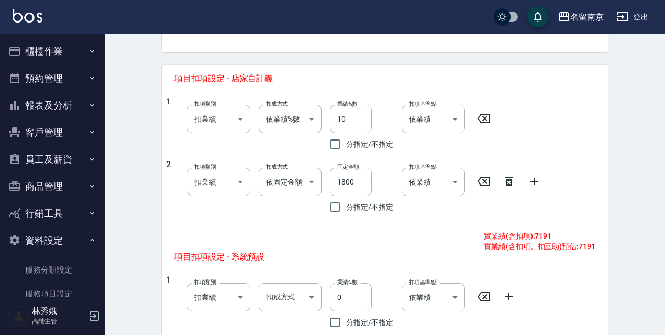
scroll to position [394, 0]
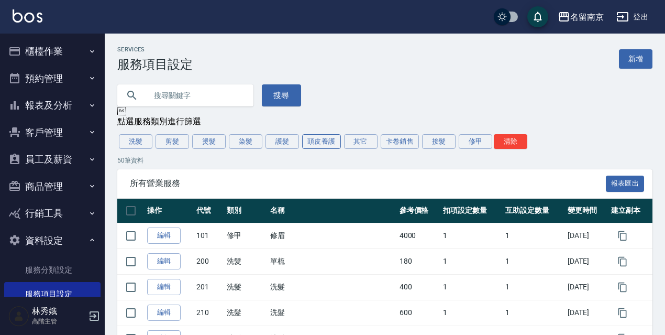
click at [324, 138] on button "頭皮養護" at bounding box center [321, 141] width 39 height 15
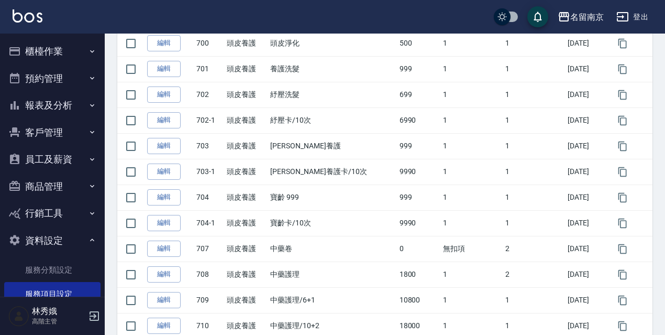
scroll to position [196, 0]
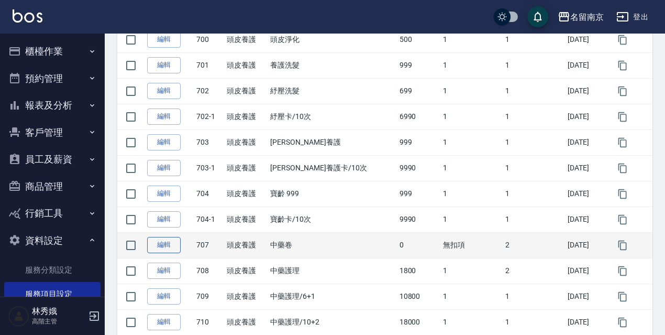
click at [165, 247] on link "編輯" at bounding box center [164, 245] width 34 height 16
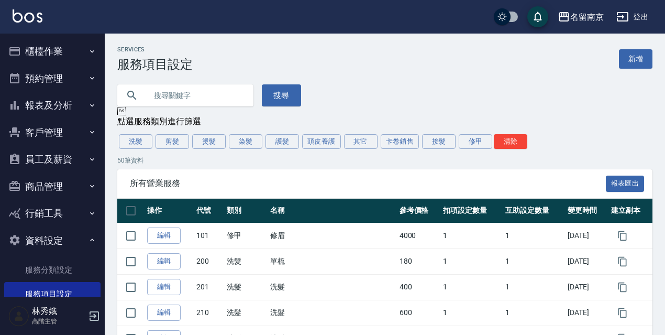
click at [332, 135] on div "洗髮 剪髮 燙髮 染髮 護髮 頭皮養護 其它 卡卷銷售 接髮 修甲 清除" at bounding box center [384, 142] width 535 height 18
click at [325, 139] on button "頭皮養護" at bounding box center [321, 141] width 39 height 15
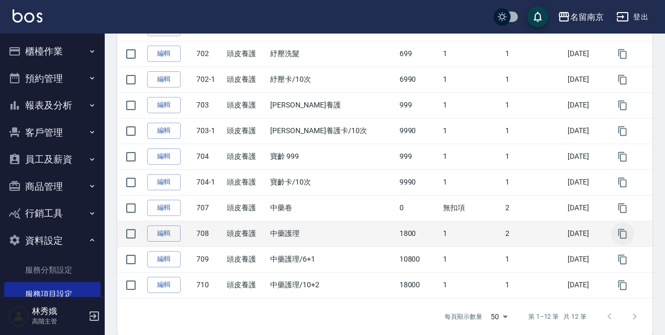
scroll to position [235, 0]
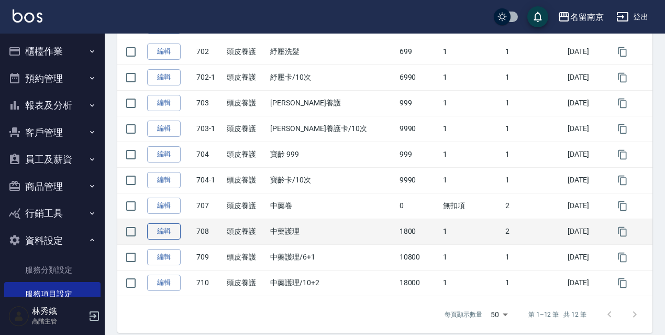
click at [175, 230] on link "編輯" at bounding box center [164, 231] width 34 height 16
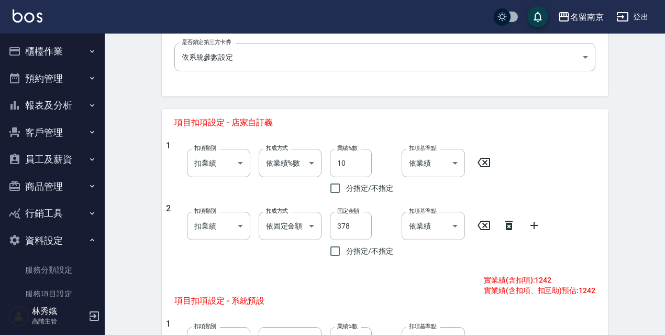
scroll to position [351, 0]
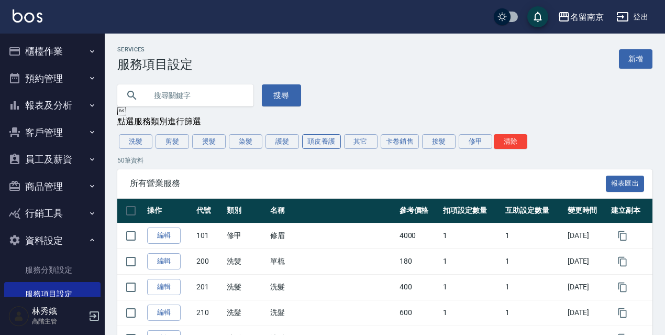
click at [325, 147] on button "頭皮養護" at bounding box center [321, 141] width 39 height 15
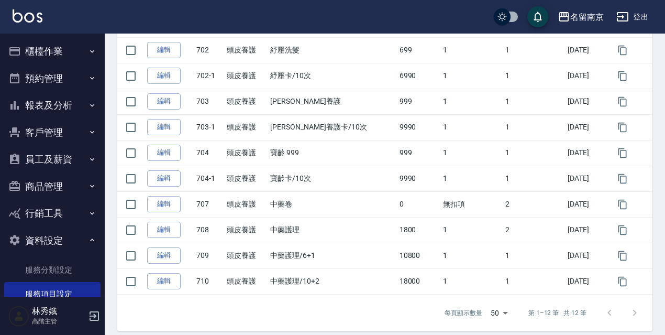
scroll to position [248, 0]
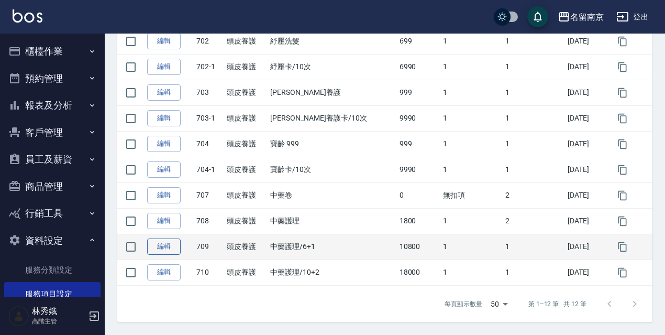
click at [163, 247] on link "編輯" at bounding box center [164, 246] width 34 height 16
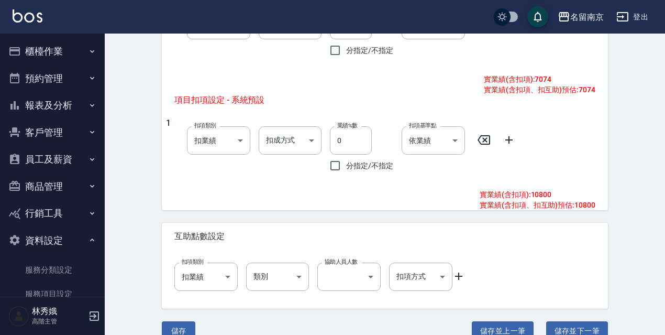
scroll to position [580, 0]
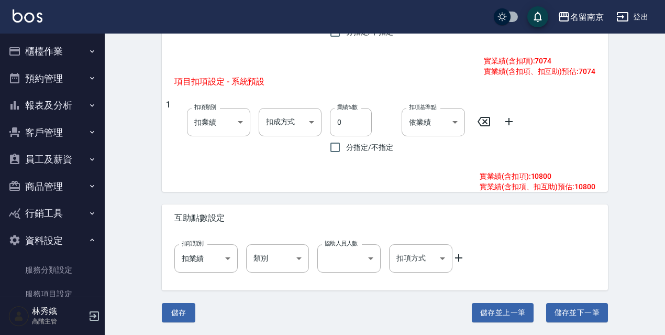
click at [641, 13] on button "登出" at bounding box center [632, 16] width 40 height 19
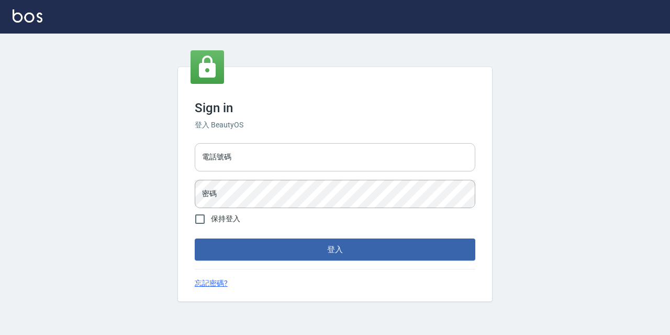
click at [297, 145] on input "電話號碼" at bounding box center [335, 157] width 281 height 28
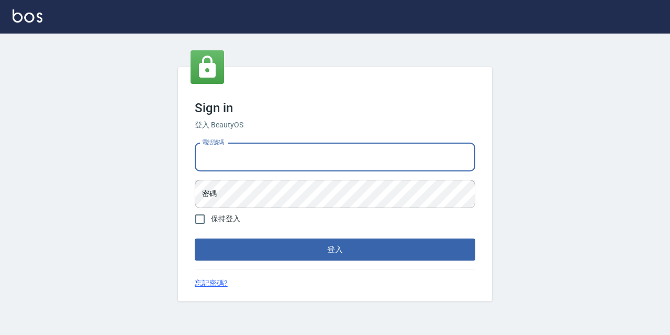
type input "0977888999"
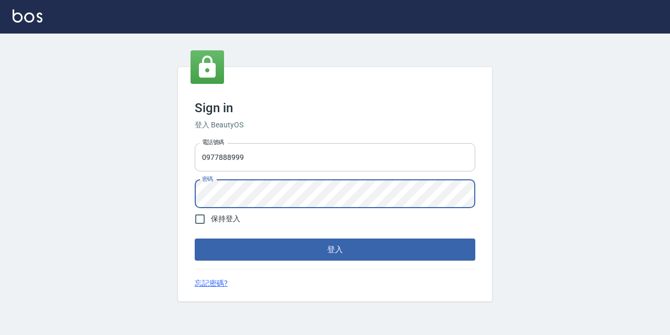
click at [195, 238] on button "登入" at bounding box center [335, 249] width 281 height 22
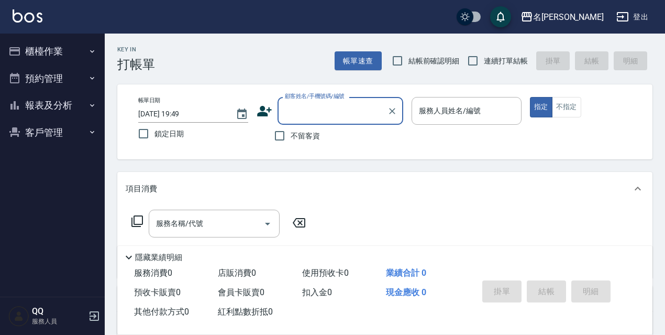
click at [61, 49] on button "櫃檯作業" at bounding box center [52, 51] width 96 height 27
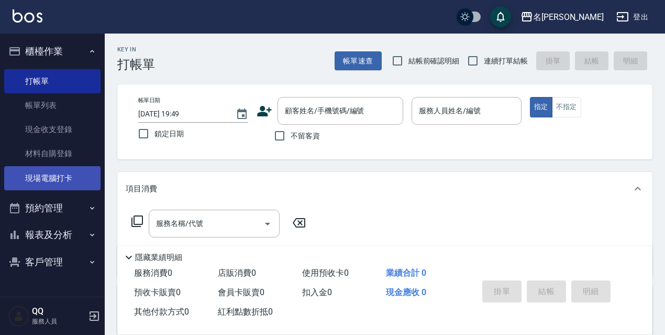
click at [58, 181] on link "現場電腦打卡" at bounding box center [52, 178] width 96 height 24
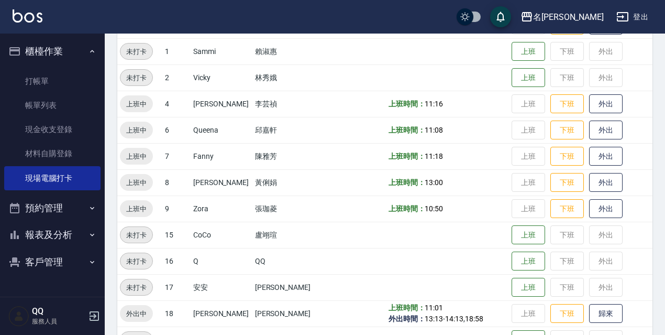
scroll to position [214, 0]
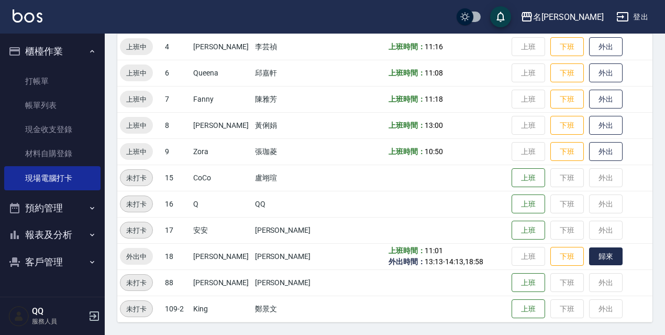
click at [601, 255] on button "歸來" at bounding box center [606, 256] width 34 height 18
